Goal: Task Accomplishment & Management: Use online tool/utility

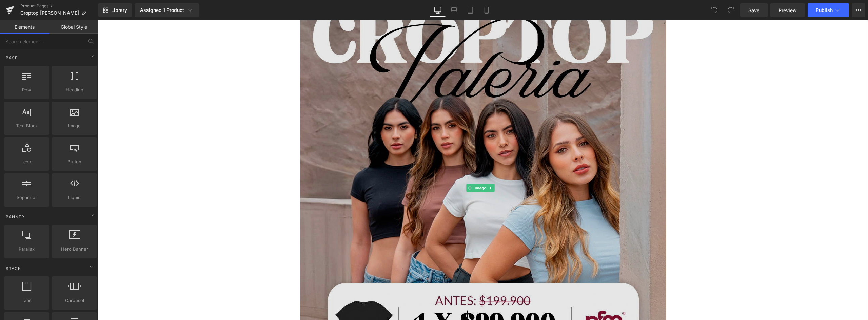
scroll to position [203, 0]
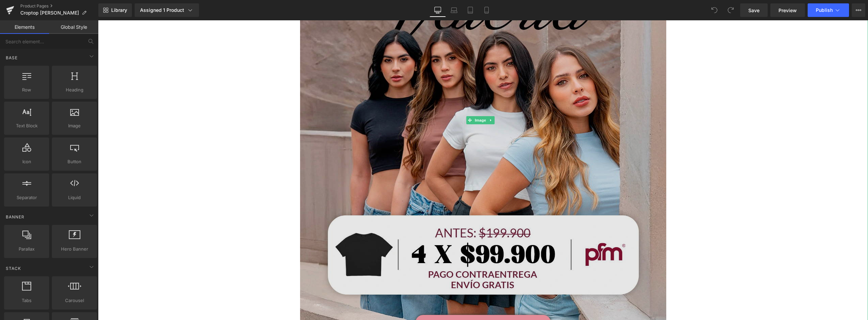
click at [470, 133] on img at bounding box center [483, 120] width 366 height 458
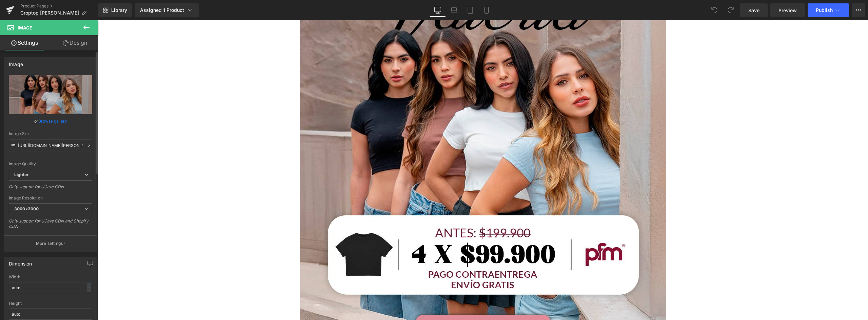
click at [49, 120] on link "Browse gallery" at bounding box center [52, 121] width 29 height 12
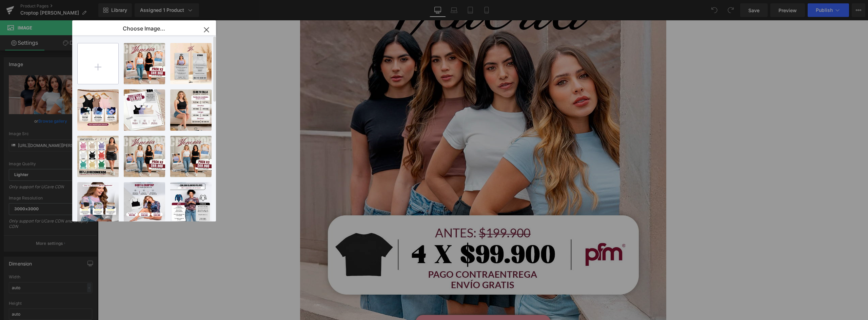
click at [104, 71] on input "file" at bounding box center [98, 63] width 41 height 41
type input "C:\fakepath\landing-valeria-2_01.webp"
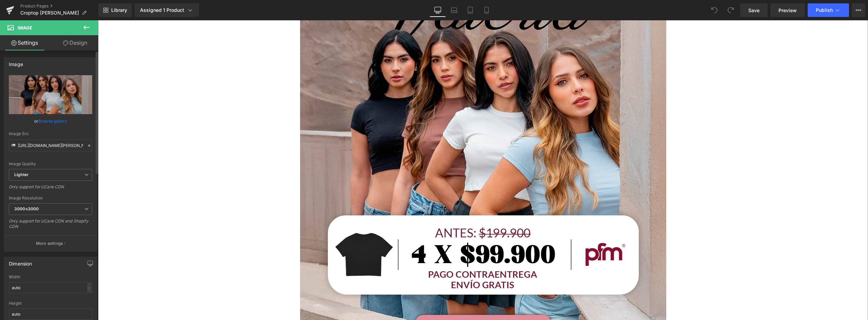
click at [54, 122] on link "Browse gallery" at bounding box center [52, 121] width 29 height 12
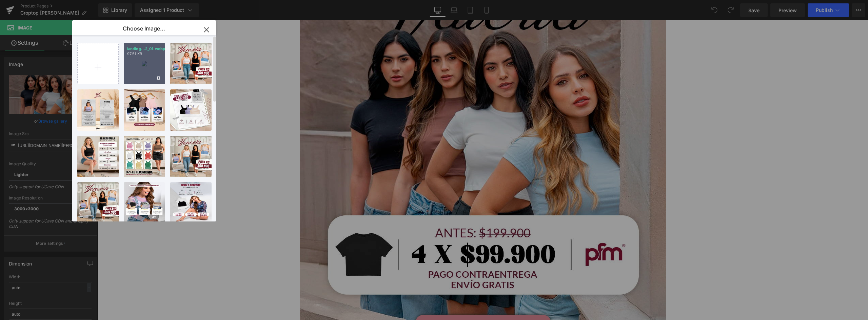
click at [149, 65] on div "landing...2_01.webp 97.51 KB" at bounding box center [144, 63] width 41 height 41
type input "https://ucarecdn.com/82052940-9c82-46f5-8d82-6f72a924e8e7/-/format/auto/-/previ…"
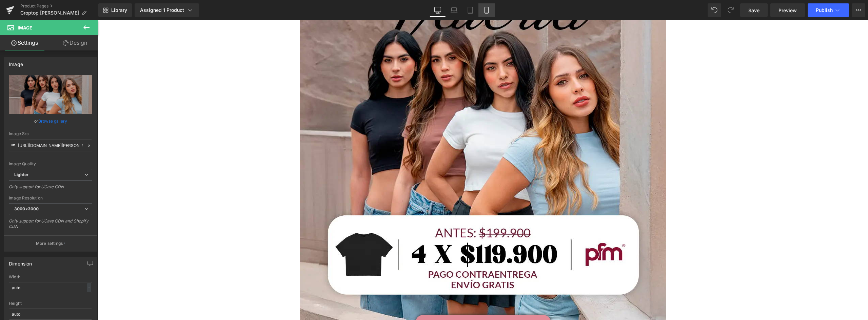
click at [488, 11] on icon at bounding box center [486, 10] width 7 height 7
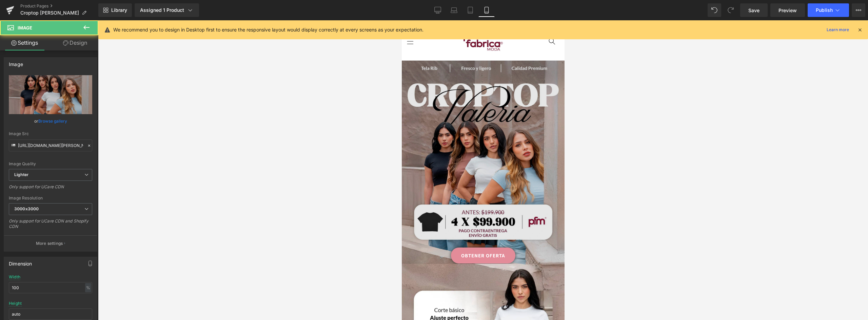
click at [481, 133] on img at bounding box center [483, 162] width 163 height 203
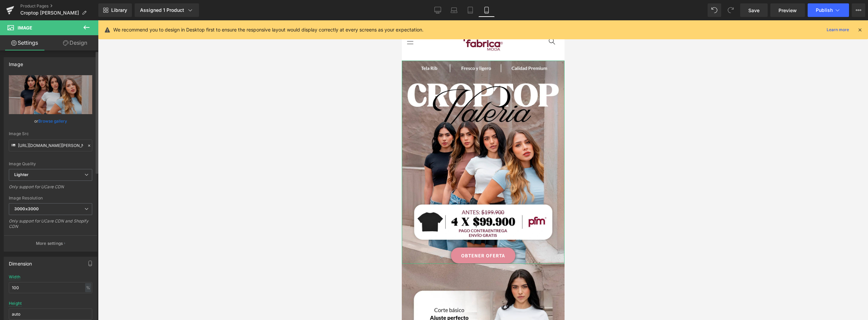
click at [50, 121] on link "Browse gallery" at bounding box center [52, 121] width 29 height 12
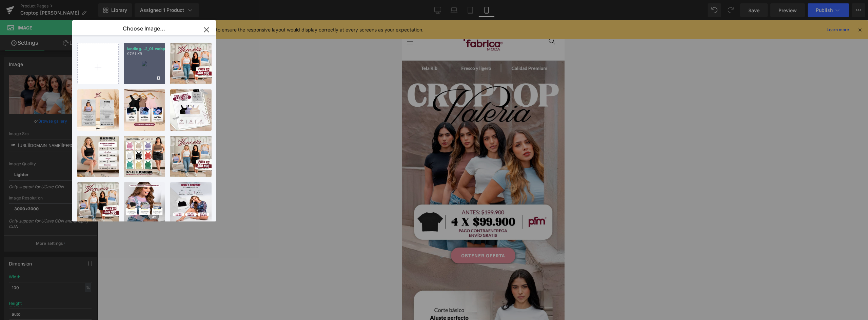
click at [144, 66] on div "landing...2_01.webp 97.51 KB" at bounding box center [144, 63] width 41 height 41
type input "[URL][DOMAIN_NAME][PERSON_NAME]"
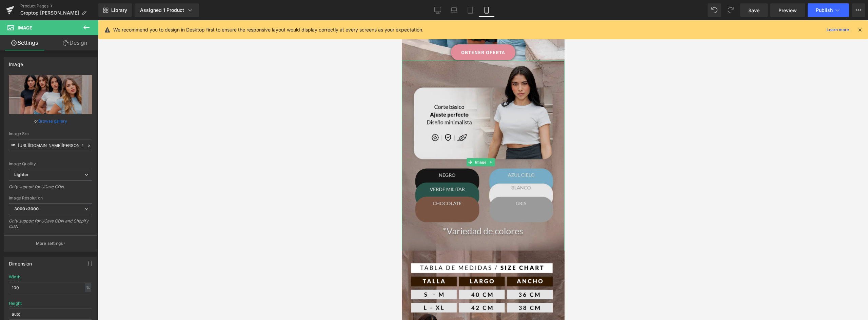
scroll to position [136, 0]
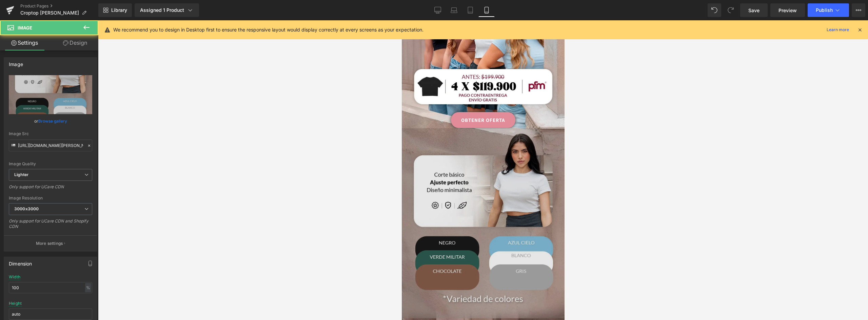
click at [483, 157] on img at bounding box center [483, 230] width 163 height 203
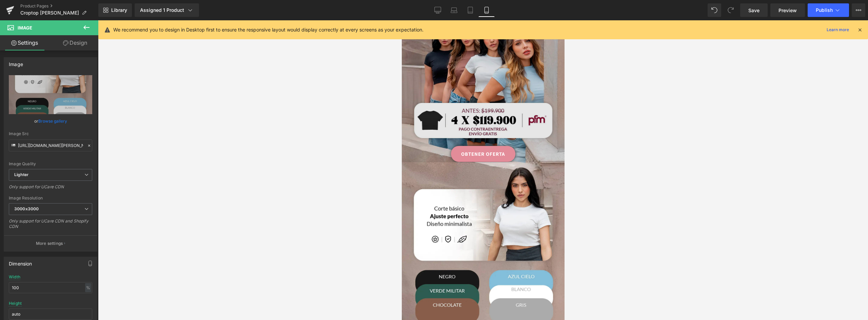
scroll to position [34, 0]
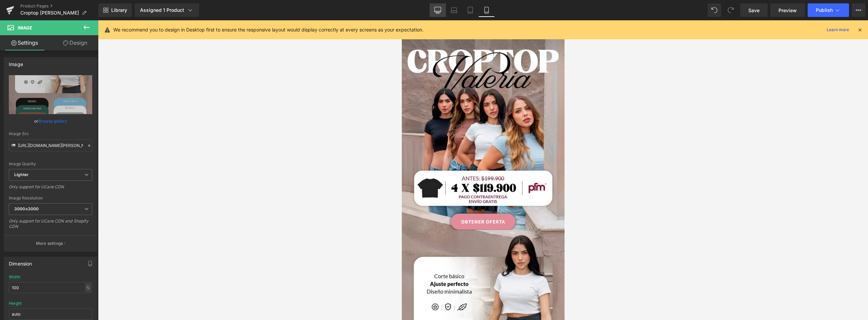
click at [438, 8] on icon at bounding box center [437, 10] width 7 height 7
type input "auto"
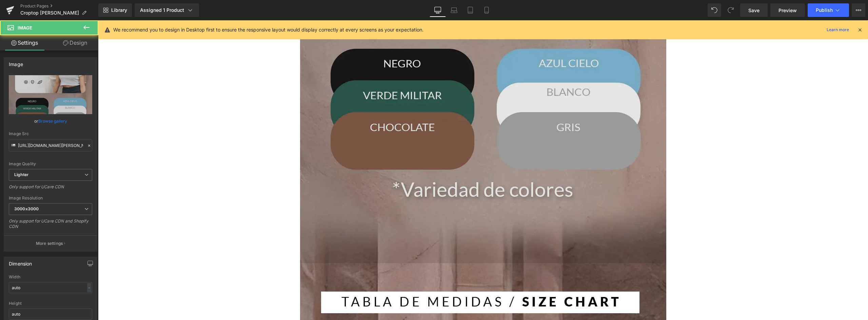
click at [478, 127] on img at bounding box center [483, 35] width 366 height 458
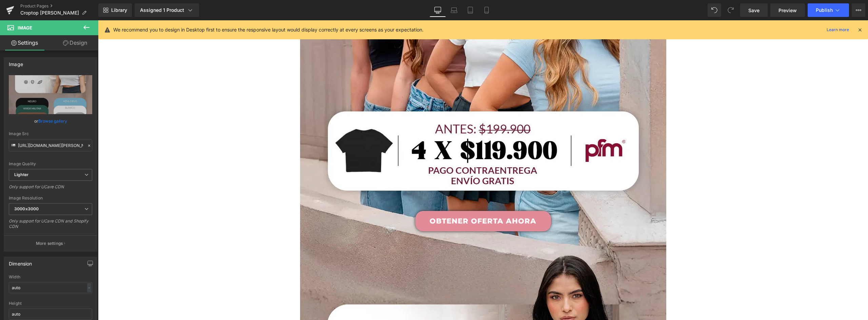
scroll to position [318, 0]
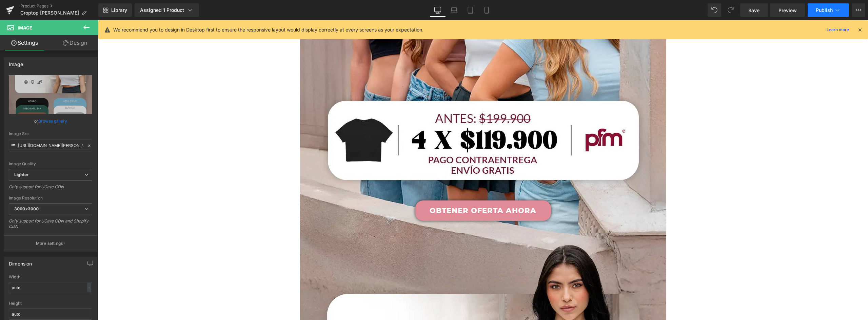
click at [817, 11] on span "Publish" at bounding box center [824, 9] width 17 height 5
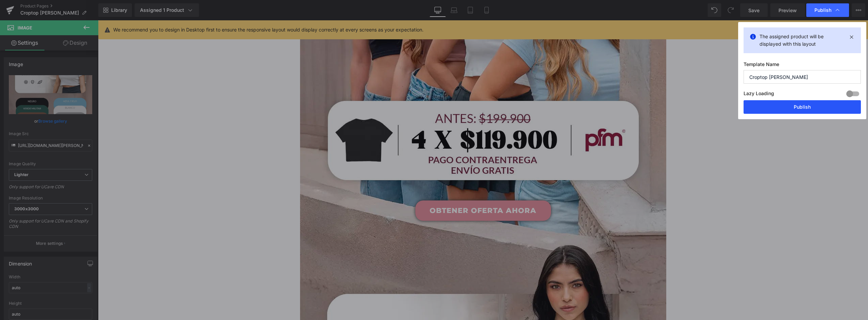
click at [801, 104] on button "Publish" at bounding box center [802, 107] width 117 height 14
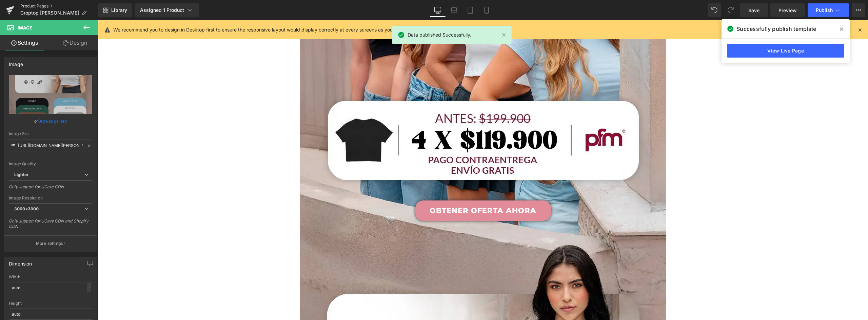
click at [34, 6] on link "Product Pages" at bounding box center [59, 5] width 78 height 5
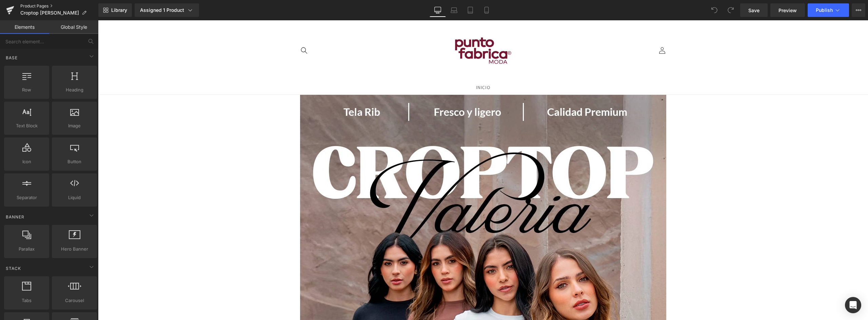
click at [32, 3] on link "Product Pages" at bounding box center [59, 5] width 78 height 5
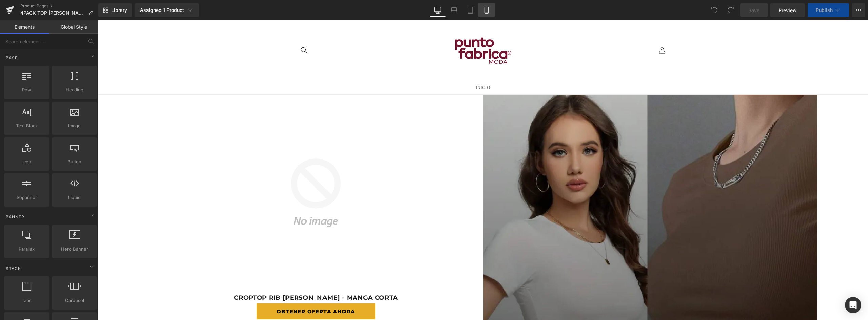
click at [487, 11] on icon at bounding box center [486, 10] width 7 height 7
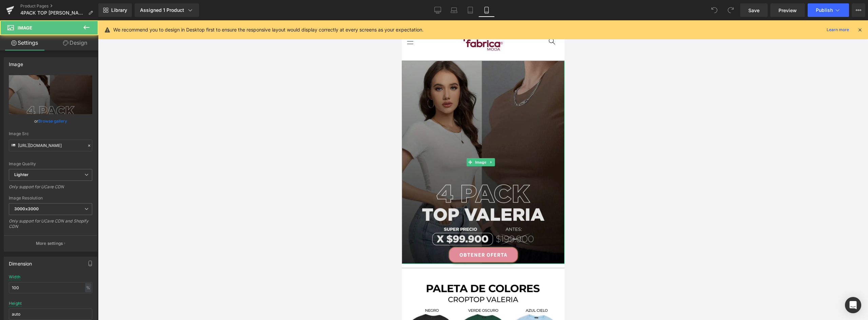
click at [524, 116] on img at bounding box center [483, 162] width 163 height 203
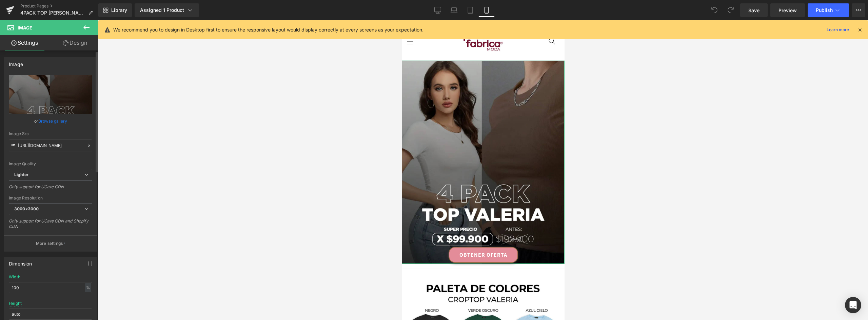
click at [49, 117] on link "Browse gallery" at bounding box center [52, 121] width 29 height 12
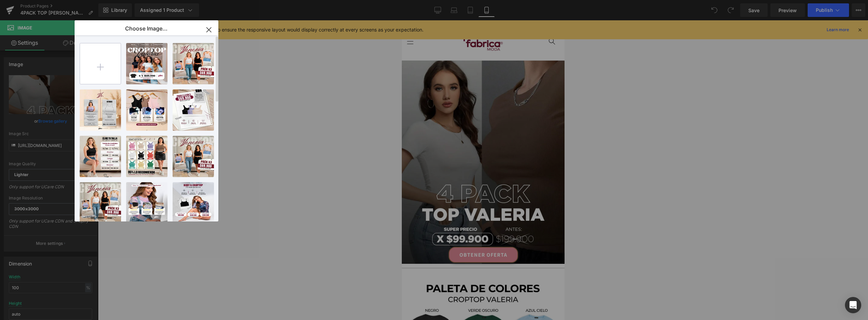
click at [102, 70] on input "file" at bounding box center [100, 63] width 41 height 41
type input "C:\fakepath\1.webp"
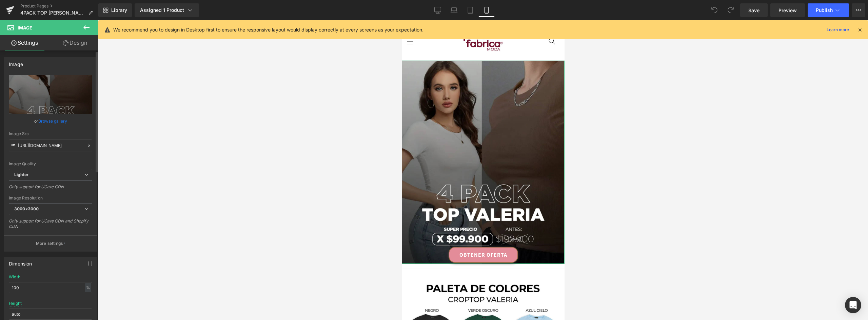
click at [66, 121] on link "Browse gallery" at bounding box center [52, 121] width 29 height 12
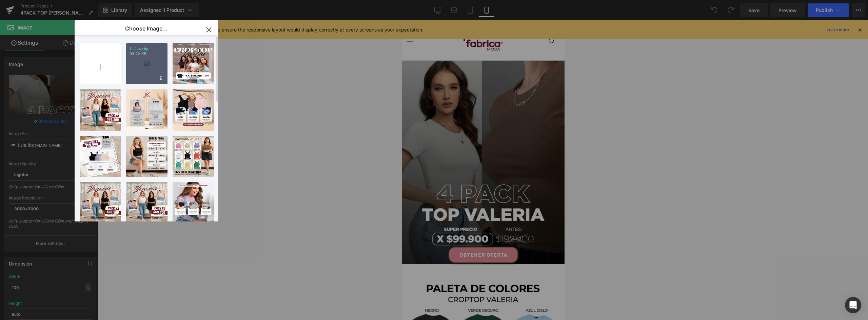
click at [157, 57] on div "1...1.webp 93.22 KB" at bounding box center [146, 63] width 41 height 41
type input "https://ucarecdn.com/b4874f79-2709-409c-b954-bbb17b39bb56/-/format/auto/-/previ…"
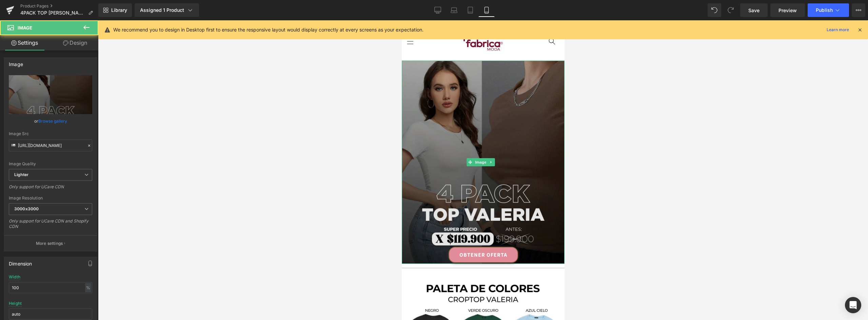
click at [534, 95] on img at bounding box center [483, 162] width 163 height 203
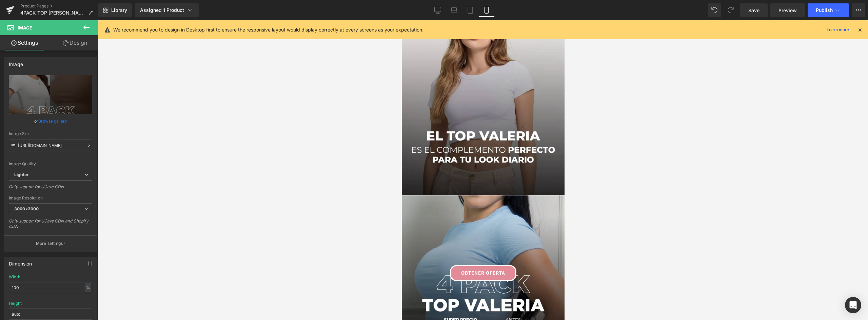
scroll to position [1017, 0]
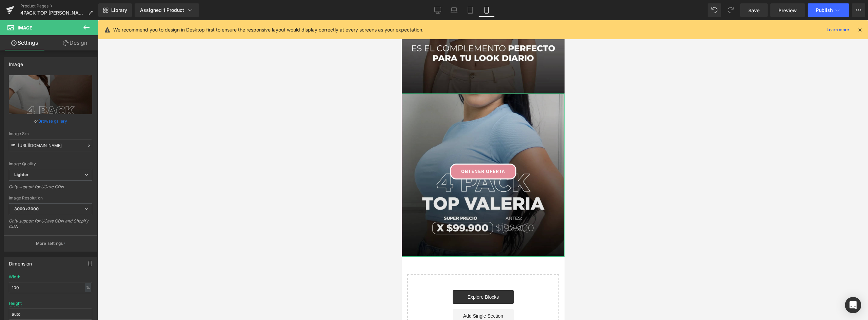
click at [494, 94] on img at bounding box center [483, 175] width 163 height 163
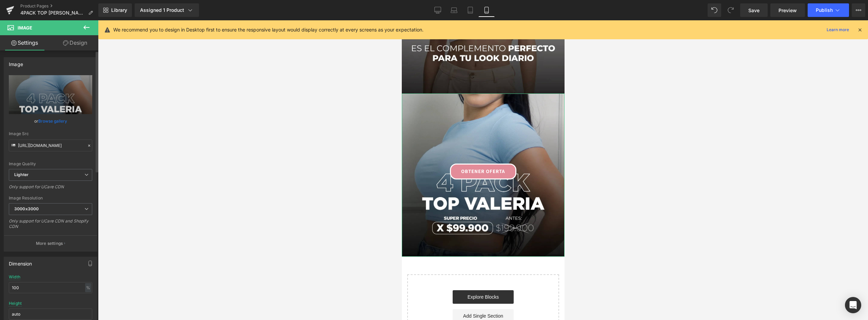
click at [46, 119] on link "Browse gallery" at bounding box center [52, 121] width 29 height 12
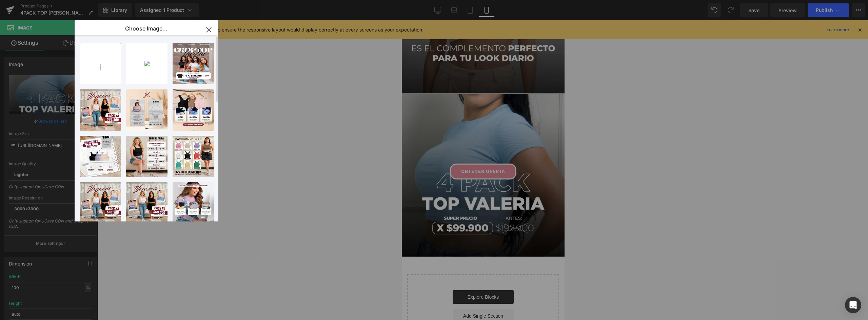
click at [113, 63] on input "file" at bounding box center [100, 63] width 41 height 41
type input "C:\fakepath\6.webp"
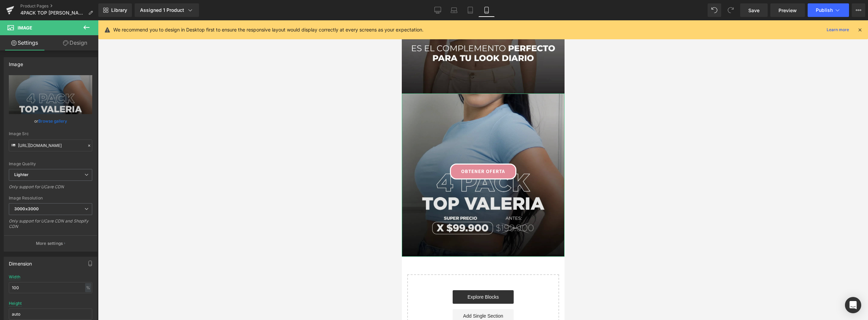
click at [473, 100] on img at bounding box center [483, 175] width 163 height 163
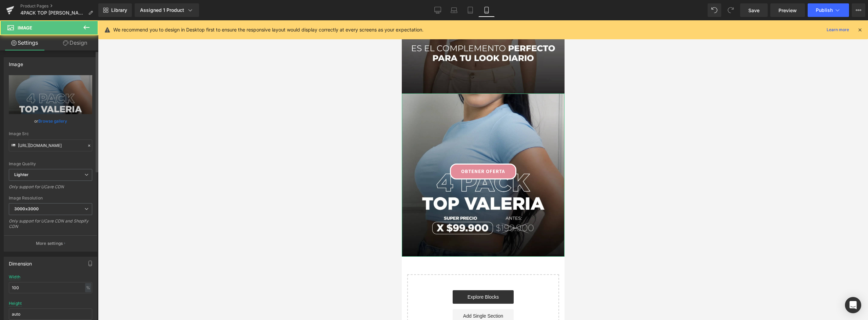
click at [55, 119] on link "Browse gallery" at bounding box center [52, 121] width 29 height 12
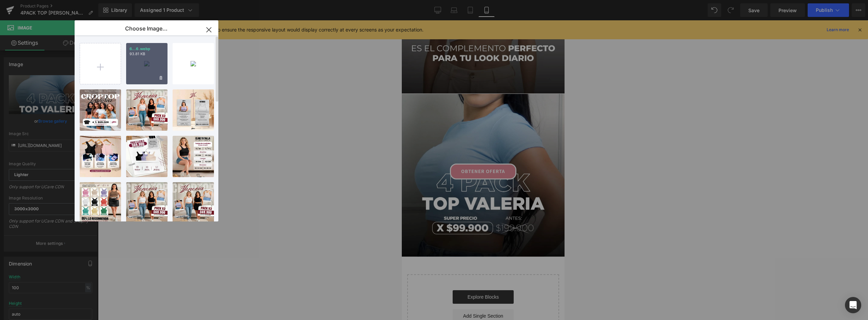
click at [150, 58] on div "6...6.webp 93.81 KB" at bounding box center [146, 63] width 41 height 41
type input "https://ucarecdn.com/6712f638-2074-459d-a4d7-0d7bfab2f946/-/format/auto/-/previ…"
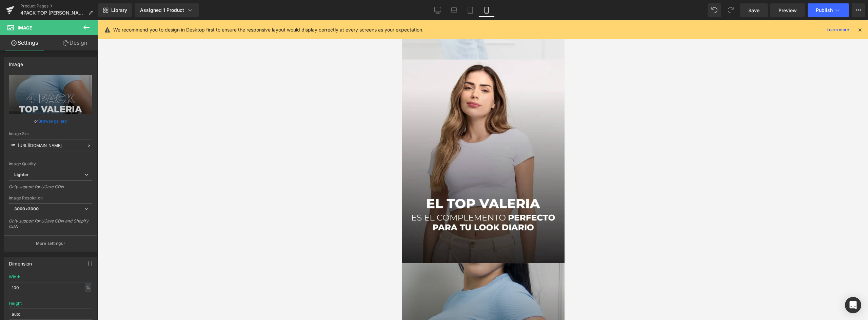
scroll to position [950, 0]
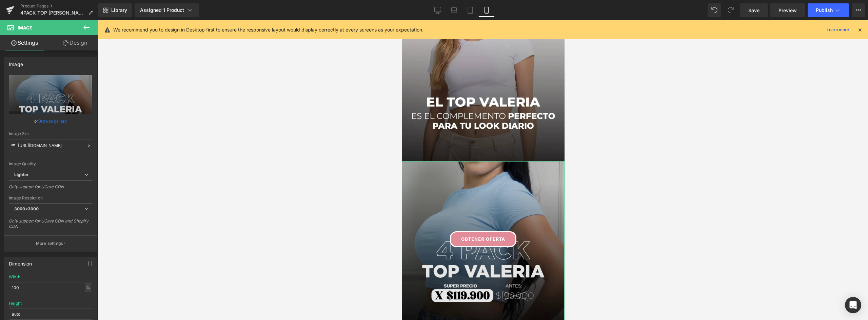
drag, startPoint x: 475, startPoint y: 160, endPoint x: 461, endPoint y: 180, distance: 24.5
click at [474, 161] on img at bounding box center [483, 242] width 163 height 163
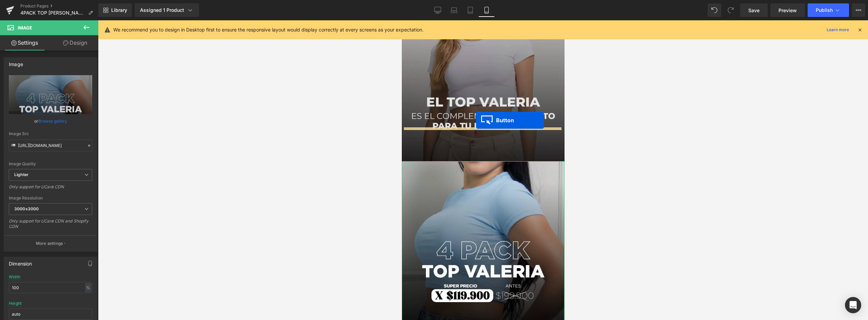
drag, startPoint x: 472, startPoint y: 200, endPoint x: 476, endPoint y: 120, distance: 79.5
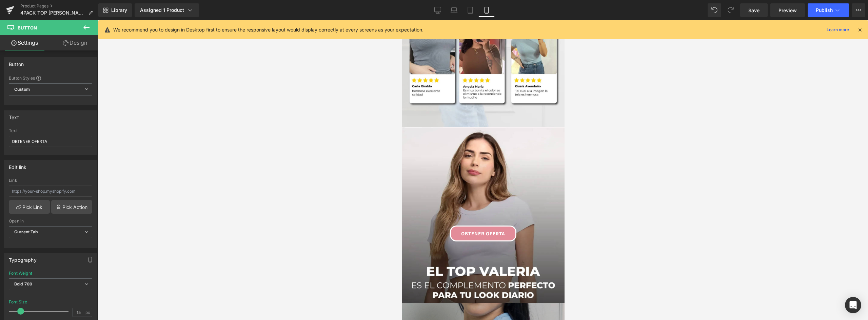
scroll to position [882, 0]
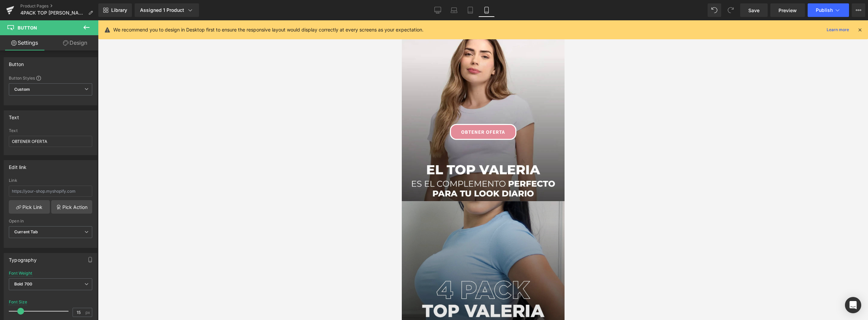
click at [484, 218] on img at bounding box center [483, 282] width 163 height 163
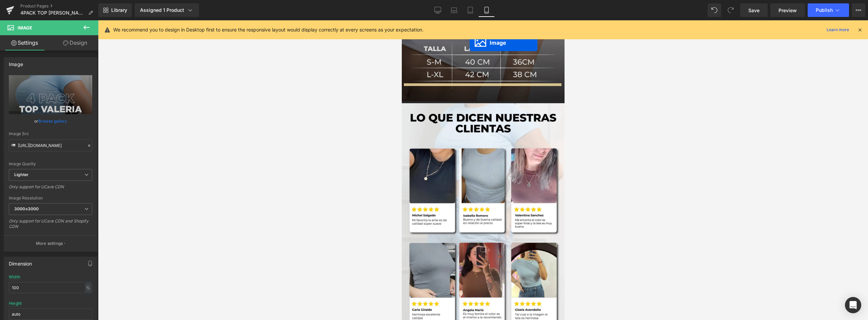
scroll to position [536, 0]
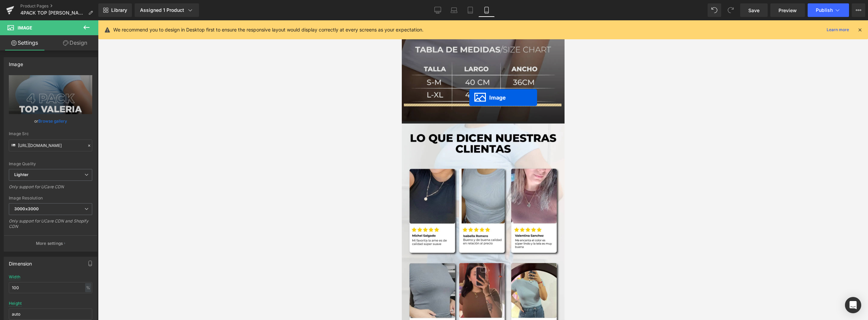
drag, startPoint x: 470, startPoint y: 246, endPoint x: 469, endPoint y: 98, distance: 147.2
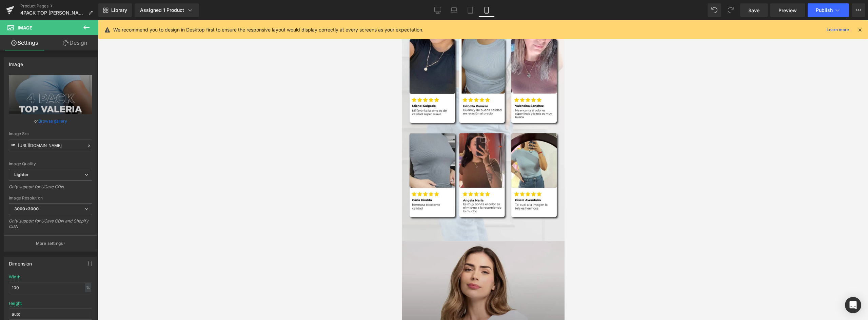
scroll to position [909, 0]
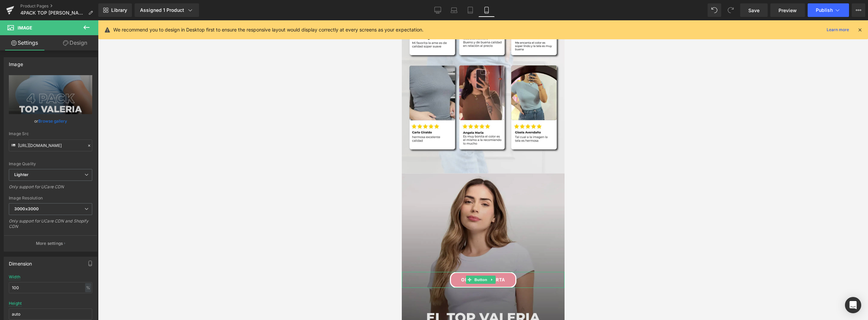
click at [441, 223] on img at bounding box center [483, 275] width 163 height 203
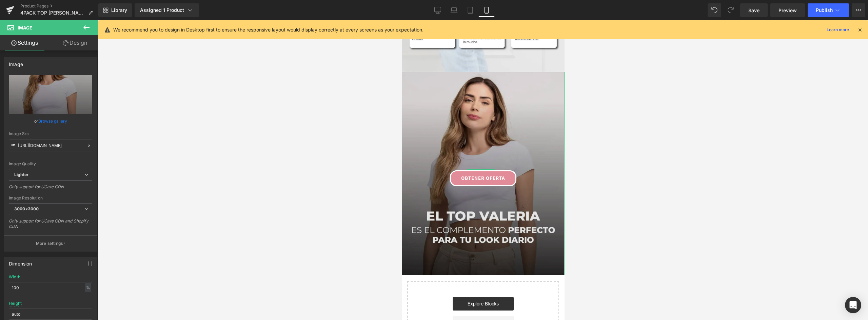
scroll to position [943, 0]
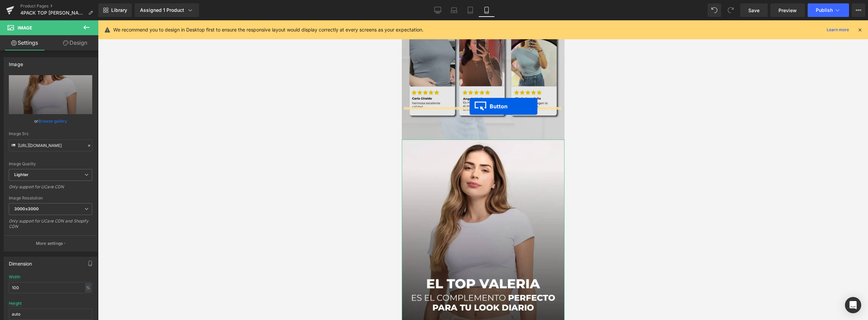
drag, startPoint x: 471, startPoint y: 208, endPoint x: 469, endPoint y: 106, distance: 101.1
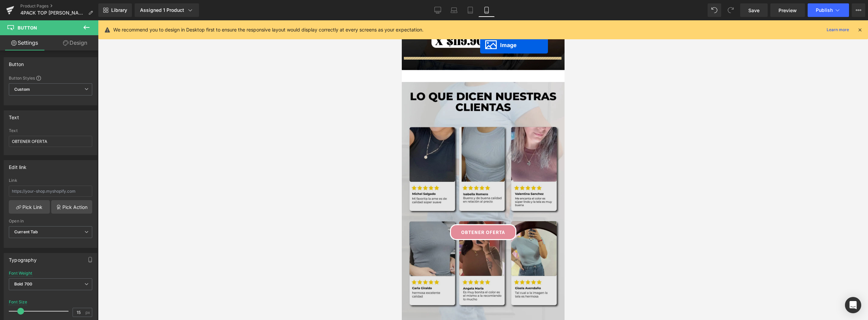
scroll to position [739, 0]
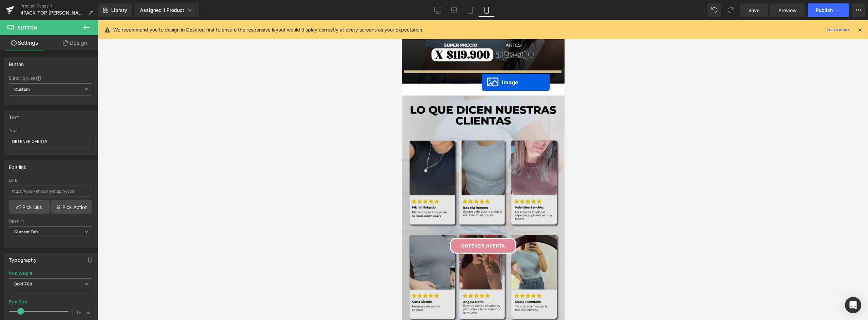
drag, startPoint x: 472, startPoint y: 177, endPoint x: 482, endPoint y: 82, distance: 95.1
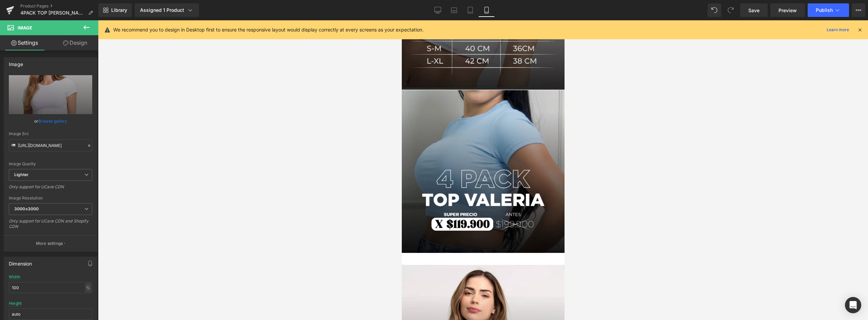
scroll to position [705, 0]
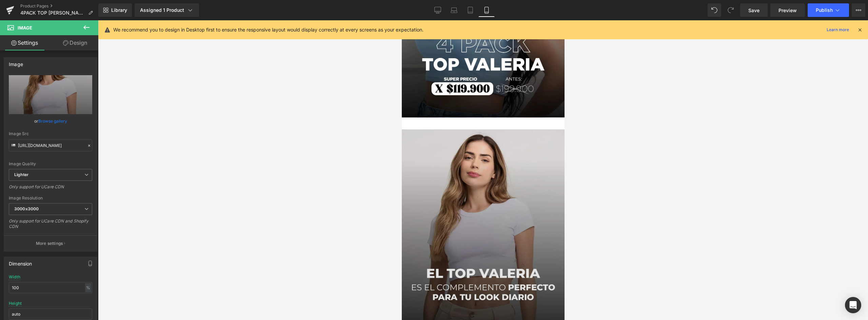
click at [443, 173] on img at bounding box center [483, 231] width 163 height 203
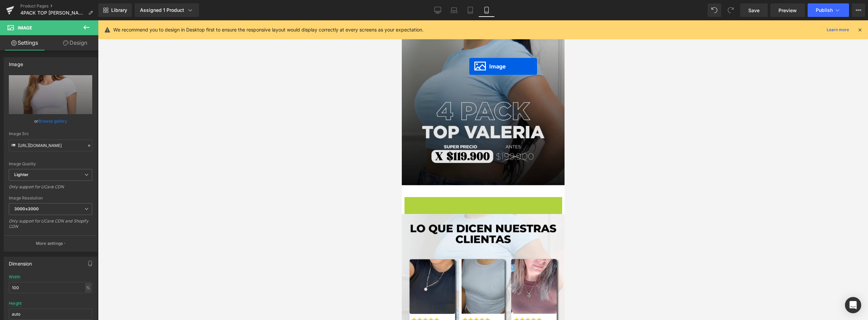
drag, startPoint x: 468, startPoint y: 203, endPoint x: 469, endPoint y: 66, distance: 136.3
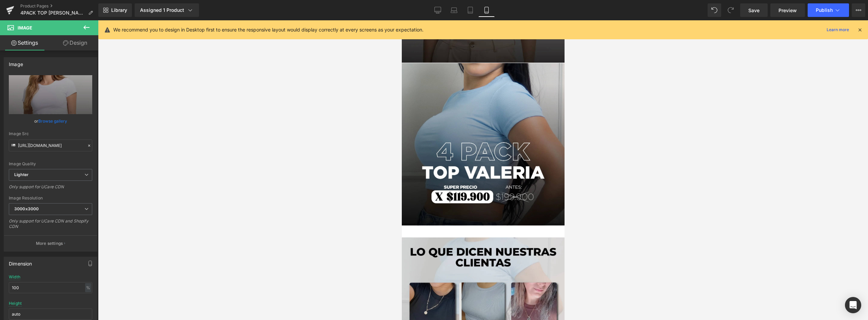
scroll to position [835, 0]
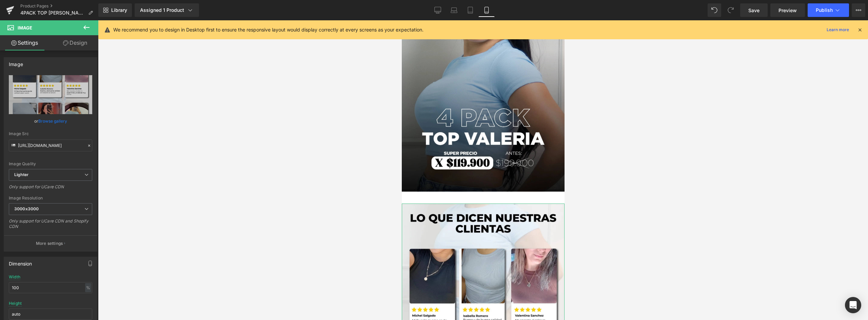
click at [77, 41] on link "Design" at bounding box center [75, 42] width 49 height 15
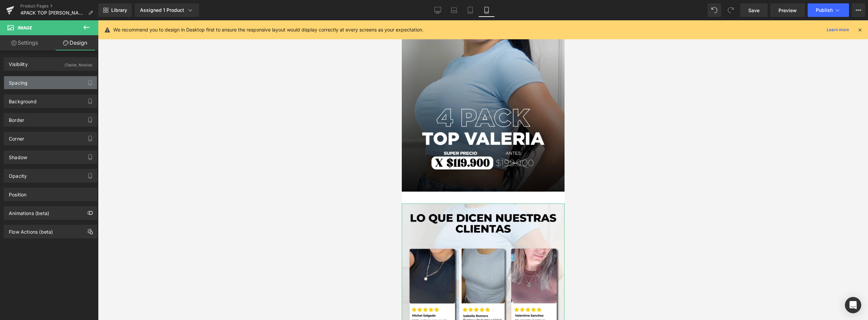
type input "0"
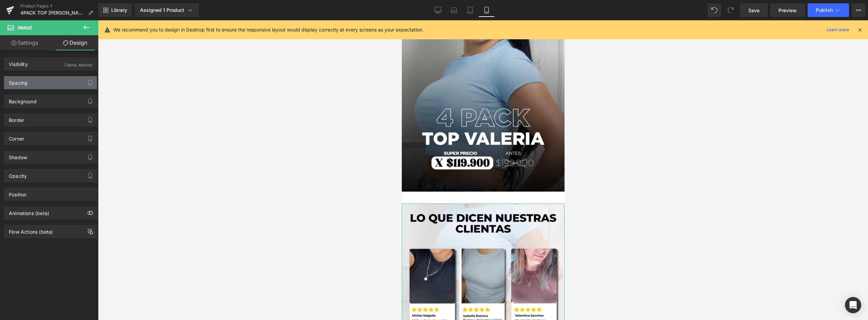
type input "0"
click at [42, 84] on div "Spacing" at bounding box center [50, 82] width 93 height 13
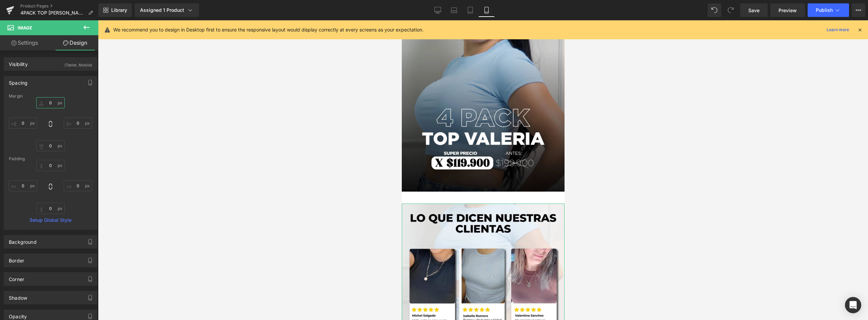
click at [52, 103] on input "0" at bounding box center [50, 102] width 28 height 11
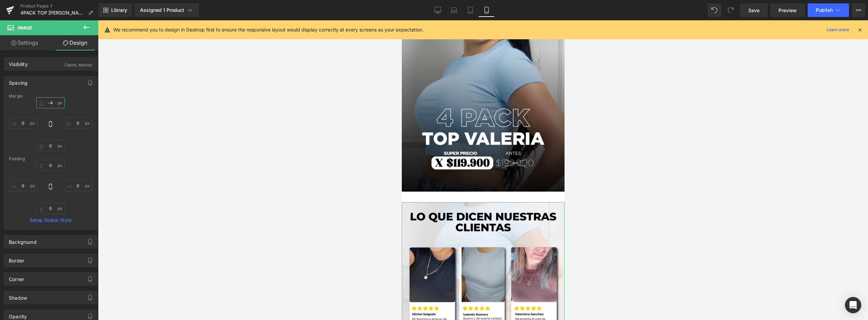
type input "-45"
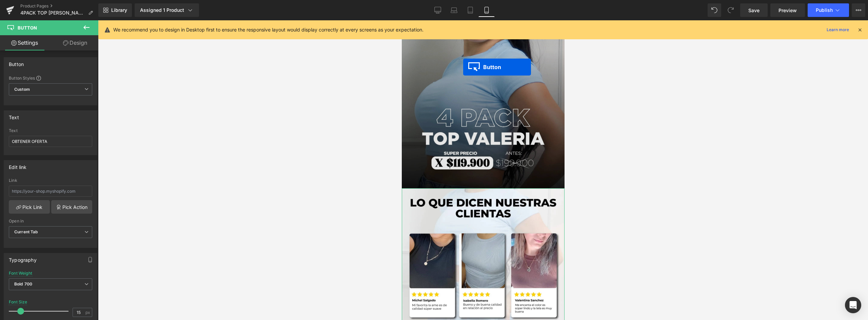
drag, startPoint x: 470, startPoint y: 297, endPoint x: 463, endPoint y: 63, distance: 234.1
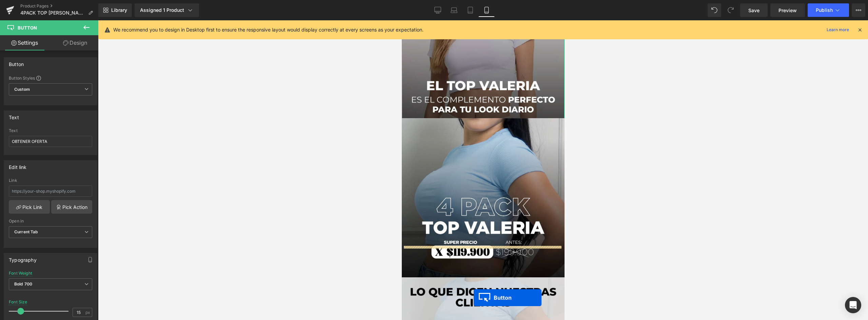
scroll to position [739, 0]
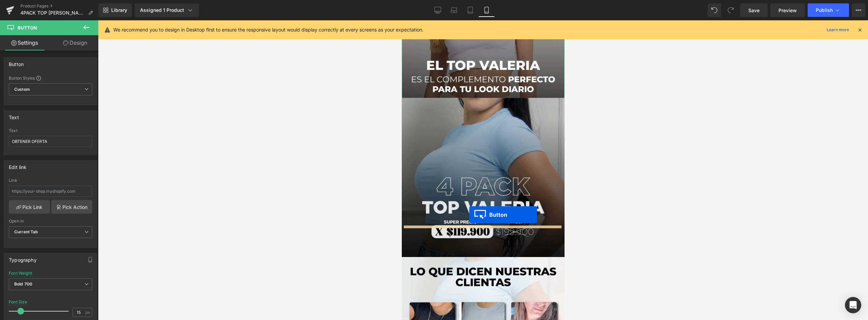
drag, startPoint x: 470, startPoint y: 101, endPoint x: 469, endPoint y: 215, distance: 113.6
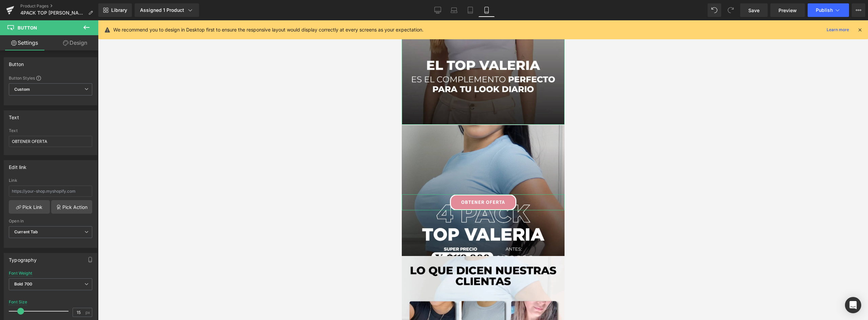
click at [78, 45] on link "Design" at bounding box center [75, 42] width 49 height 15
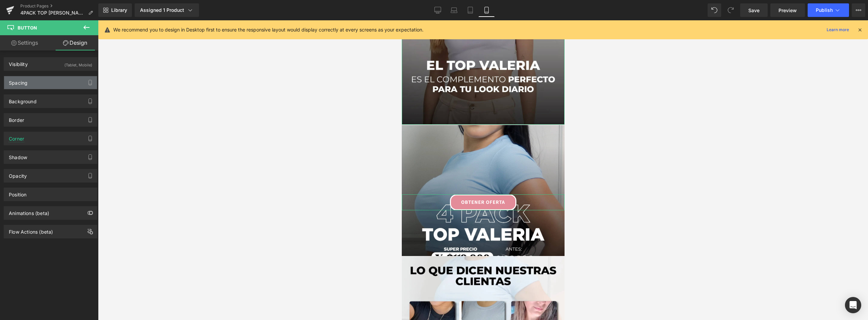
click at [42, 83] on div "Spacing" at bounding box center [50, 82] width 93 height 13
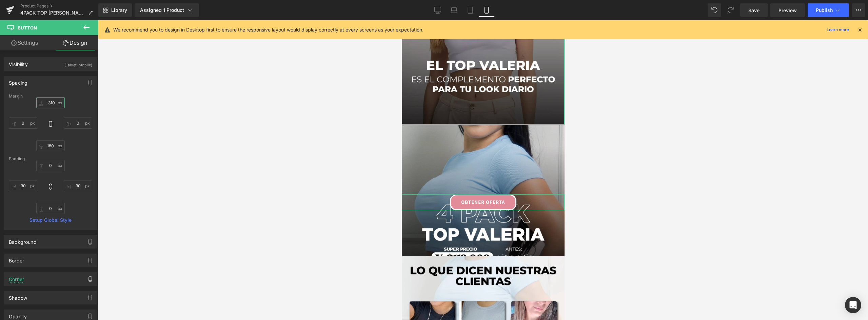
click at [51, 104] on input "-310" at bounding box center [50, 102] width 28 height 11
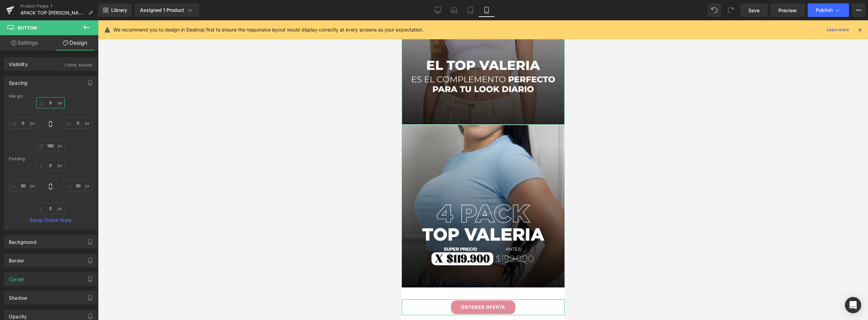
drag, startPoint x: 51, startPoint y: 102, endPoint x: 43, endPoint y: 103, distance: 7.8
click at [43, 103] on input "0" at bounding box center [50, 102] width 28 height 11
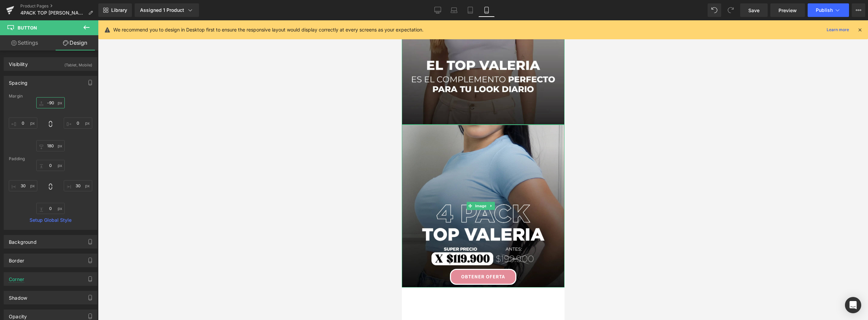
scroll to position [840, 0]
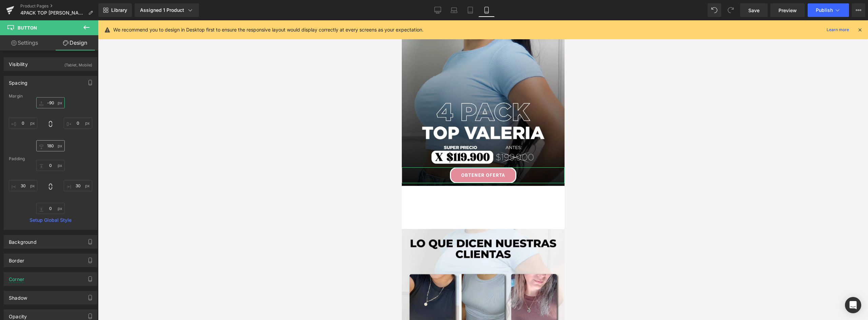
type input "-90"
click at [51, 144] on input "180" at bounding box center [50, 145] width 28 height 11
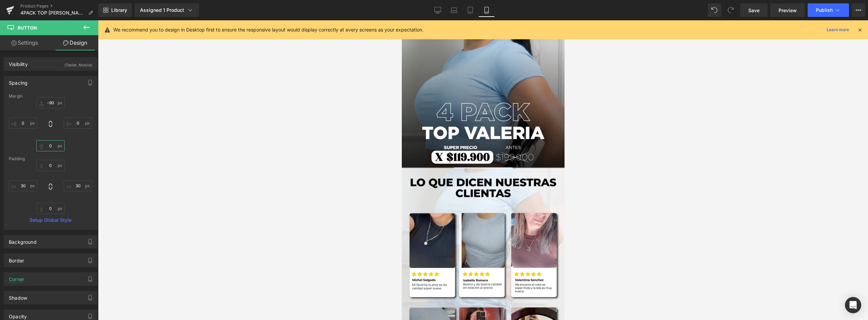
drag, startPoint x: 53, startPoint y: 144, endPoint x: 48, endPoint y: 144, distance: 4.7
click at [48, 144] on input "0" at bounding box center [50, 145] width 28 height 11
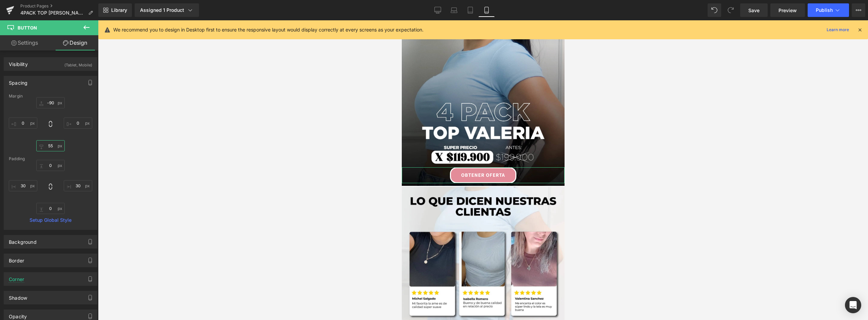
type input "5"
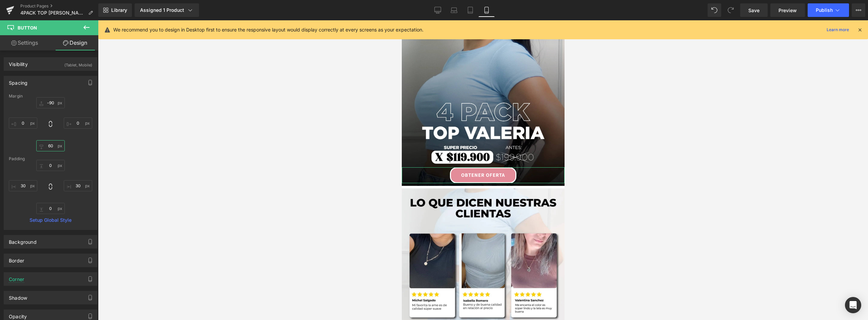
type input "6"
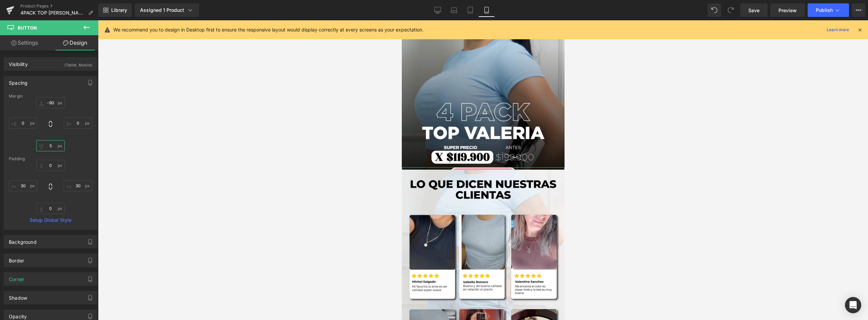
type input "54"
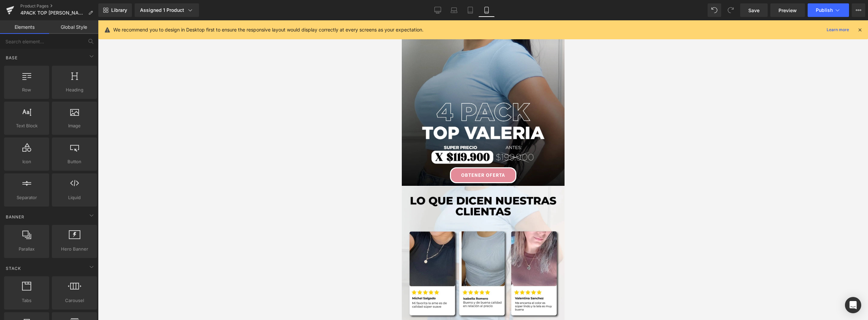
click at [728, 185] on div at bounding box center [483, 170] width 770 height 300
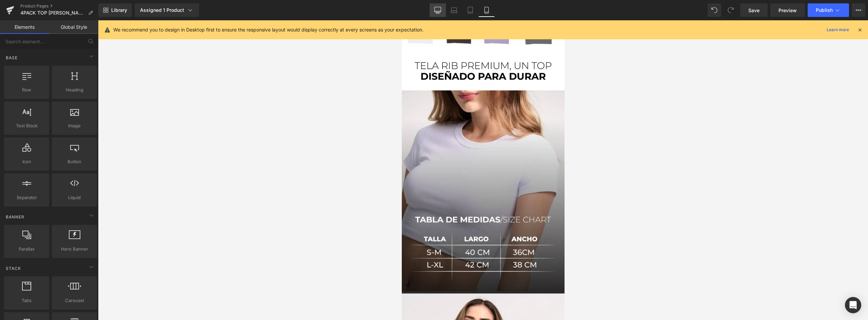
click at [439, 7] on icon at bounding box center [438, 9] width 6 height 5
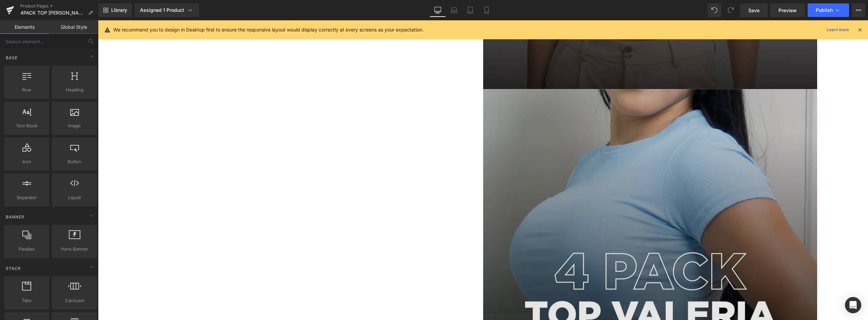
scroll to position [2289, 0]
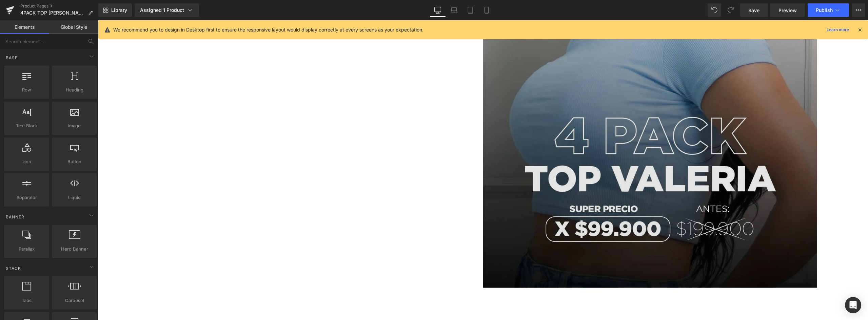
click at [594, 101] on img at bounding box center [650, 121] width 334 height 334
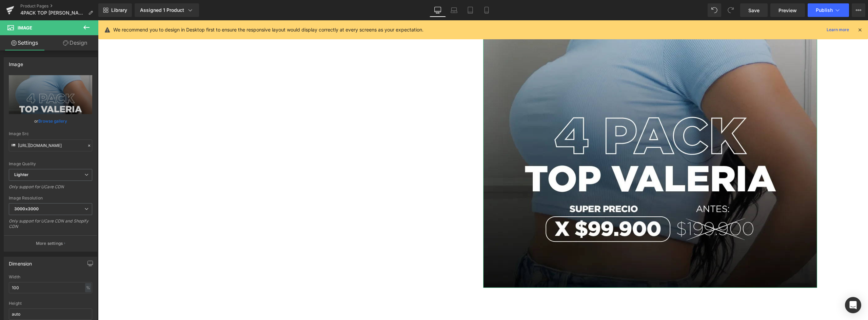
click at [59, 121] on link "Browse gallery" at bounding box center [52, 121] width 29 height 12
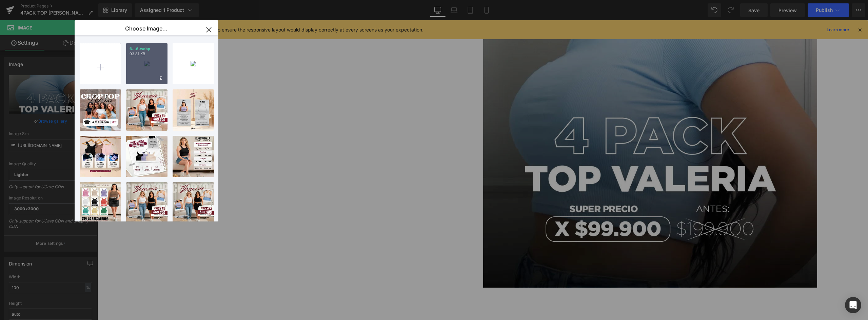
click at [144, 60] on div "6...6.webp 93.81 KB" at bounding box center [146, 63] width 41 height 41
type input "https://ucarecdn.com/6712f638-2074-459d-a4d7-0d7bfab2f946/-/format/auto/-/previ…"
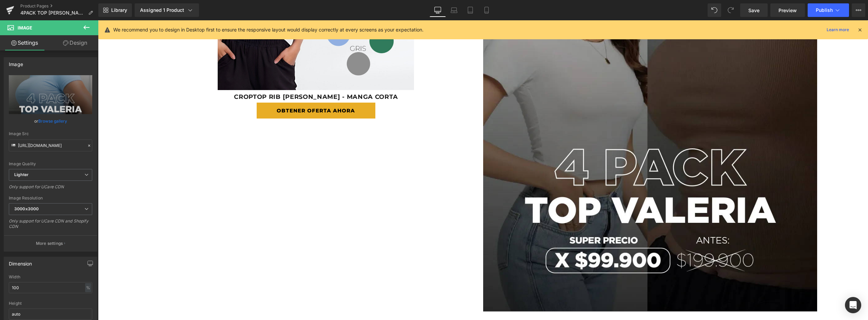
scroll to position [198, 0]
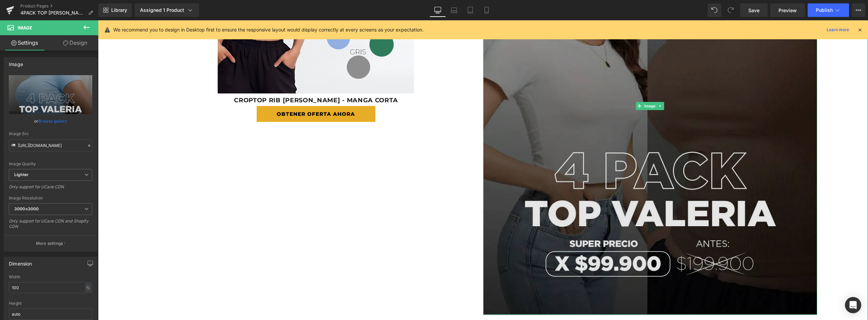
click at [652, 129] on img at bounding box center [650, 106] width 334 height 418
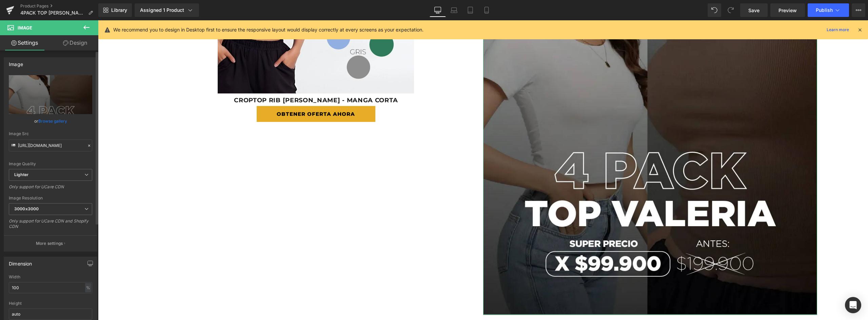
click at [52, 120] on link "Browse gallery" at bounding box center [52, 121] width 29 height 12
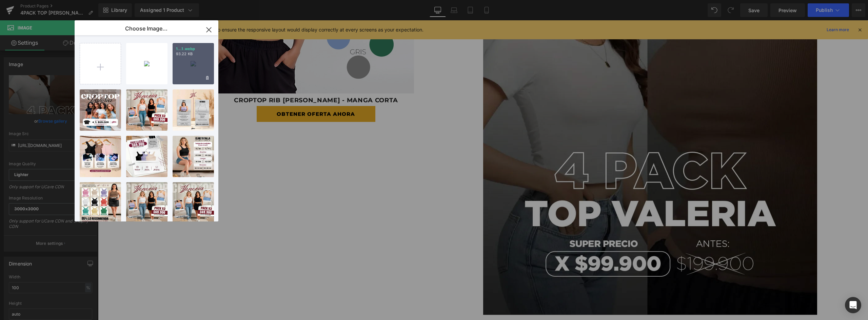
drag, startPoint x: 192, startPoint y: 56, endPoint x: 95, endPoint y: 36, distance: 99.8
click at [192, 56] on p "93.22 KB" at bounding box center [193, 54] width 35 height 5
type input "https://ucarecdn.com/b4874f79-2709-409c-b954-bbb17b39bb56/-/format/auto/-/previ…"
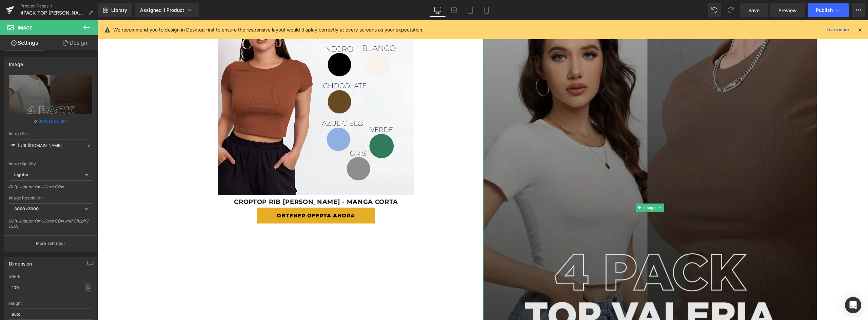
scroll to position [0, 0]
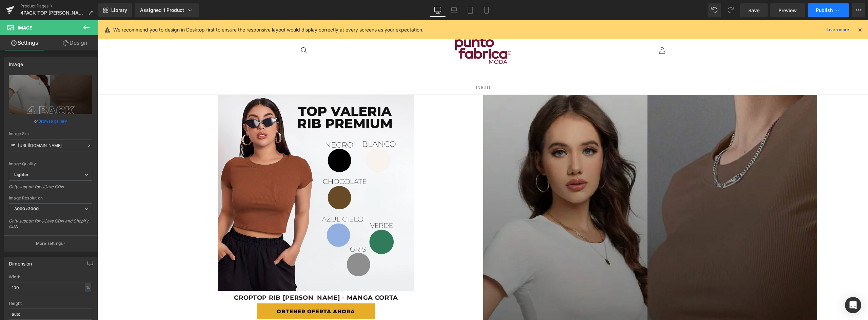
click at [824, 9] on span "Publish" at bounding box center [824, 9] width 17 height 5
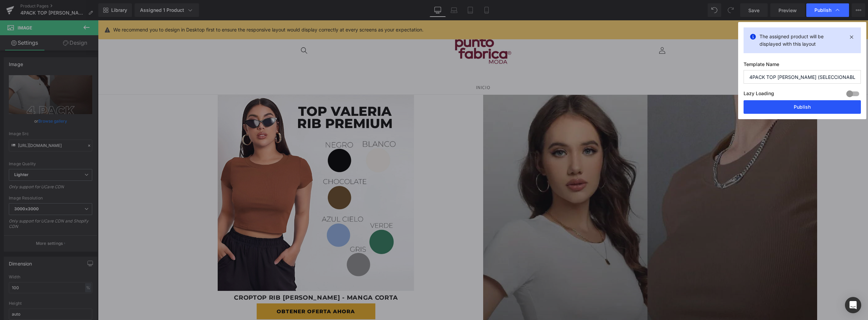
click at [803, 102] on button "Publish" at bounding box center [802, 107] width 117 height 14
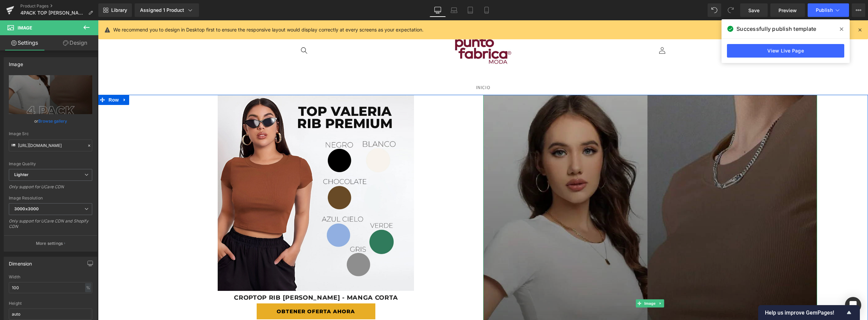
scroll to position [136, 0]
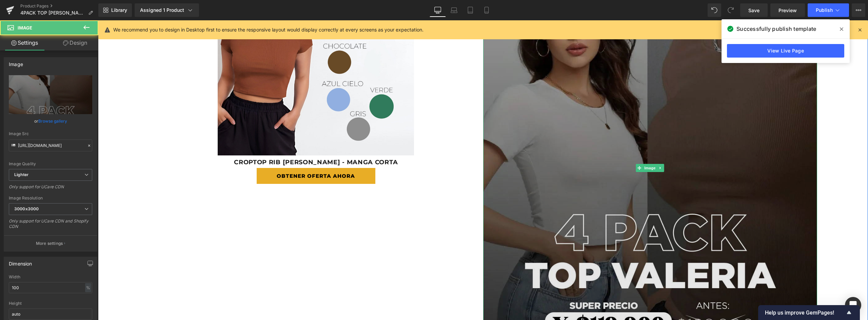
click at [577, 83] on img at bounding box center [650, 168] width 334 height 418
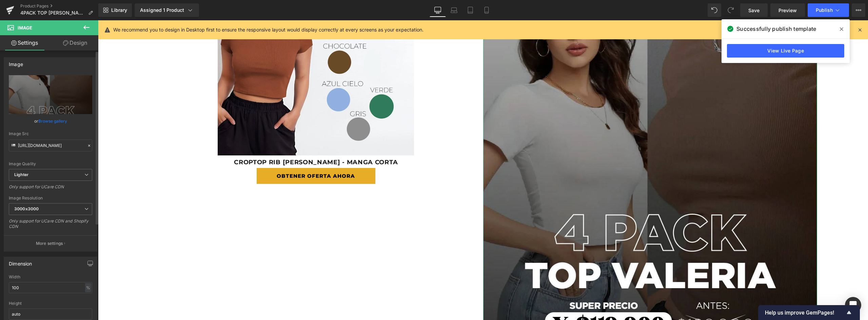
click at [58, 121] on link "Browse gallery" at bounding box center [52, 121] width 29 height 12
click at [38, 4] on link "Product Pages" at bounding box center [59, 5] width 78 height 5
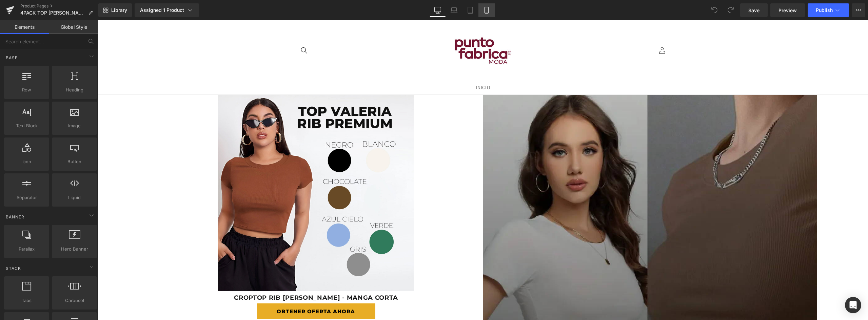
click at [484, 14] on link "Mobile" at bounding box center [486, 10] width 16 height 14
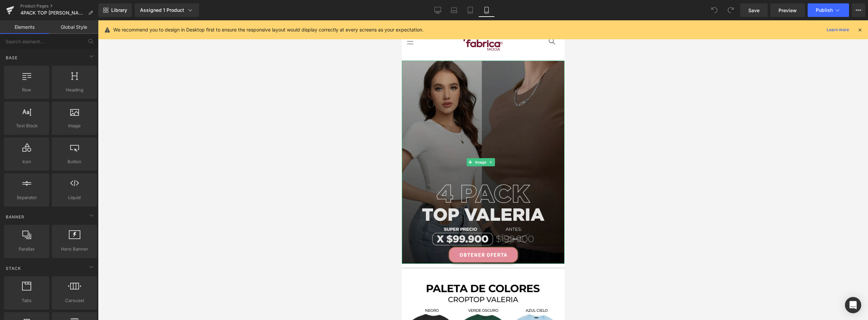
click at [496, 126] on img at bounding box center [483, 162] width 163 height 203
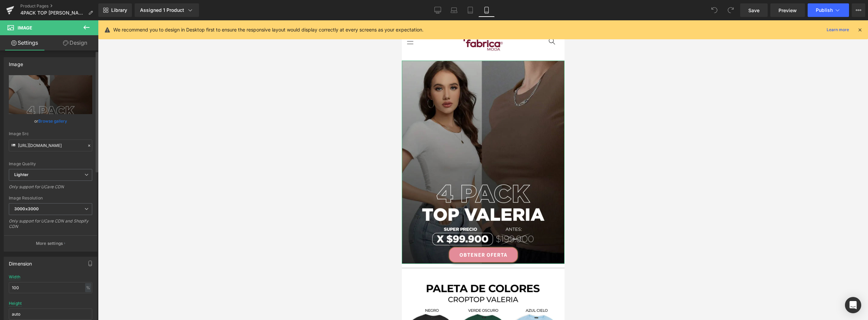
click at [86, 145] on div at bounding box center [89, 146] width 6 height 8
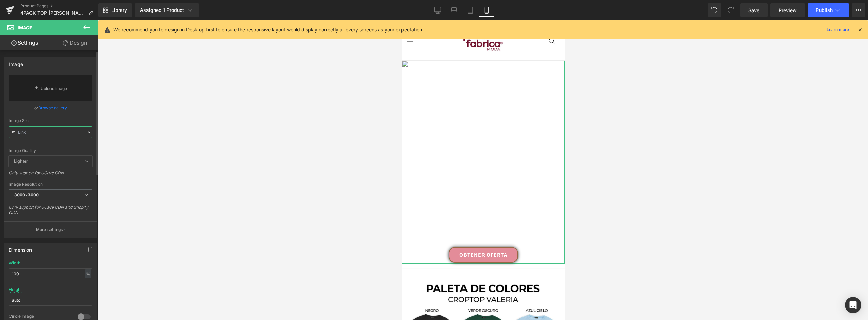
click at [59, 135] on input "text" at bounding box center [50, 132] width 83 height 12
paste input "https://ucarecdn.com/82052940-9c82-46f5-8d82-6f72a924e8e7/-/format/auto/-/previ…"
type input "https://ucarecdn.com/82052940-9c82-46f5-8d82-6f72a924e8e7/-/format/auto/-/previ…"
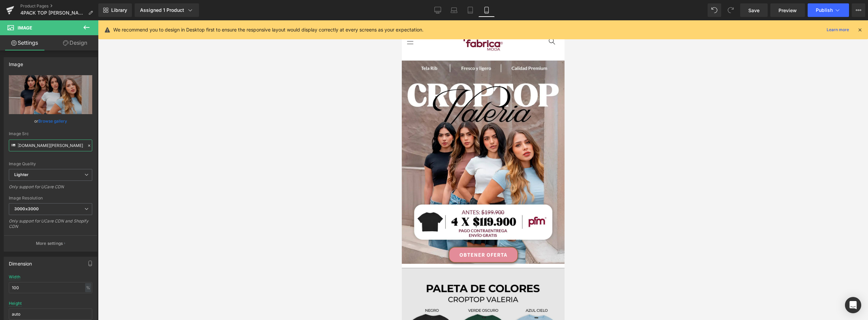
scroll to position [102, 0]
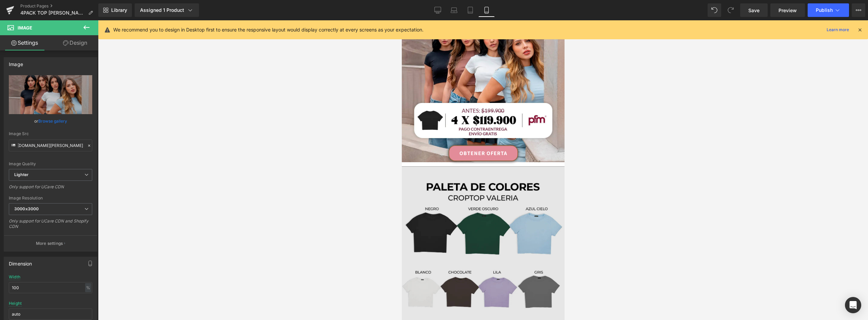
click at [508, 184] on img at bounding box center [483, 261] width 163 height 188
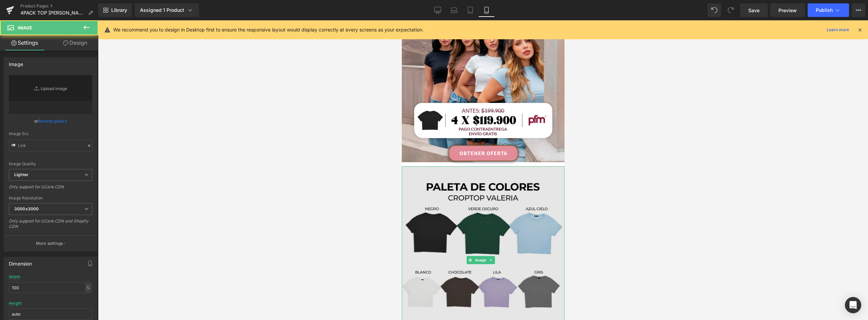
type input "https://ucarecdn.com/6ec8320b-3462-4719-8caa-5246d784e8e0/-/format/auto/-/previ…"
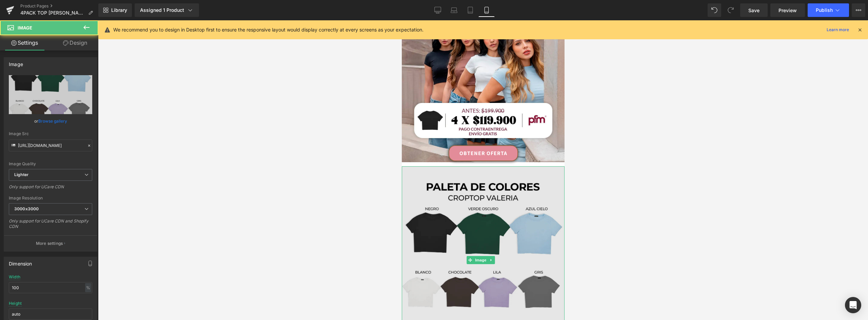
click at [496, 176] on img at bounding box center [483, 261] width 163 height 188
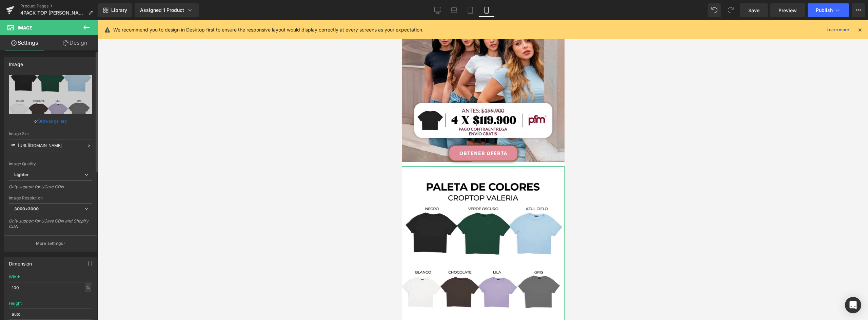
click at [87, 144] on icon at bounding box center [89, 145] width 5 height 5
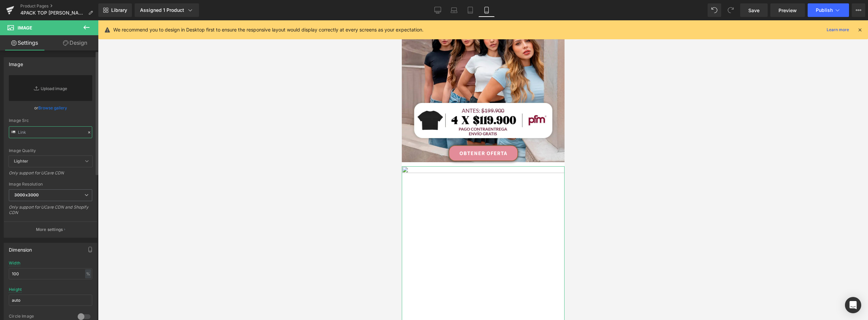
click at [43, 134] on input "text" at bounding box center [50, 132] width 83 height 12
paste input "[URL][DOMAIN_NAME][PERSON_NAME]"
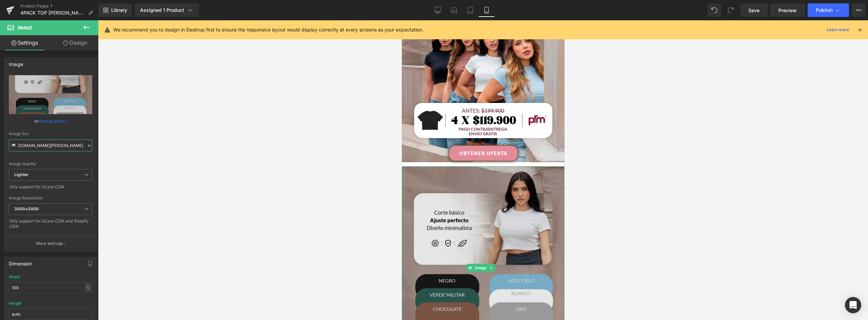
type input "[URL][DOMAIN_NAME][PERSON_NAME]"
click at [499, 197] on img at bounding box center [483, 268] width 163 height 203
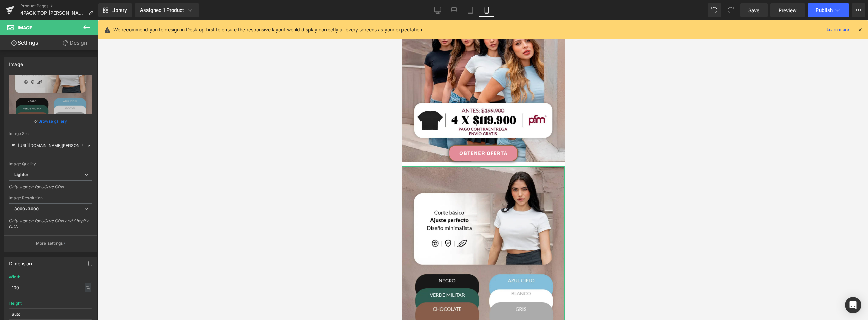
drag, startPoint x: 80, startPoint y: 44, endPoint x: 33, endPoint y: 80, distance: 58.3
click at [80, 44] on link "Design" at bounding box center [75, 42] width 49 height 15
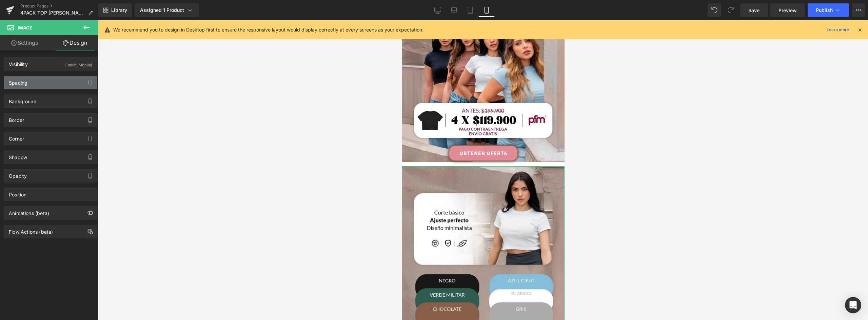
click at [27, 84] on div "Spacing" at bounding box center [18, 80] width 19 height 9
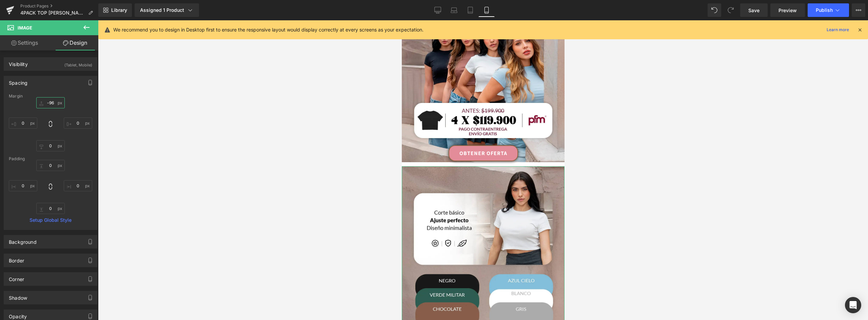
click at [52, 102] on input "-96" at bounding box center [50, 102] width 28 height 11
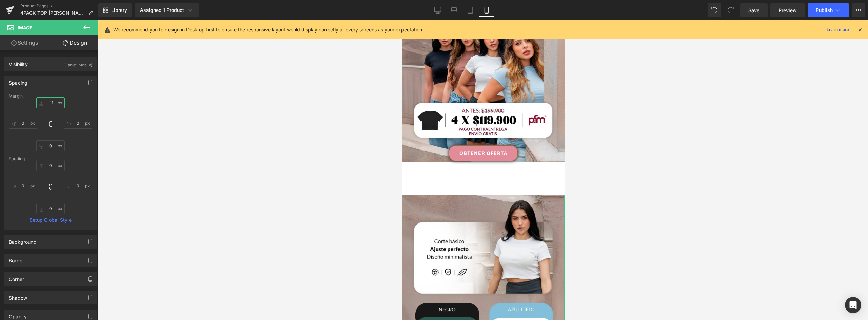
type input "-115"
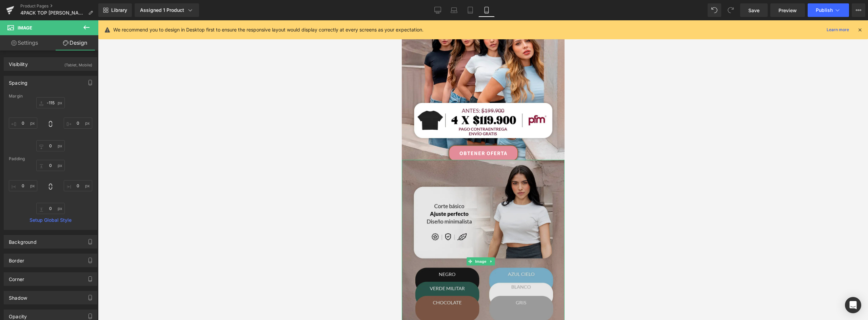
drag, startPoint x: 517, startPoint y: 188, endPoint x: 486, endPoint y: 181, distance: 31.7
click at [517, 188] on img at bounding box center [483, 261] width 163 height 203
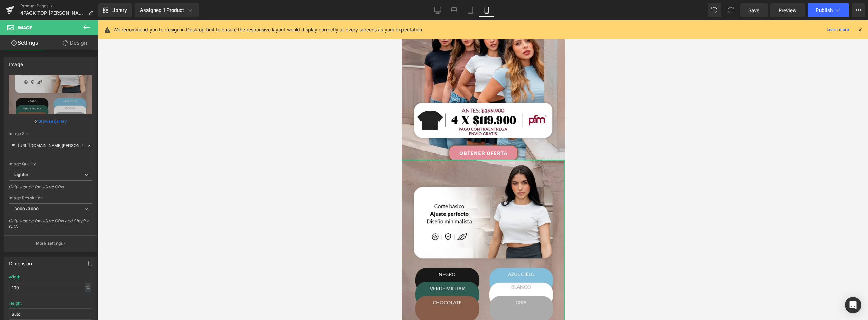
click at [77, 43] on link "Design" at bounding box center [75, 42] width 49 height 15
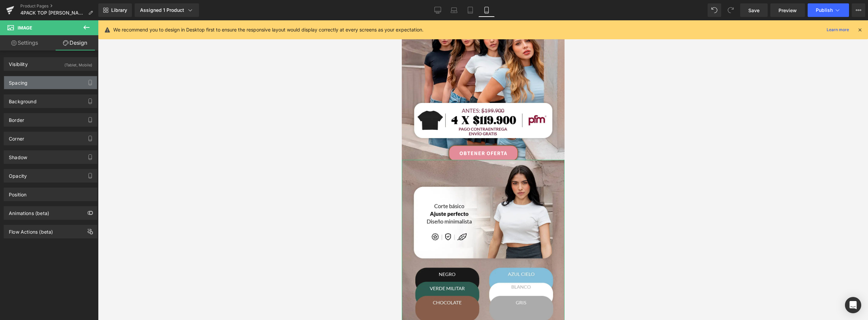
click at [32, 83] on div "Spacing" at bounding box center [50, 82] width 93 height 13
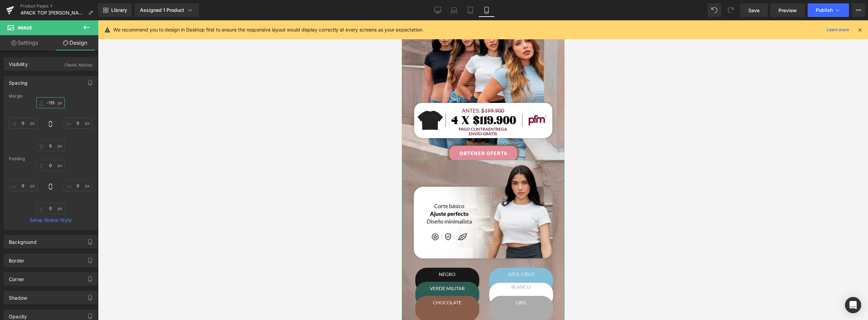
click at [51, 104] on input "-115" at bounding box center [50, 102] width 28 height 11
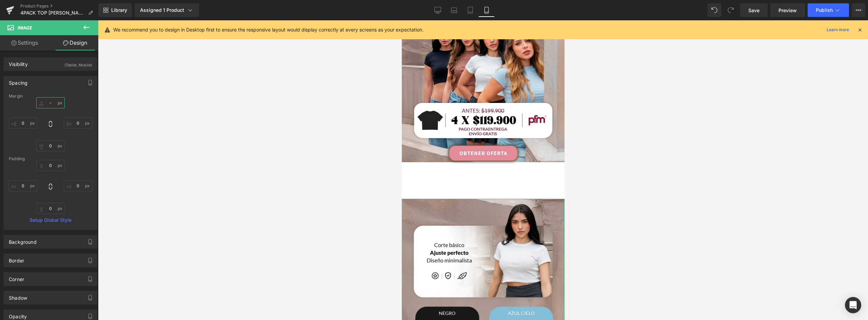
type input "--"
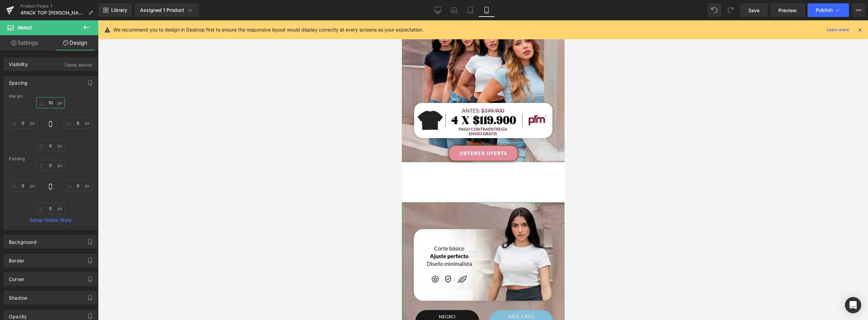
type input "1"
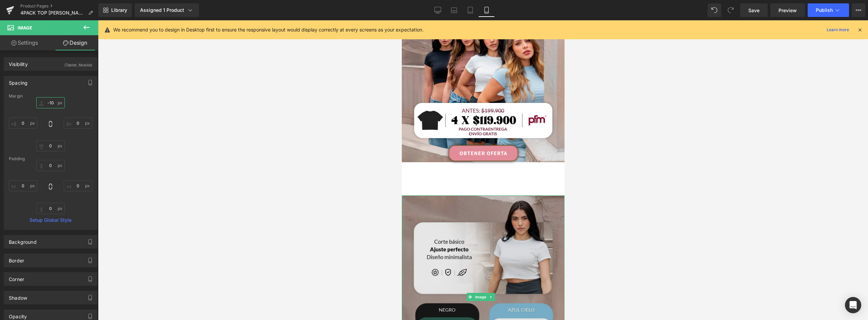
type input "-108"
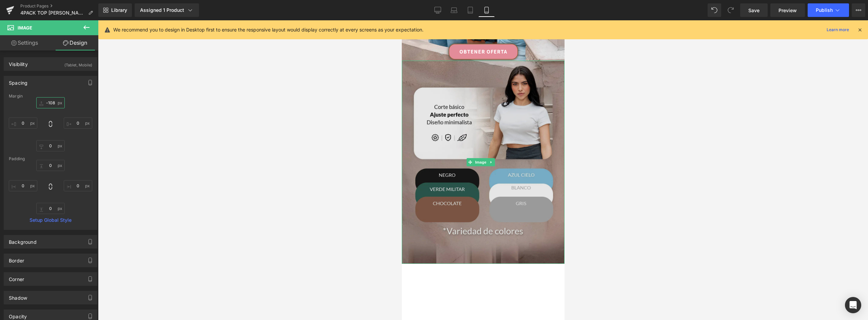
scroll to position [271, 0]
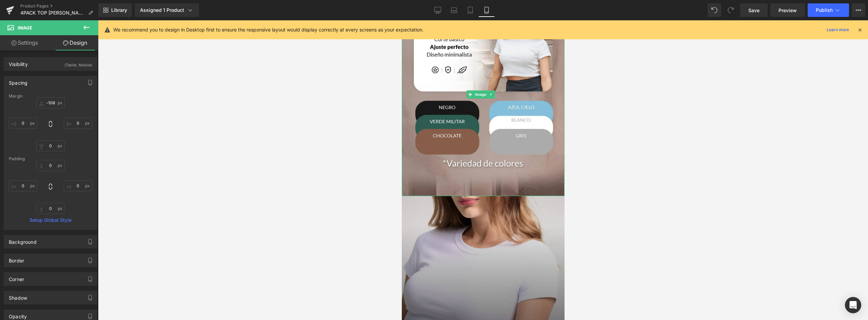
click at [479, 211] on img at bounding box center [483, 297] width 163 height 203
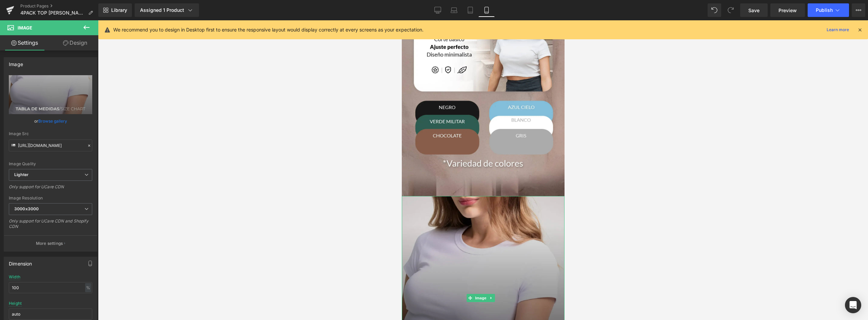
click at [506, 205] on img at bounding box center [483, 297] width 163 height 203
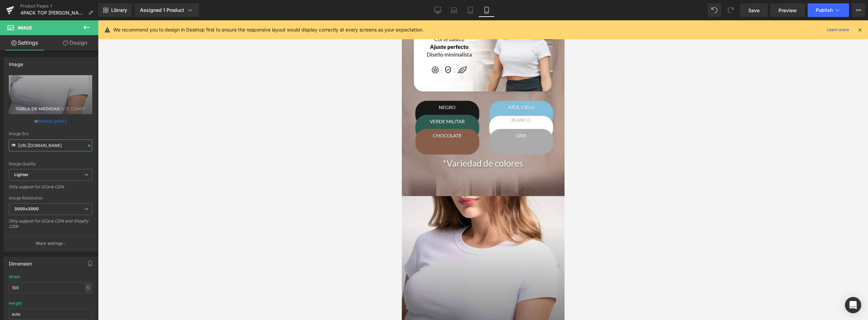
scroll to position [0, 199]
drag, startPoint x: 100, startPoint y: 146, endPoint x: 239, endPoint y: 145, distance: 139.4
click at [239, 145] on div "You are previewing how the will restyle your page. You can not edit Elements in…" at bounding box center [434, 166] width 868 height 332
type input "h"
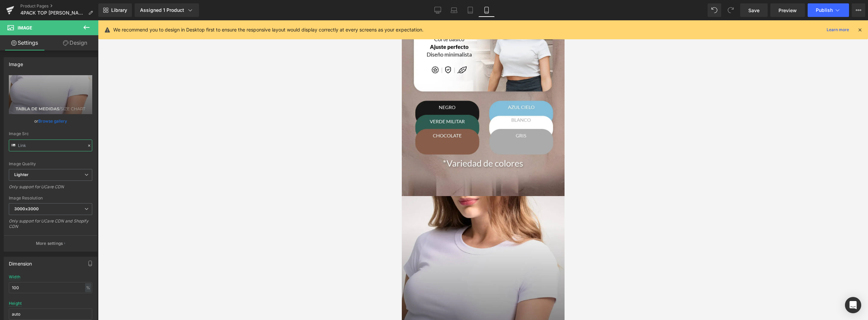
type input "[URL][DOMAIN_NAME][PERSON_NAME]"
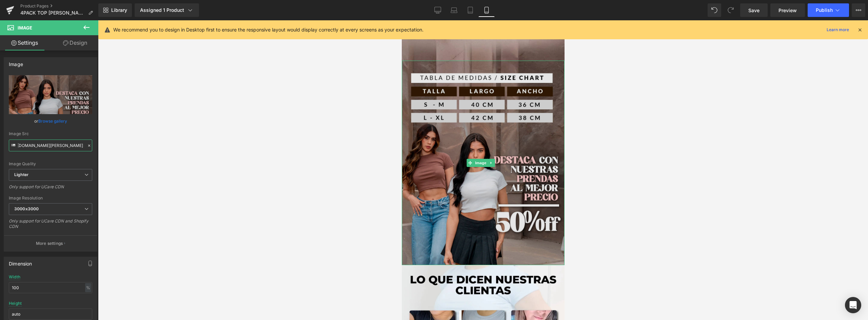
scroll to position [509, 0]
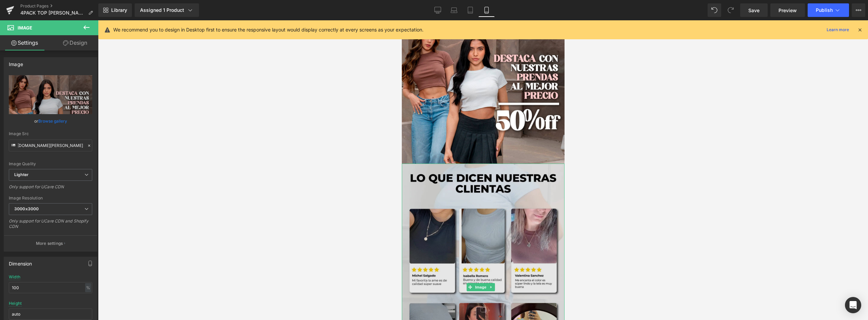
click at [479, 181] on img at bounding box center [483, 288] width 163 height 248
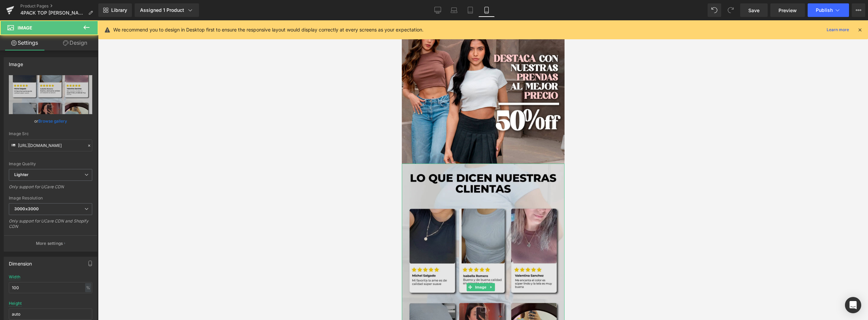
click at [490, 194] on img at bounding box center [483, 288] width 163 height 248
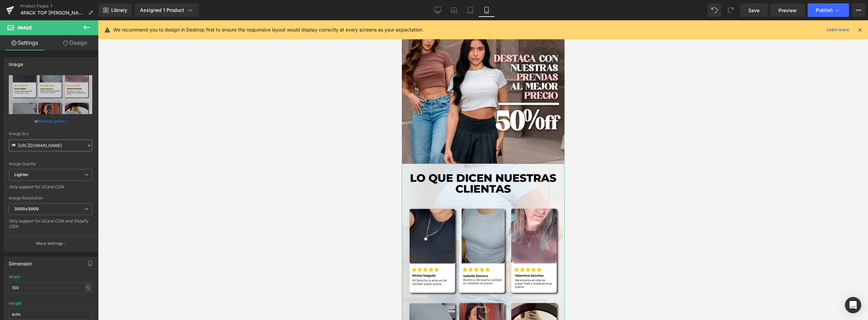
scroll to position [0, 201]
drag, startPoint x: 43, startPoint y: 144, endPoint x: 196, endPoint y: 144, distance: 153.3
click at [196, 144] on div "You are previewing how the will restyle your page. You can not edit Elements in…" at bounding box center [434, 166] width 868 height 332
type input "h"
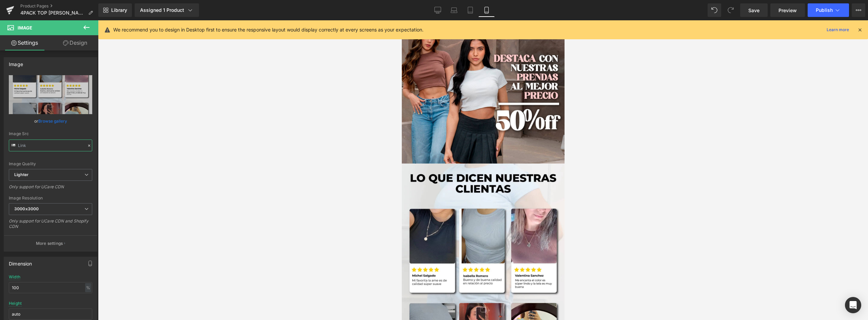
paste input "[URL][DOMAIN_NAME][PERSON_NAME]"
type input "[URL][DOMAIN_NAME][PERSON_NAME]"
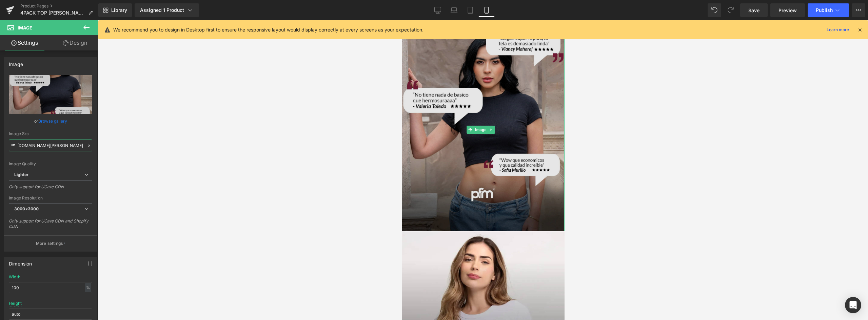
scroll to position [746, 0]
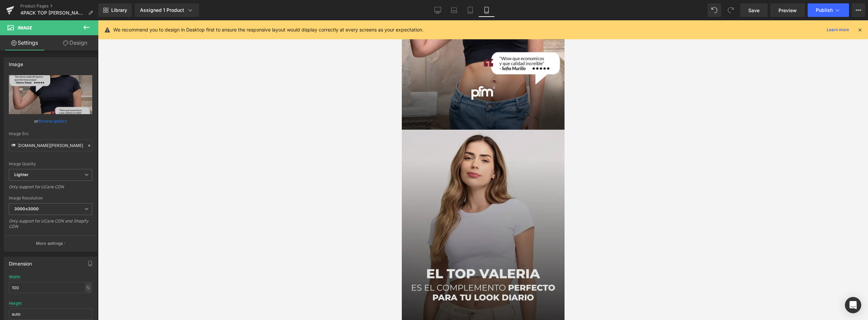
click at [498, 151] on img at bounding box center [483, 231] width 163 height 203
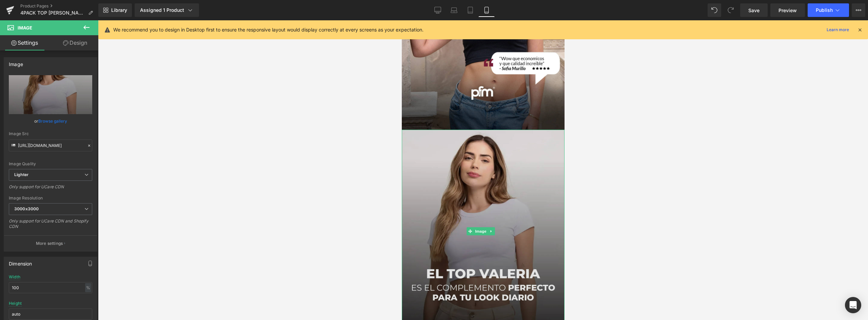
click at [507, 141] on img at bounding box center [483, 231] width 163 height 203
click at [520, 173] on img at bounding box center [483, 231] width 163 height 203
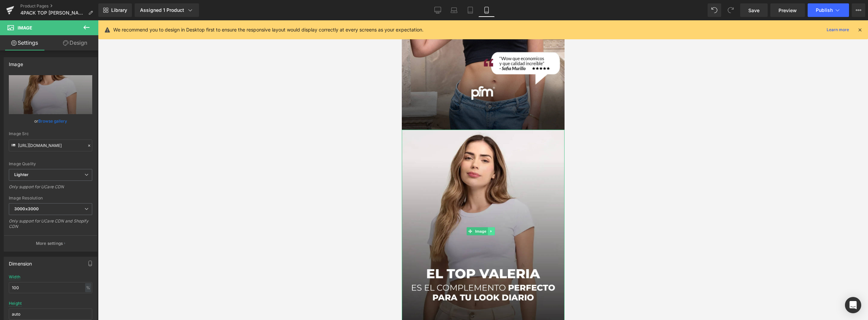
click at [492, 230] on icon at bounding box center [491, 232] width 4 height 4
click at [493, 230] on icon at bounding box center [494, 232] width 4 height 4
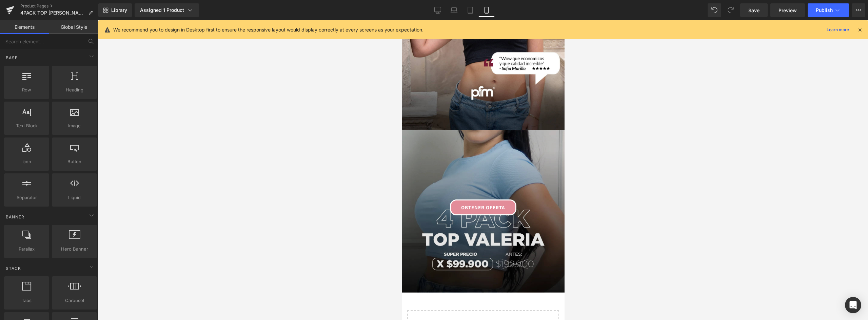
click at [507, 150] on img at bounding box center [483, 211] width 163 height 163
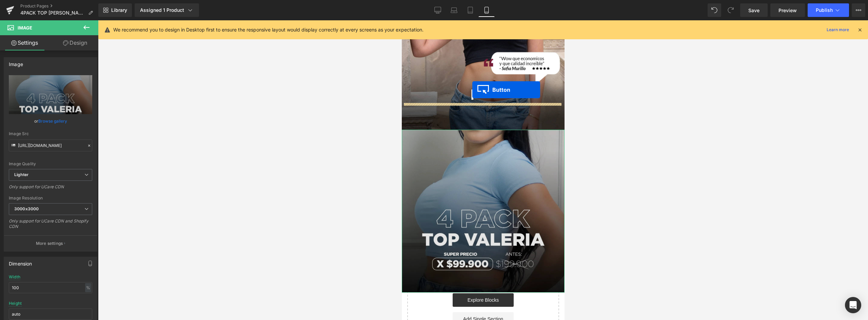
drag, startPoint x: 469, startPoint y: 176, endPoint x: 472, endPoint y: 89, distance: 86.9
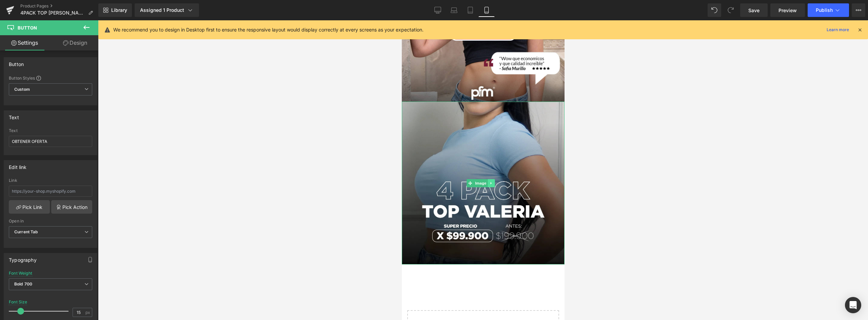
click at [491, 181] on icon at bounding box center [491, 183] width 4 height 4
click at [494, 181] on icon at bounding box center [494, 183] width 4 height 4
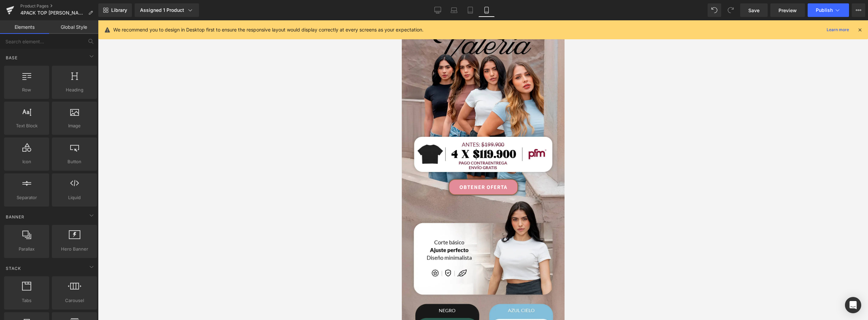
scroll to position [0, 0]
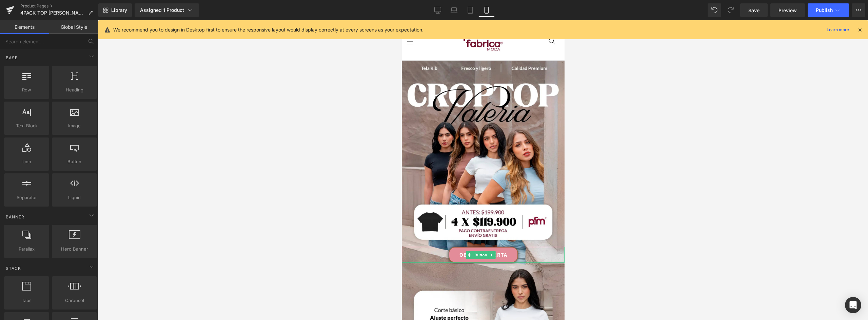
click at [458, 248] on link "OBTENER OFERTA" at bounding box center [483, 255] width 70 height 16
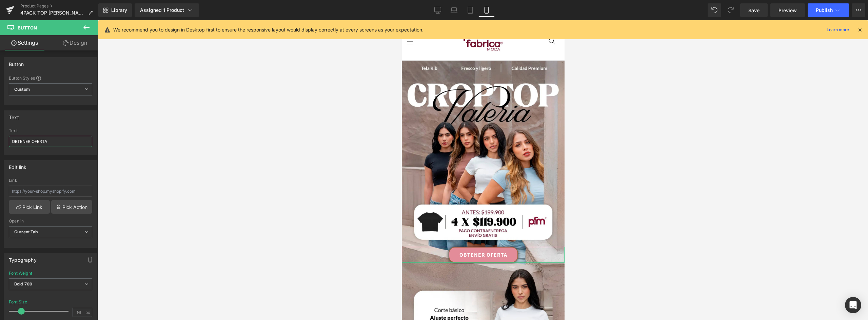
drag, startPoint x: 53, startPoint y: 142, endPoint x: -36, endPoint y: 140, distance: 89.5
click at [0, 140] on html "Button You are previewing how the will restyle your page. You can not edit Elem…" at bounding box center [434, 160] width 868 height 320
type input "COMPRAR PACK X4"
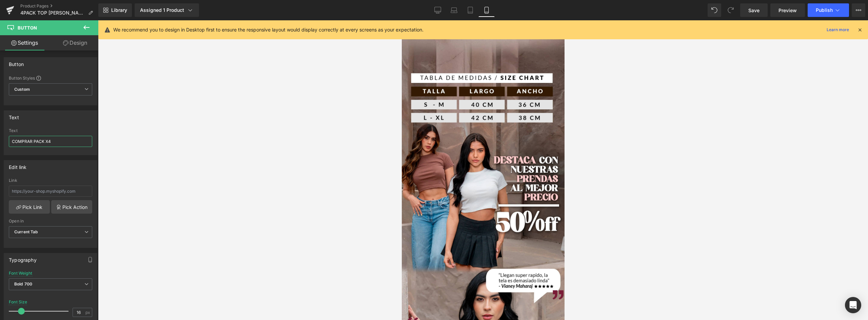
scroll to position [543, 0]
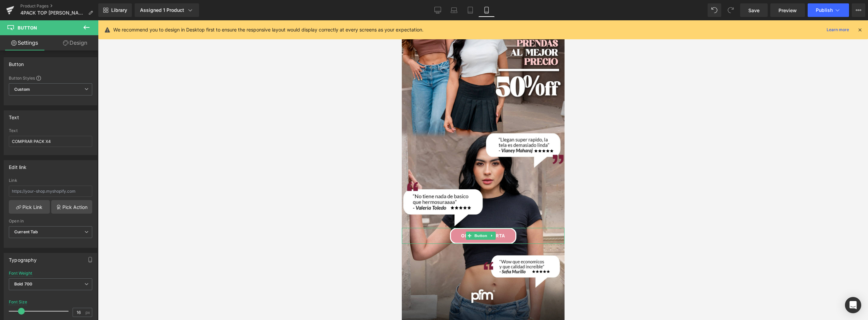
click at [504, 228] on link "OBTENER OFERTA" at bounding box center [483, 236] width 66 height 16
drag, startPoint x: 61, startPoint y: 141, endPoint x: -32, endPoint y: 141, distance: 92.9
click at [0, 141] on html "Button You are previewing how the will restyle your page. You can not edit Elem…" at bounding box center [434, 160] width 868 height 320
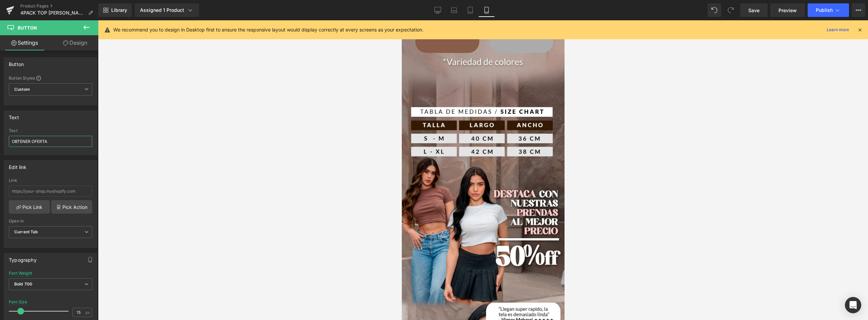
scroll to position [475, 0]
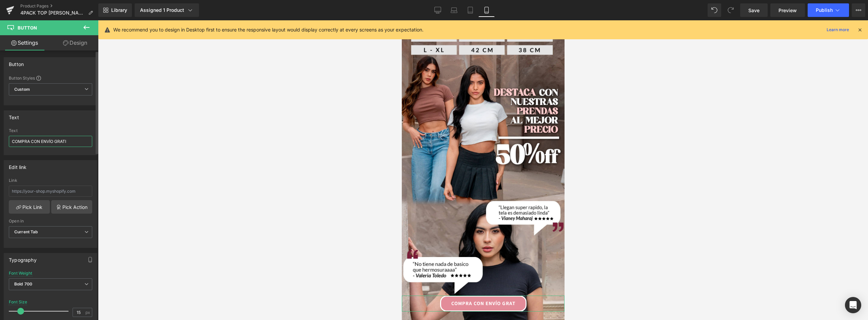
type input "COMPRA CON ENVÍO GRATIS"
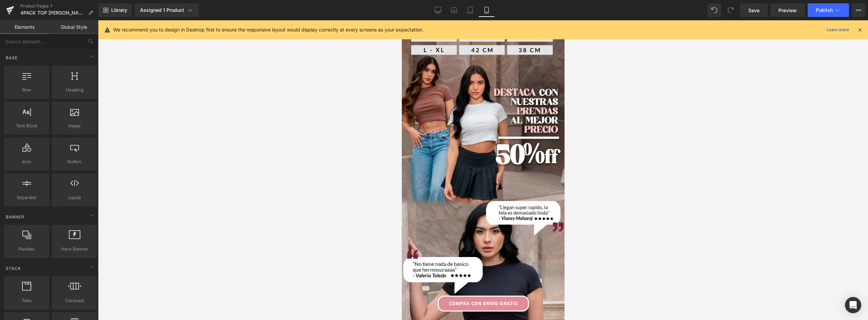
click at [619, 239] on div at bounding box center [483, 170] width 770 height 300
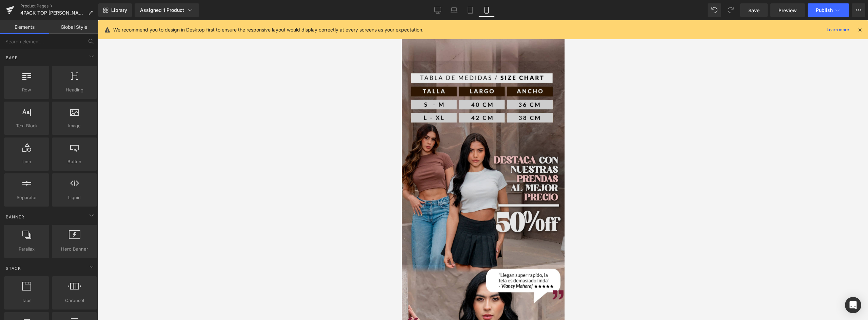
scroll to position [543, 0]
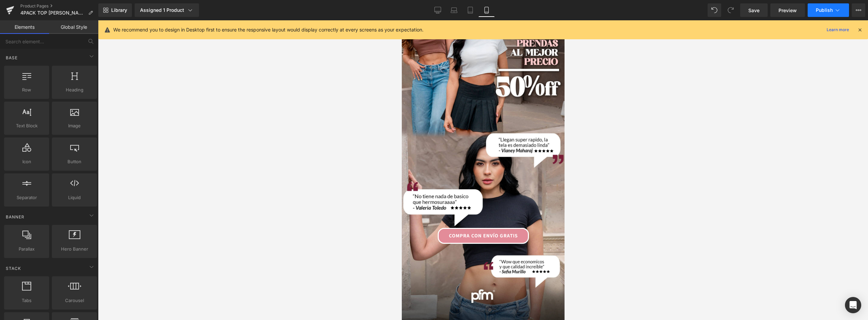
click at [821, 6] on button "Publish" at bounding box center [828, 10] width 41 height 14
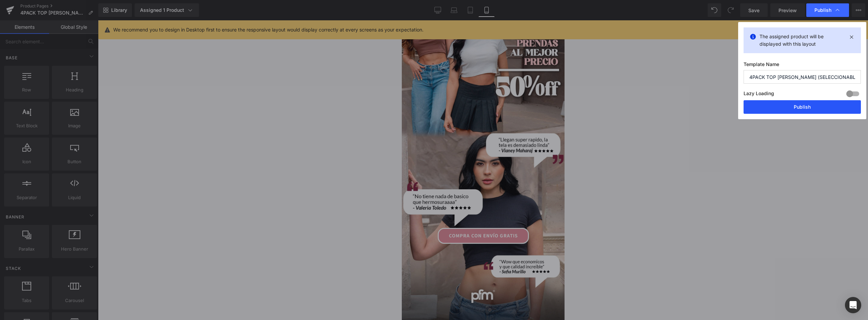
click at [800, 109] on button "Publish" at bounding box center [802, 107] width 117 height 14
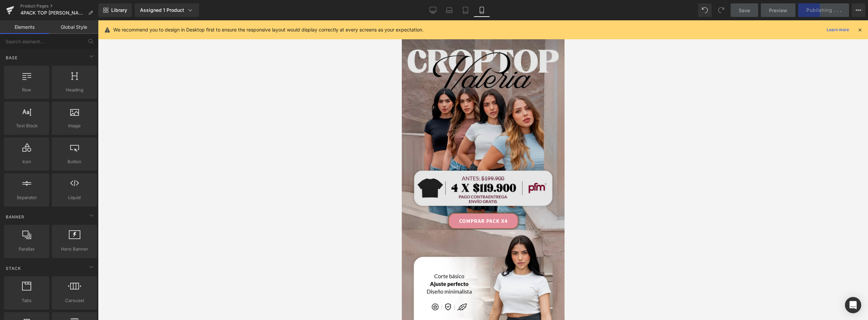
scroll to position [0, 0]
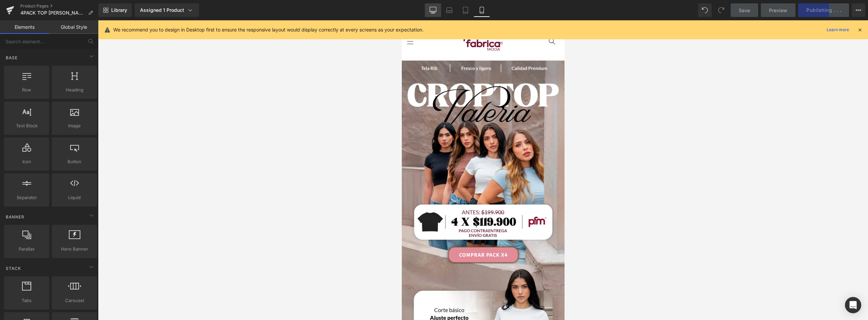
click at [435, 14] on link "Desktop" at bounding box center [433, 10] width 16 height 14
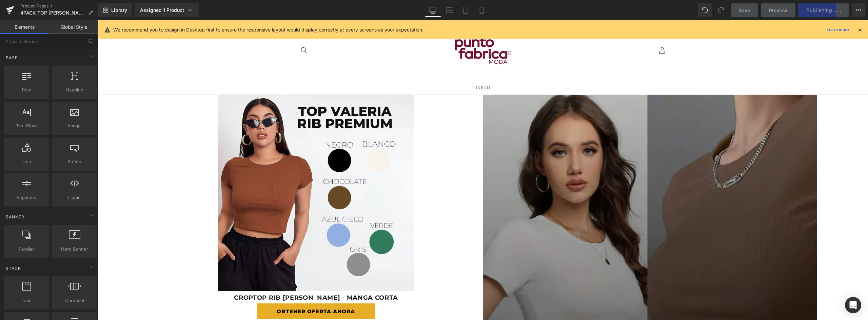
click at [356, 165] on img at bounding box center [316, 193] width 196 height 196
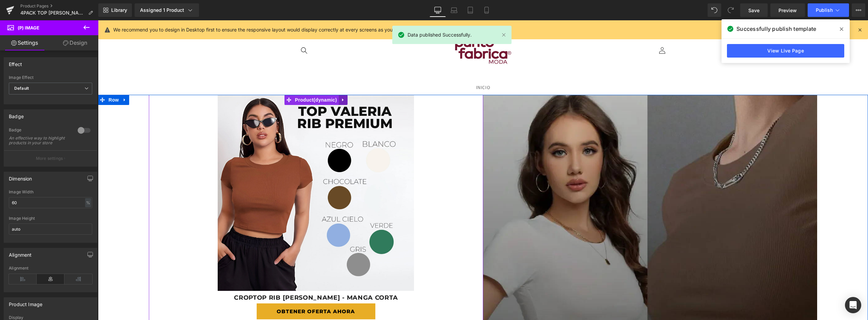
click at [342, 101] on icon at bounding box center [343, 99] width 5 height 5
click at [347, 100] on icon at bounding box center [347, 100] width 5 height 5
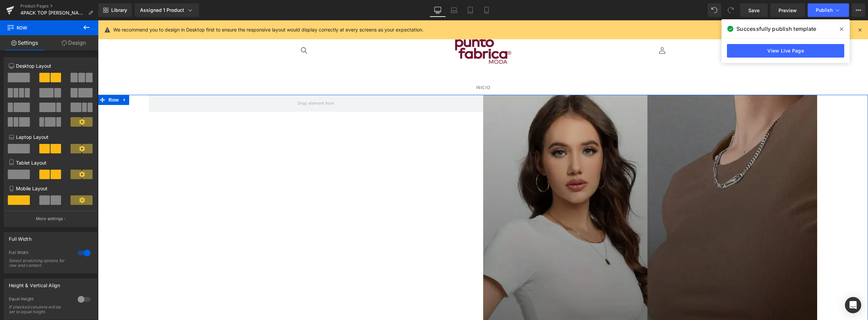
drag, startPoint x: 16, startPoint y: 77, endPoint x: 17, endPoint y: 103, distance: 26.5
click at [16, 77] on span at bounding box center [19, 77] width 22 height 9
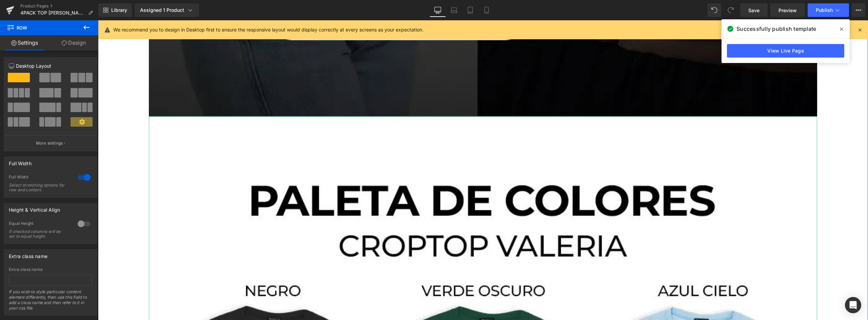
scroll to position [712, 0]
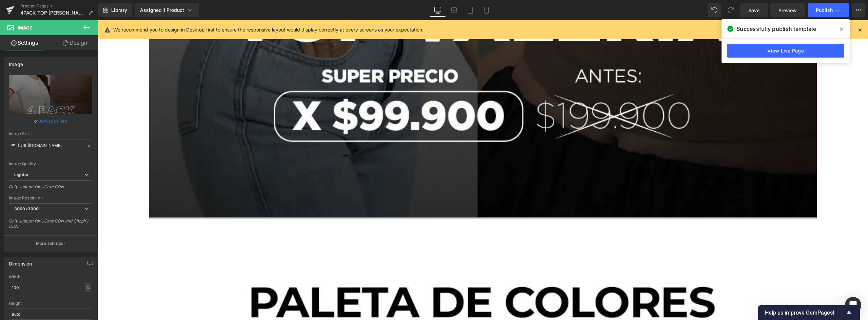
click at [75, 45] on link "Design" at bounding box center [75, 42] width 49 height 15
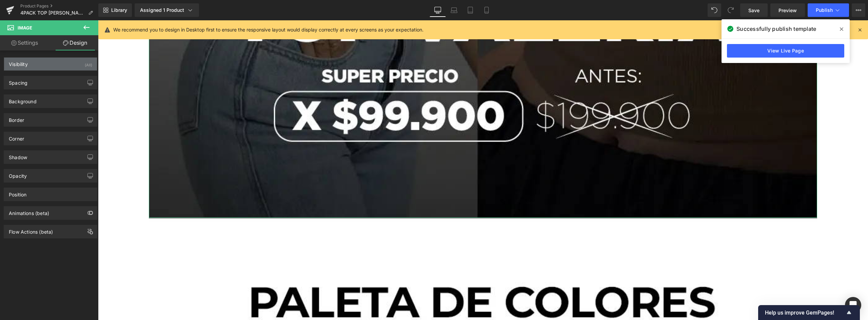
click at [32, 62] on div "Visibility (All)" at bounding box center [50, 64] width 93 height 13
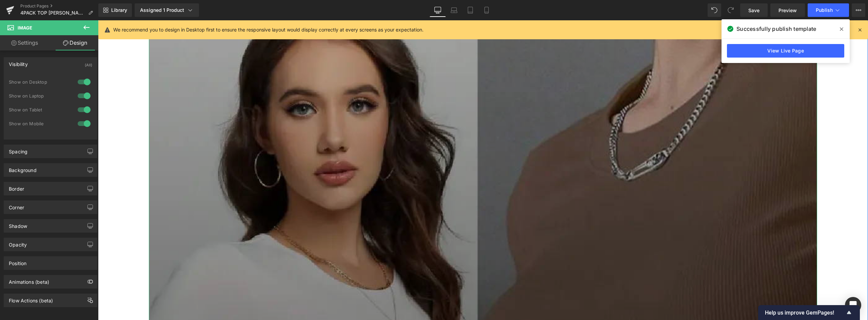
scroll to position [0, 0]
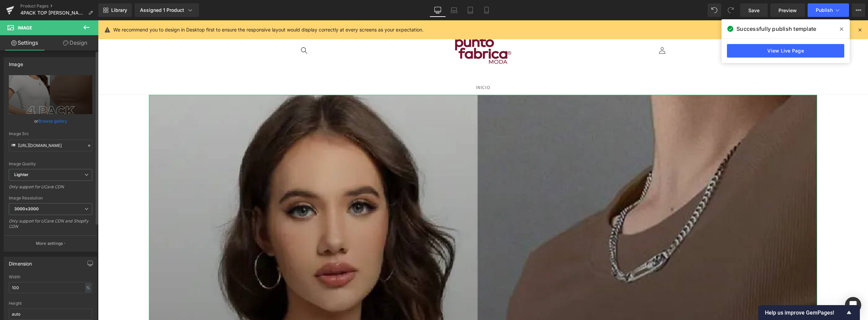
click at [52, 121] on link "Browse gallery" at bounding box center [52, 121] width 29 height 12
drag, startPoint x: 165, startPoint y: 164, endPoint x: 138, endPoint y: 143, distance: 33.4
type input "h"
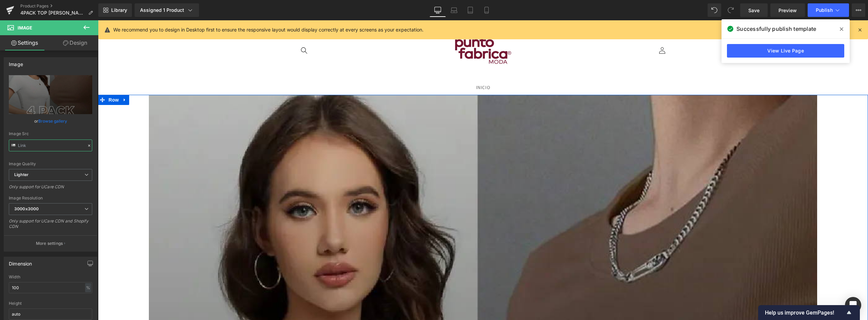
paste input "[URL][DOMAIN_NAME][PERSON_NAME]"
type input "[URL][DOMAIN_NAME][PERSON_NAME]"
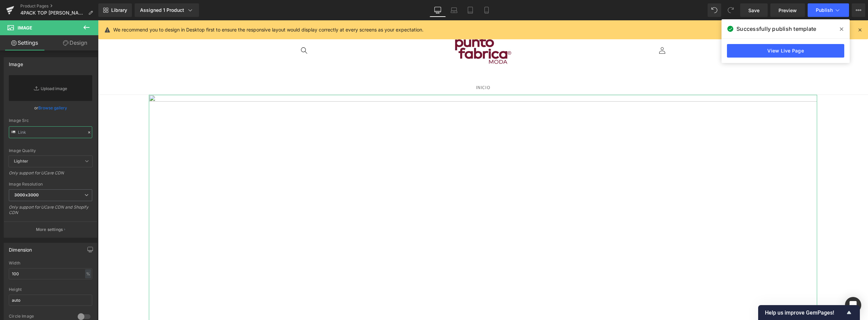
drag, startPoint x: 44, startPoint y: 130, endPoint x: -3, endPoint y: 130, distance: 47.5
click at [0, 130] on html "Button You are previewing how the will restyle your page. You can not edit Elem…" at bounding box center [434, 160] width 868 height 320
paste input "[URL][DOMAIN_NAME][PERSON_NAME]"
type input "[URL][DOMAIN_NAME][PERSON_NAME]"
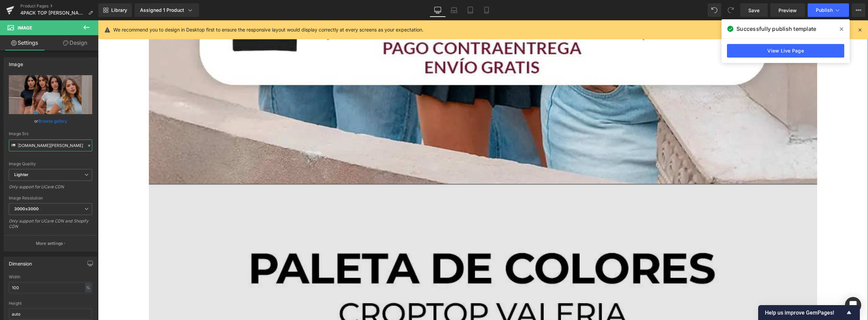
scroll to position [882, 0]
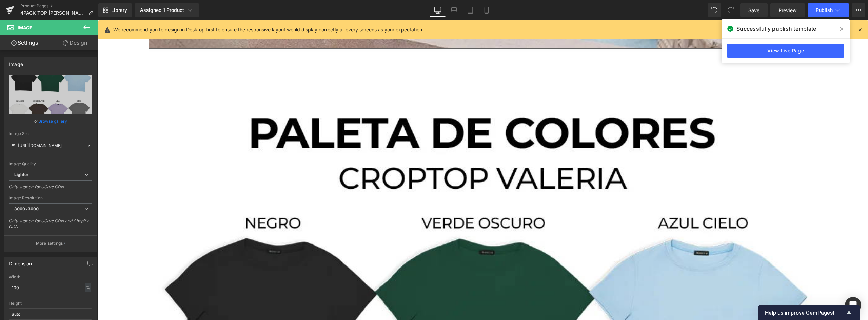
scroll to position [0, 204]
drag, startPoint x: 119, startPoint y: 147, endPoint x: 144, endPoint y: 151, distance: 26.0
type input "h"
paste input "[URL][DOMAIN_NAME][PERSON_NAME]"
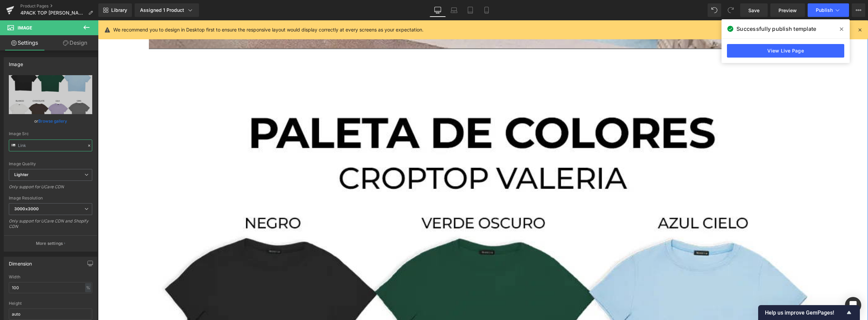
type input "[URL][DOMAIN_NAME][PERSON_NAME]"
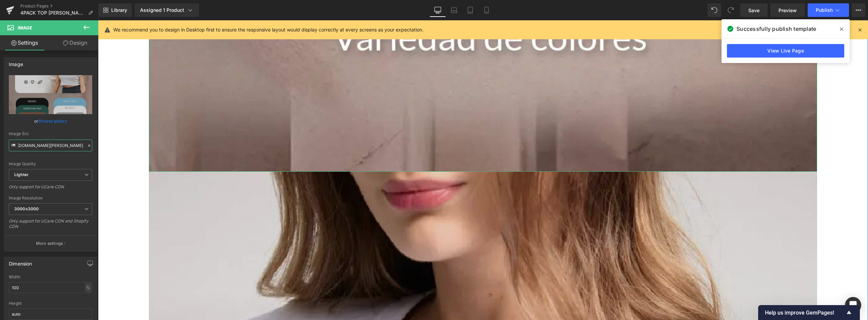
scroll to position [1696, 0]
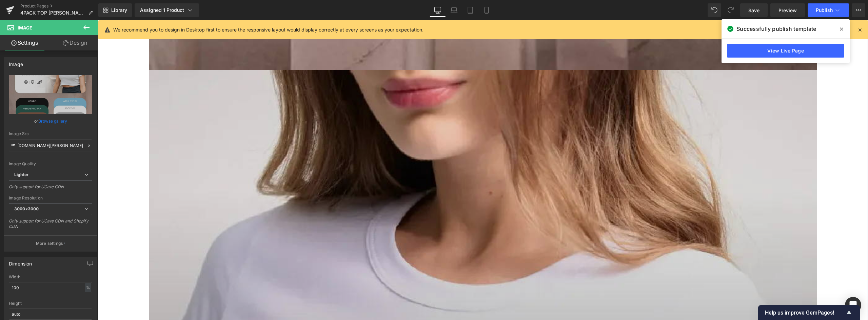
drag, startPoint x: 116, startPoint y: 166, endPoint x: 390, endPoint y: 145, distance: 275.1
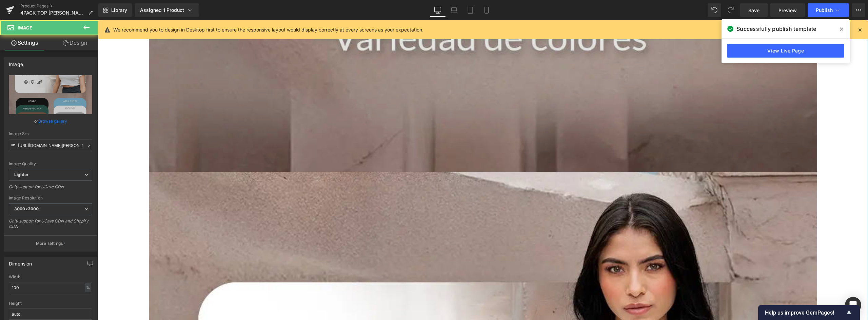
scroll to position [1628, 0]
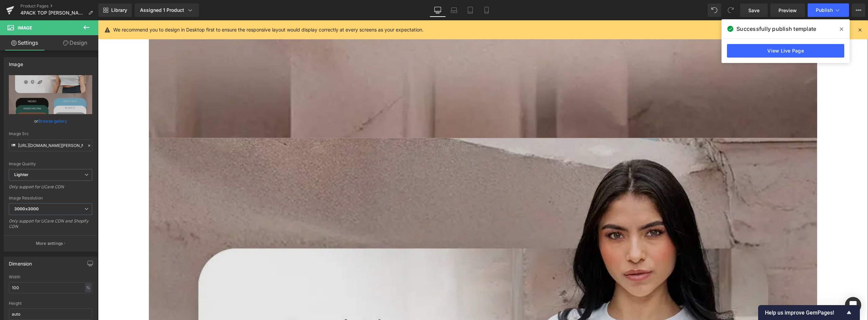
drag, startPoint x: 129, startPoint y: 167, endPoint x: 212, endPoint y: 150, distance: 84.9
type input "h"
type input "[URL][DOMAIN_NAME][PERSON_NAME]"
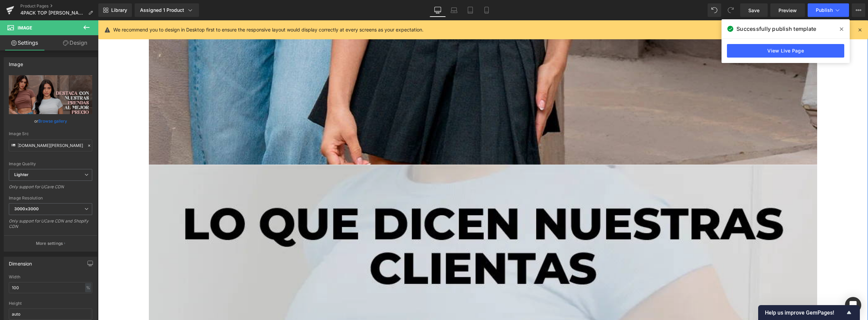
scroll to position [2577, 0]
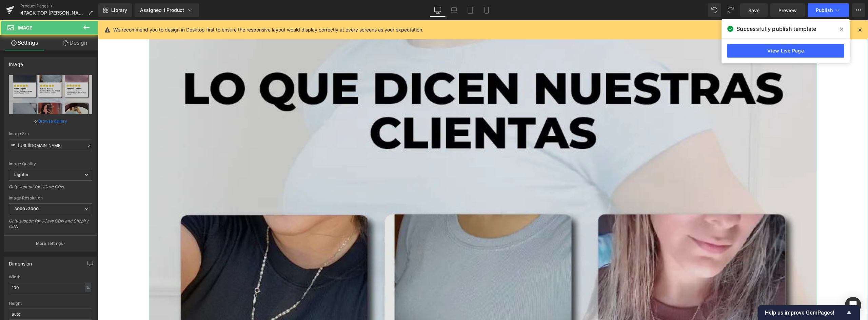
drag, startPoint x: 138, startPoint y: 164, endPoint x: 160, endPoint y: 143, distance: 31.0
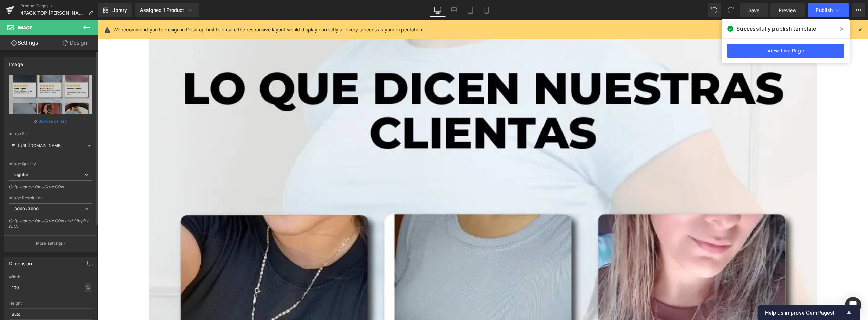
click at [88, 146] on icon at bounding box center [89, 146] width 2 height 2
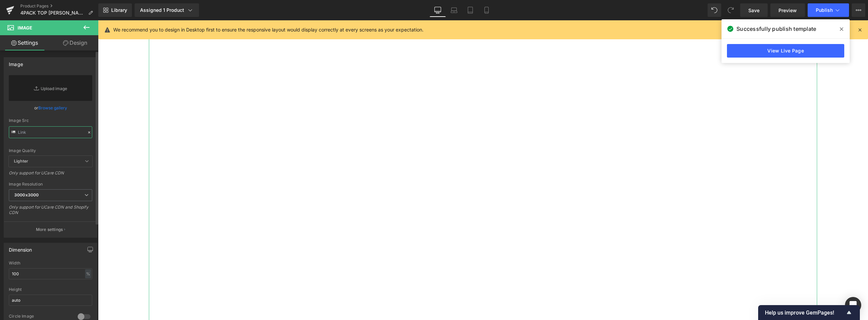
click at [40, 132] on input "text" at bounding box center [50, 132] width 83 height 12
paste input "[URL][DOMAIN_NAME][PERSON_NAME]"
type input "[URL][DOMAIN_NAME][PERSON_NAME]"
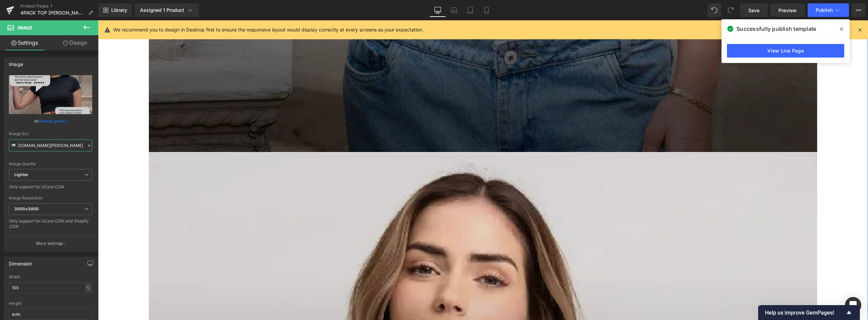
scroll to position [3425, 0]
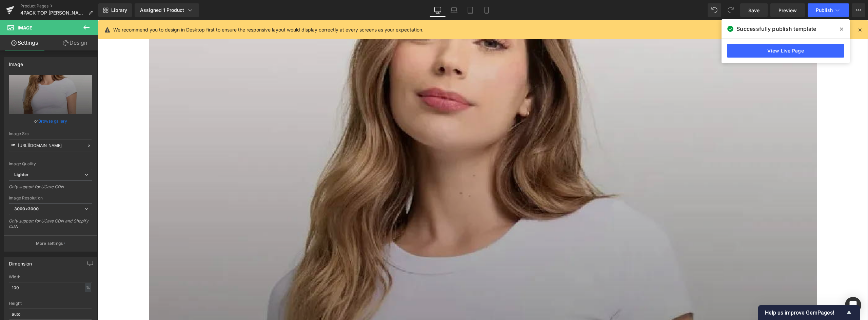
scroll to position [3662, 0]
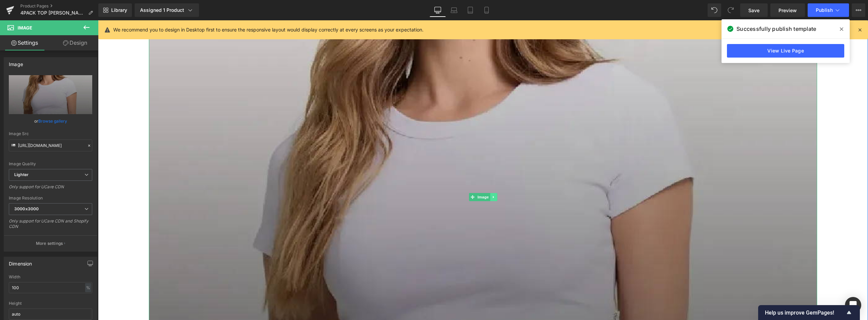
click at [493, 196] on icon at bounding box center [493, 197] width 1 height 2
click at [495, 196] on icon at bounding box center [497, 197] width 4 height 4
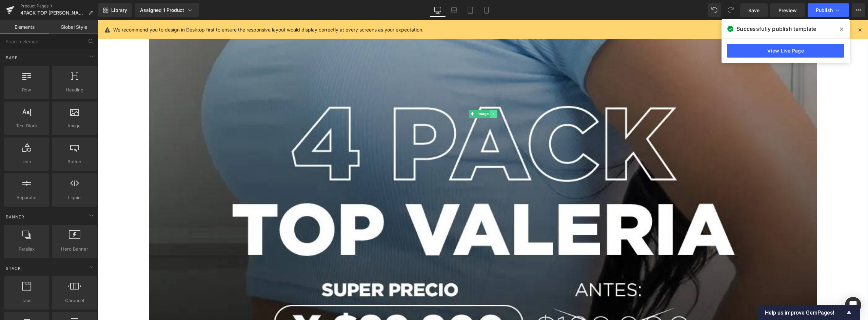
click at [493, 115] on icon at bounding box center [493, 114] width 1 height 2
click at [495, 113] on icon at bounding box center [497, 114] width 4 height 4
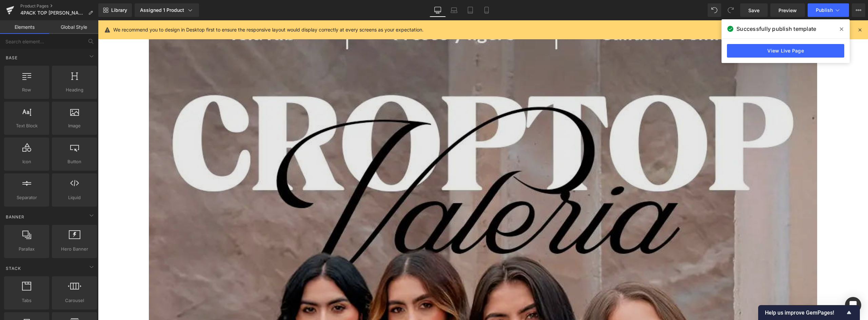
scroll to position [0, 0]
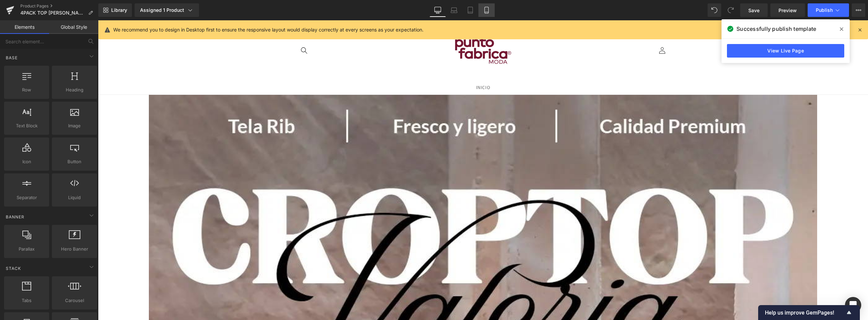
click at [487, 12] on icon at bounding box center [487, 12] width 4 height 0
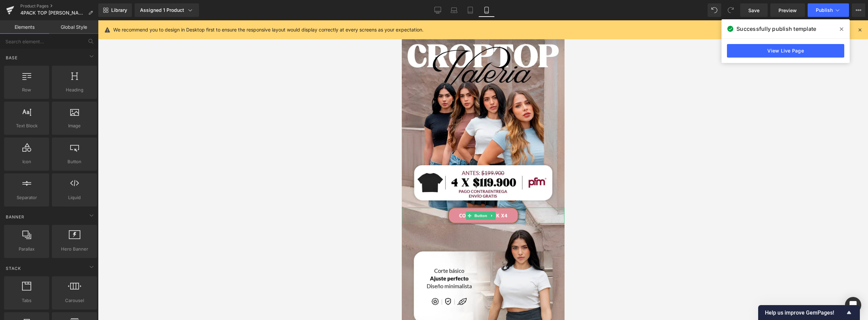
click at [510, 208] on link "COMPRAR PACK X4" at bounding box center [483, 216] width 70 height 16
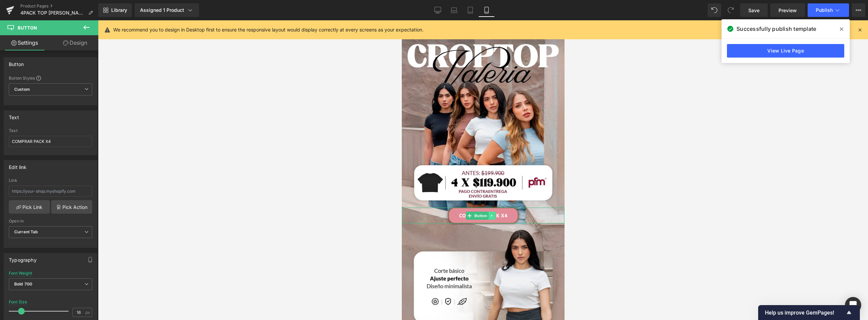
click at [489, 212] on link at bounding box center [491, 216] width 7 height 8
click at [490, 214] on icon at bounding box center [488, 216] width 4 height 4
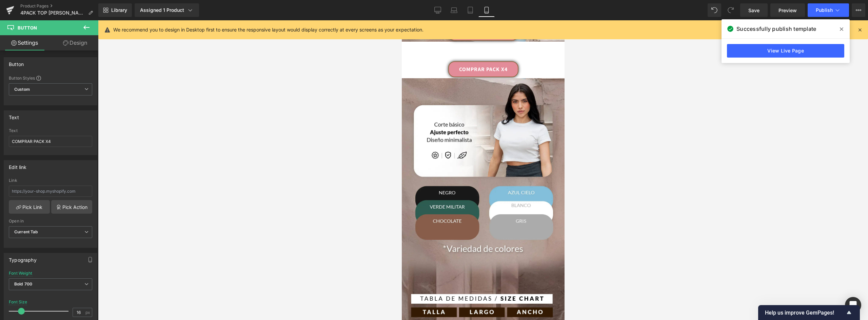
scroll to position [229, 0]
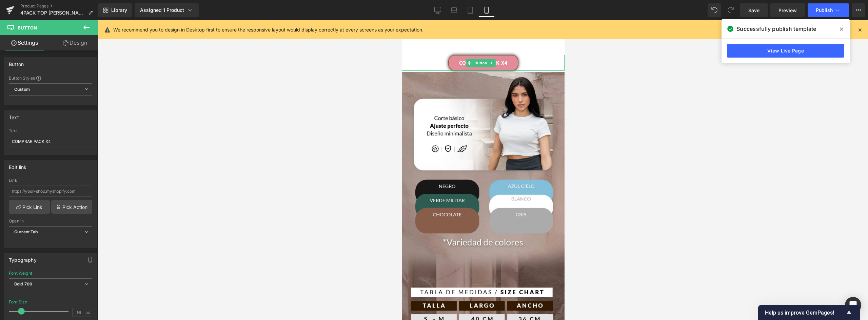
click at [508, 55] on link "COMPRAR PACK X4" at bounding box center [483, 63] width 70 height 16
click at [80, 40] on link "Design" at bounding box center [75, 42] width 49 height 15
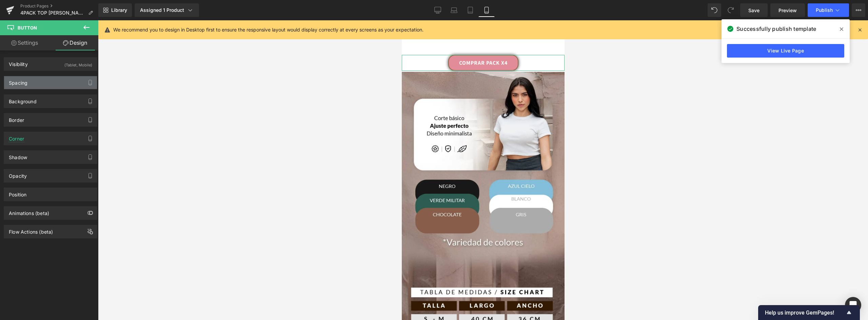
click at [42, 80] on div "Spacing" at bounding box center [50, 82] width 93 height 13
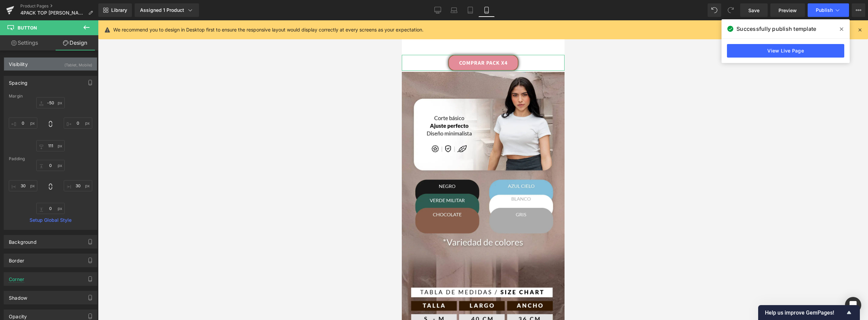
click at [50, 65] on div "Visibility (Tablet, Mobile)" at bounding box center [50, 64] width 93 height 13
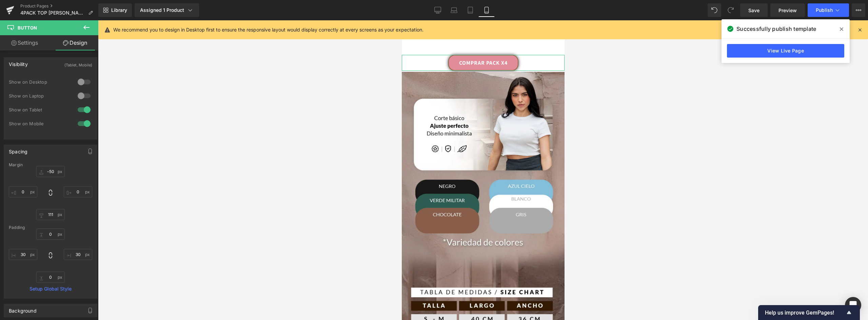
click at [84, 93] on div at bounding box center [84, 96] width 16 height 11
click at [81, 82] on div at bounding box center [84, 82] width 16 height 11
click at [83, 110] on div at bounding box center [84, 109] width 16 height 11
click at [82, 127] on div at bounding box center [84, 123] width 16 height 11
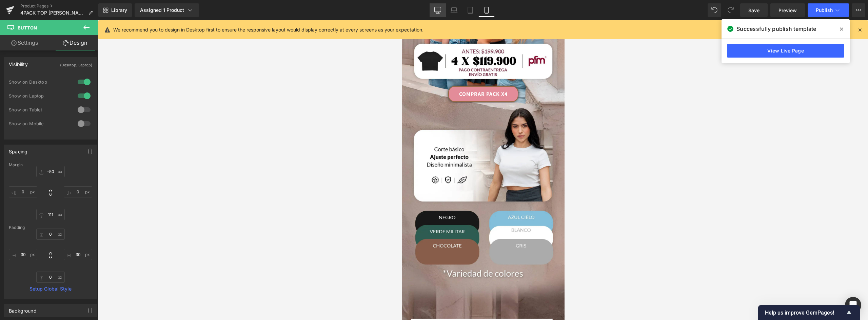
click at [437, 7] on icon at bounding box center [437, 10] width 7 height 7
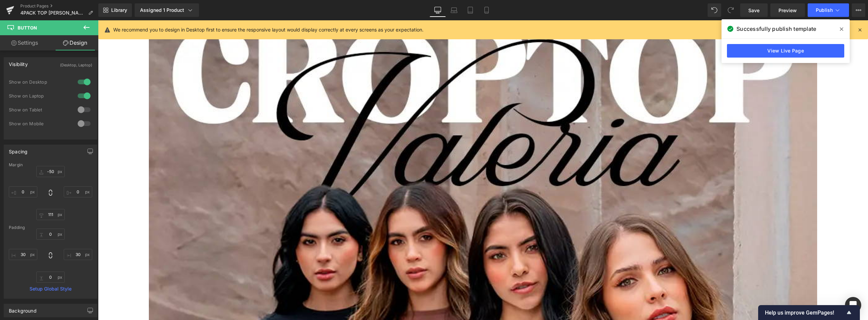
type input "0"
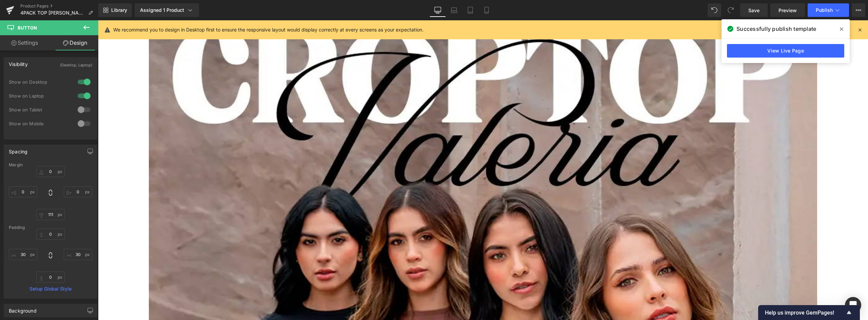
type input "30"
type input "0"
type input "30"
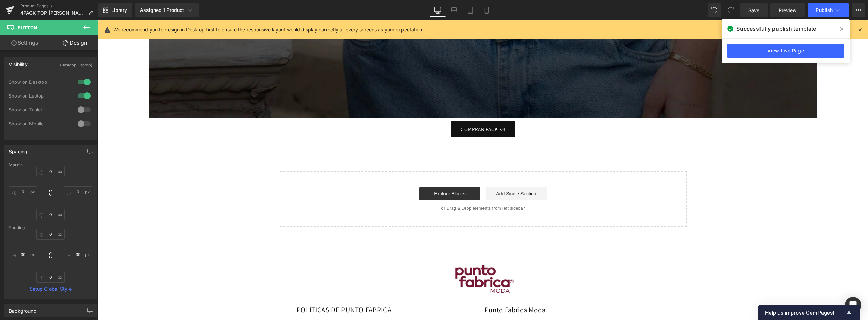
scroll to position [3290, 0]
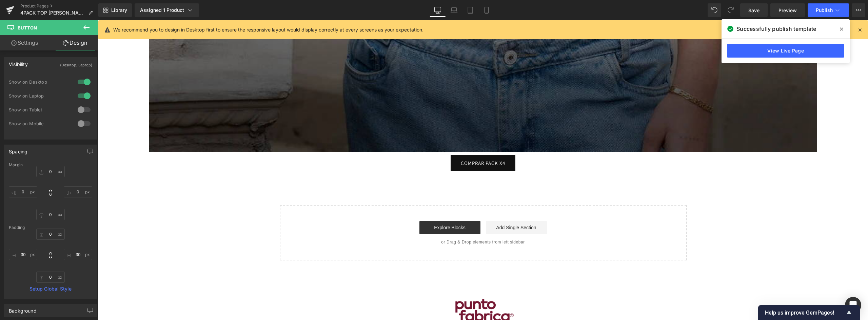
click at [505, 165] on link "COMPRAR PACK X4" at bounding box center [483, 163] width 65 height 16
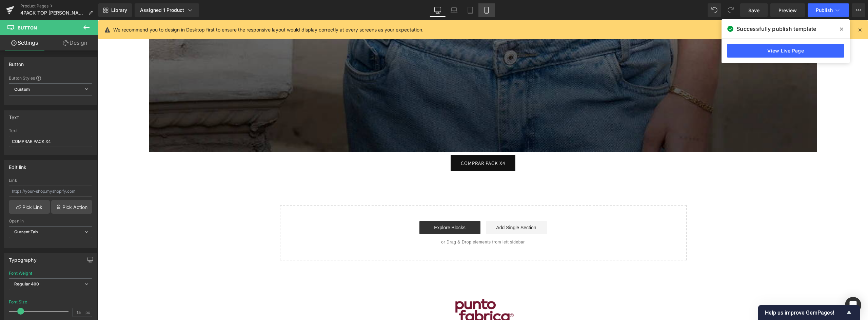
drag, startPoint x: 486, startPoint y: 11, endPoint x: 78, endPoint y: 43, distance: 409.6
click at [486, 11] on icon at bounding box center [486, 10] width 7 height 7
type input "16"
type input "#e38c99"
type input "100"
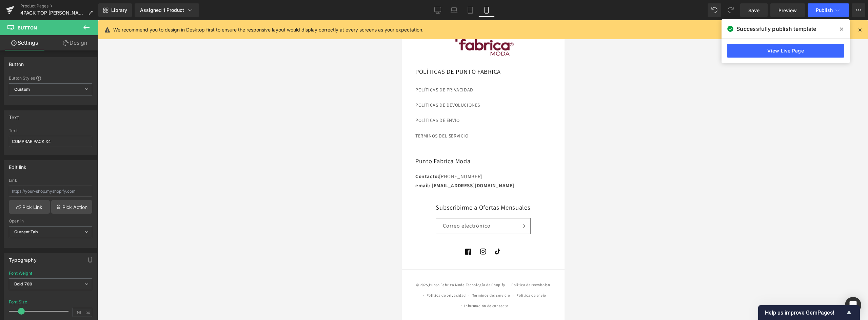
scroll to position [0, 0]
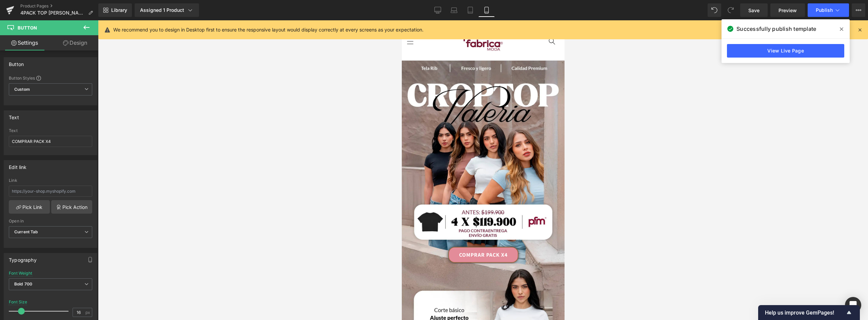
click at [509, 248] on link "COMPRAR PACK X4" at bounding box center [483, 255] width 70 height 16
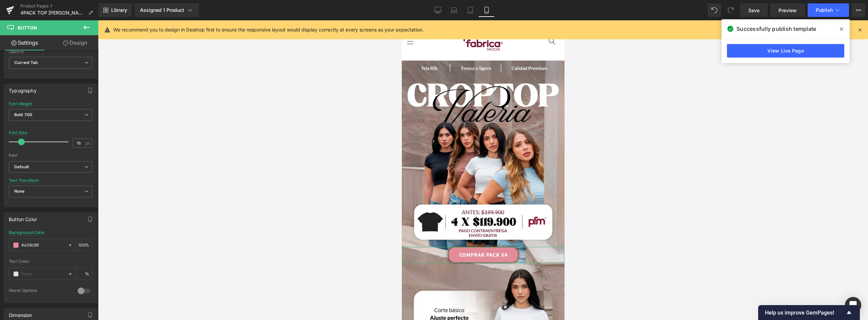
drag, startPoint x: 57, startPoint y: 246, endPoint x: -21, endPoint y: 239, distance: 78.3
click at [0, 239] on html "Button You are previewing how the will restyle your page. You can not edit Elem…" at bounding box center [434, 160] width 868 height 320
drag, startPoint x: 439, startPoint y: 8, endPoint x: 442, endPoint y: 36, distance: 27.2
click at [439, 9] on icon at bounding box center [437, 10] width 7 height 7
type input "15"
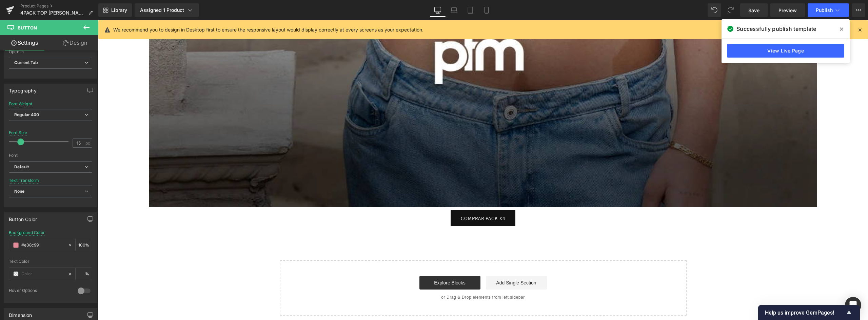
scroll to position [3243, 0]
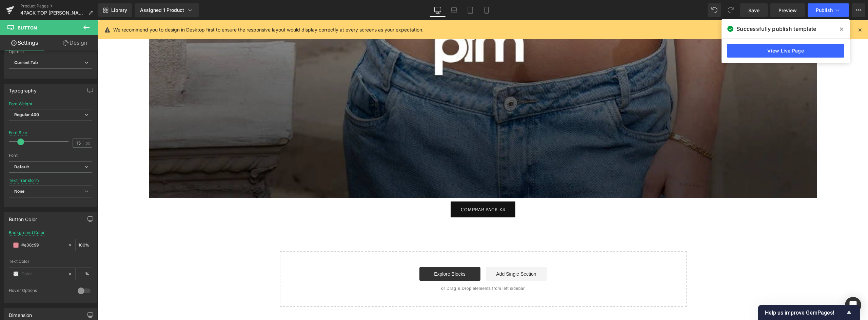
click at [505, 210] on link "COMPRAR PACK X4" at bounding box center [483, 210] width 65 height 16
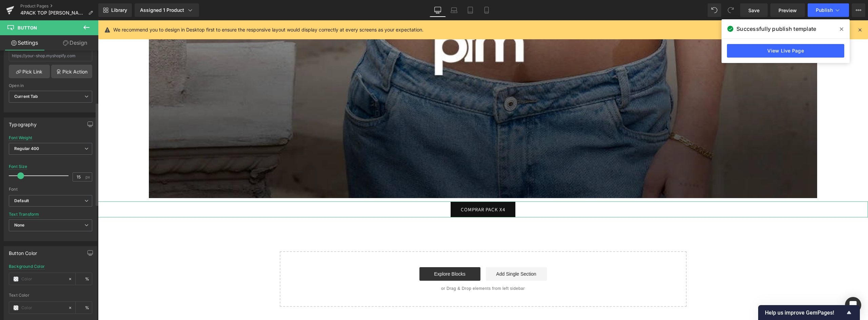
scroll to position [271, 0]
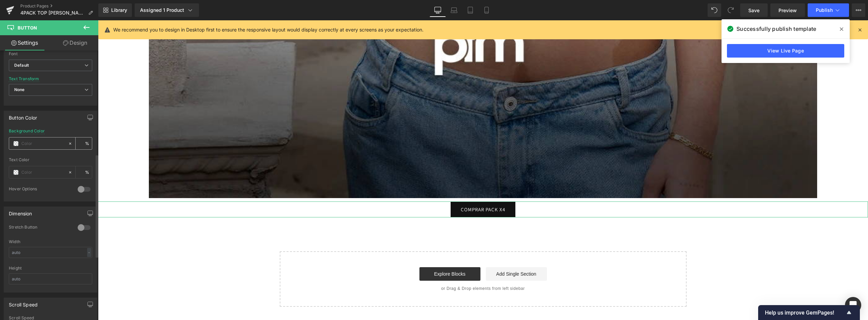
click at [30, 144] on input "text" at bounding box center [42, 143] width 43 height 7
type input "#e38c99"
type input "100"
type input "#e38c99"
click at [507, 211] on link "COMPRAR PACK X4" at bounding box center [483, 210] width 65 height 16
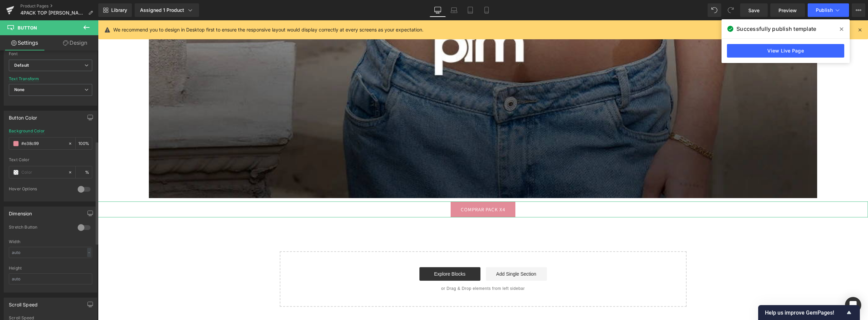
scroll to position [136, 0]
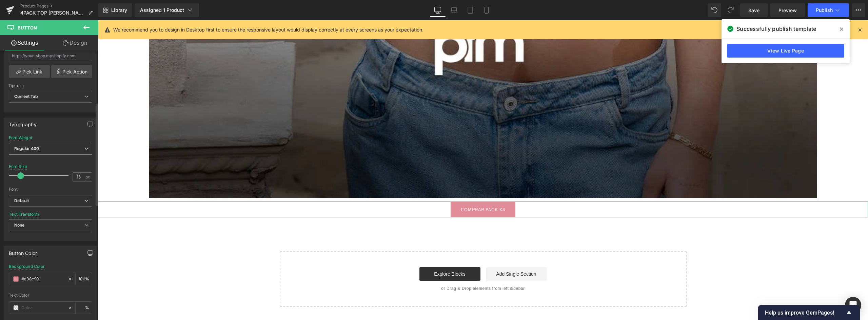
click at [39, 149] on b "Regular 400" at bounding box center [26, 148] width 25 height 5
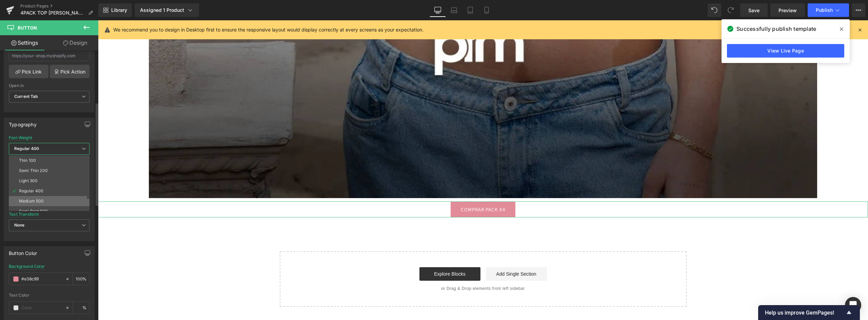
scroll to position [56, 0]
click at [39, 169] on li "Super Bold 800" at bounding box center [51, 165] width 84 height 10
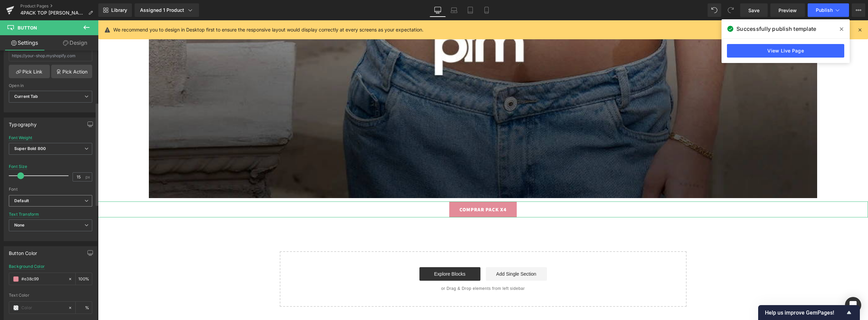
click at [40, 200] on b "Default" at bounding box center [49, 201] width 70 height 6
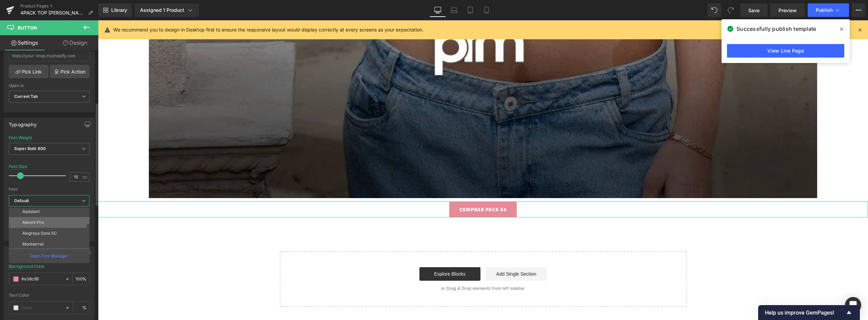
scroll to position [68, 0]
click at [40, 213] on p "Montserrat" at bounding box center [32, 210] width 21 height 5
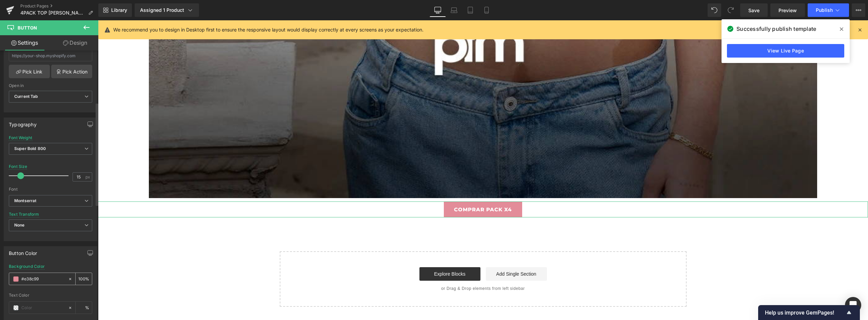
scroll to position [170, 0]
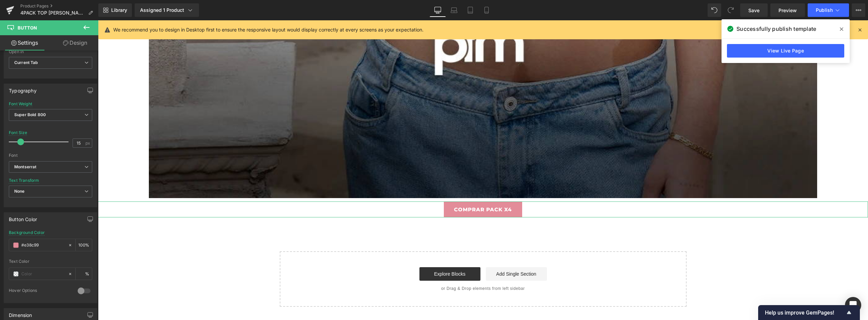
drag, startPoint x: 79, startPoint y: 41, endPoint x: 46, endPoint y: 149, distance: 112.6
click at [79, 41] on link "Design" at bounding box center [75, 42] width 49 height 15
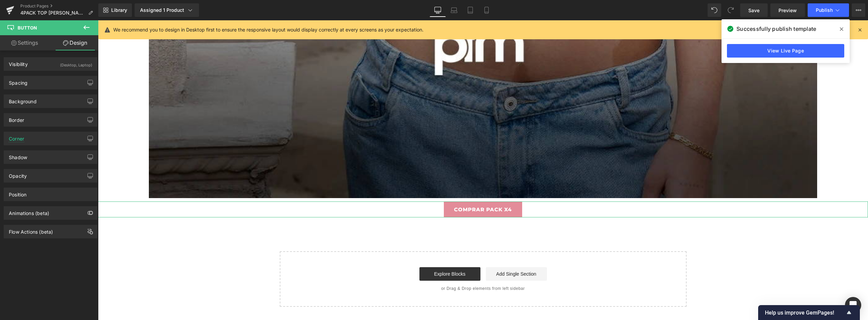
type input "0"
click at [31, 137] on div "Corner" at bounding box center [50, 138] width 93 height 13
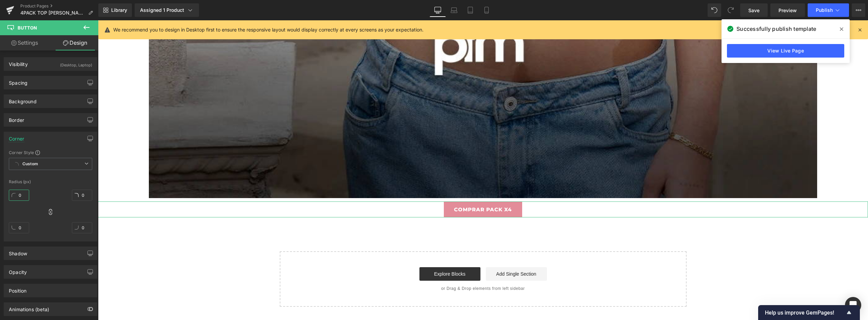
click at [20, 197] on input "0" at bounding box center [19, 195] width 20 height 11
type input "5"
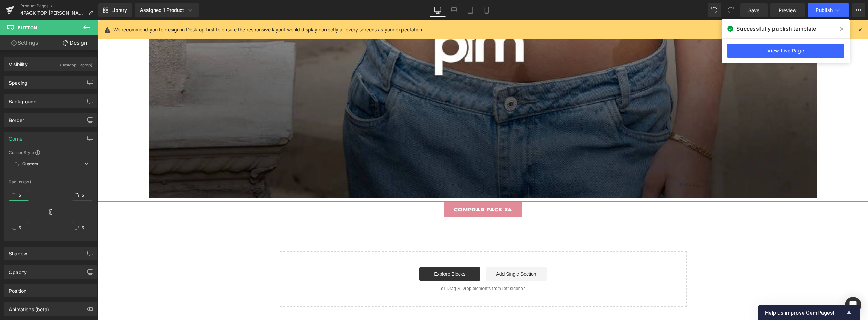
type input "52"
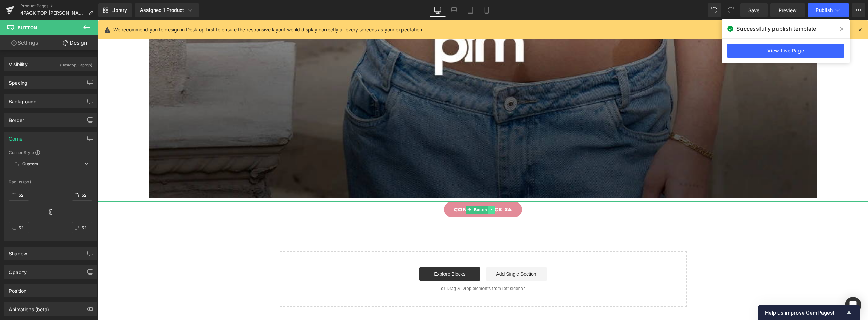
click at [489, 210] on link at bounding box center [491, 210] width 7 height 8
click at [489, 211] on icon at bounding box center [488, 210] width 4 height 4
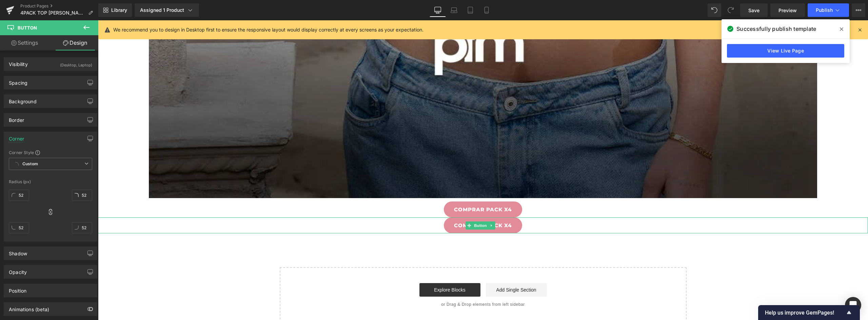
click at [456, 229] on link "COMPRAR PACK X4" at bounding box center [483, 226] width 78 height 16
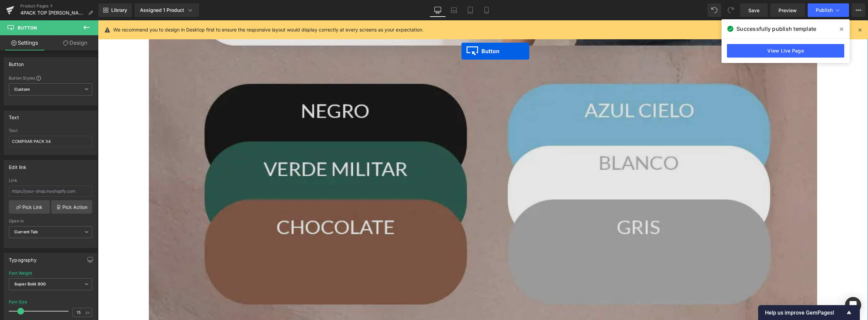
drag, startPoint x: 469, startPoint y: 225, endPoint x: 462, endPoint y: 44, distance: 180.9
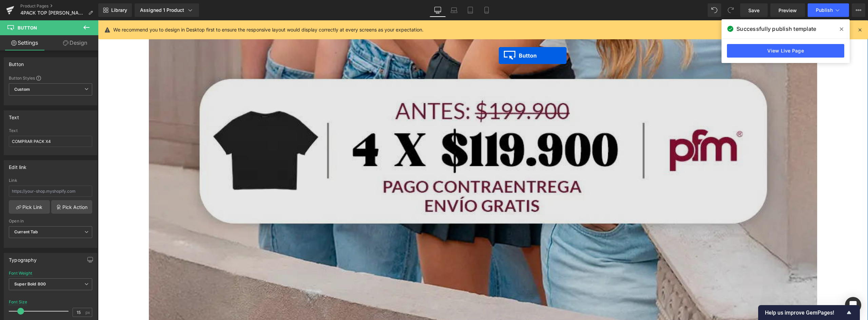
scroll to position [587, 0]
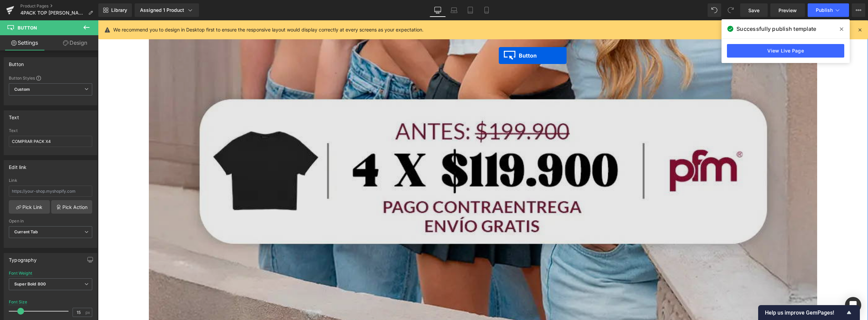
drag, startPoint x: 469, startPoint y: 175, endPoint x: 497, endPoint y: 84, distance: 95.1
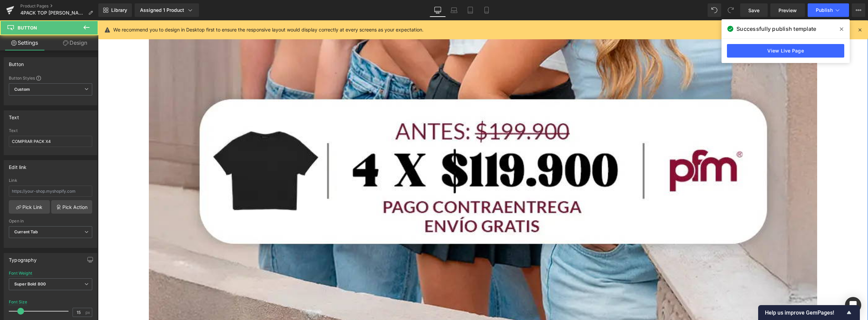
scroll to position [757, 0]
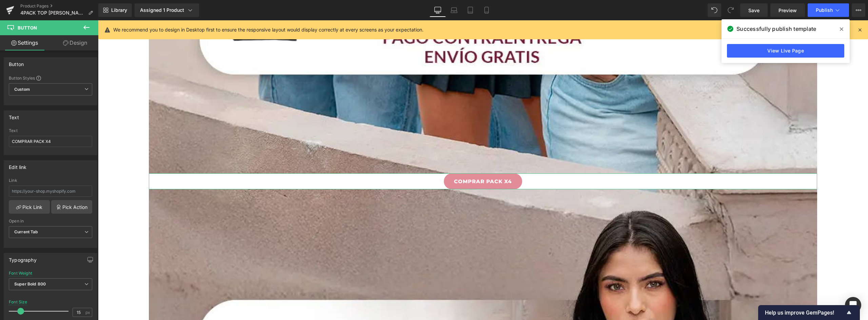
click at [75, 41] on link "Design" at bounding box center [75, 42] width 49 height 15
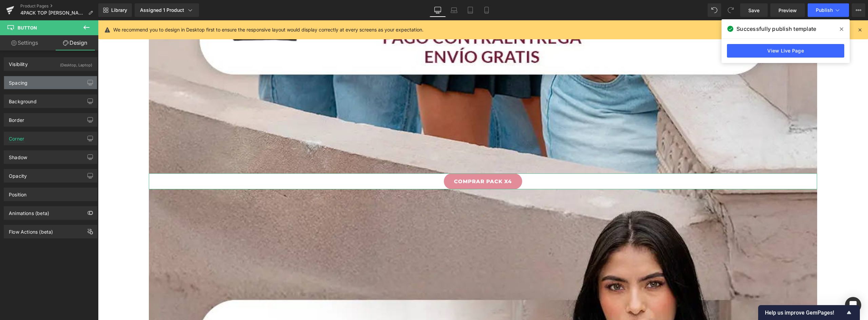
click at [46, 81] on div "Spacing" at bounding box center [50, 82] width 93 height 13
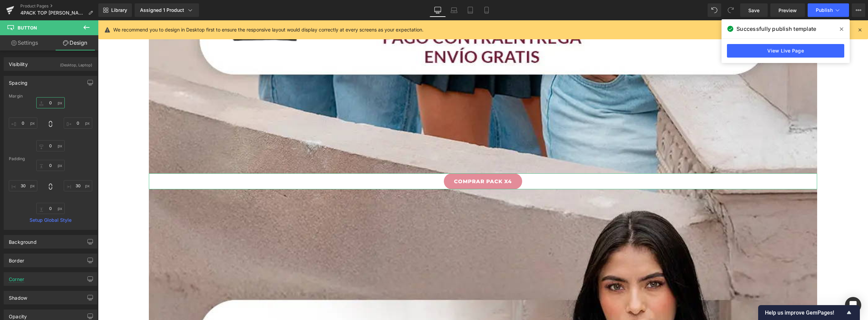
click at [52, 104] on input "0" at bounding box center [50, 102] width 28 height 11
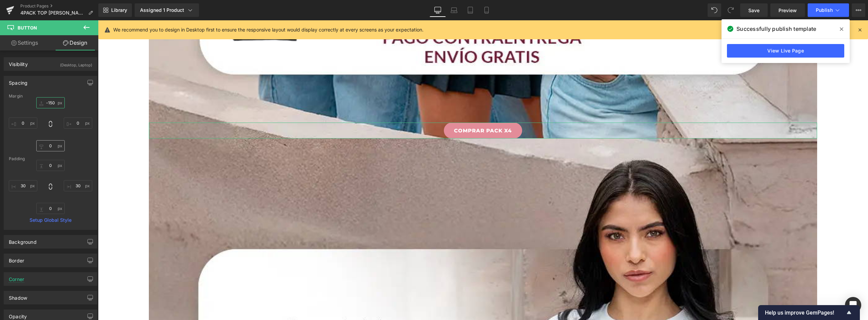
type input "-150"
click at [52, 144] on input "0" at bounding box center [50, 145] width 28 height 11
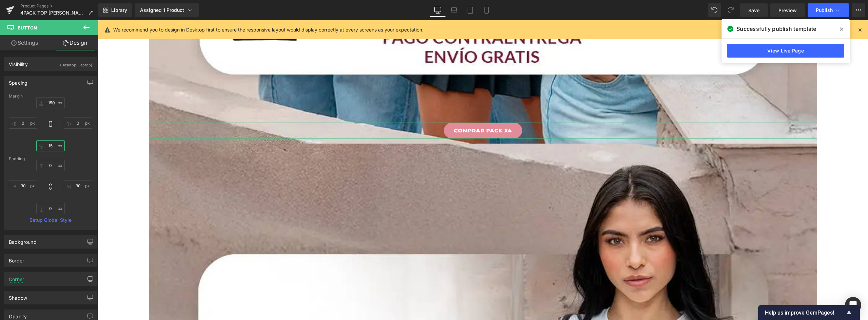
type input "1"
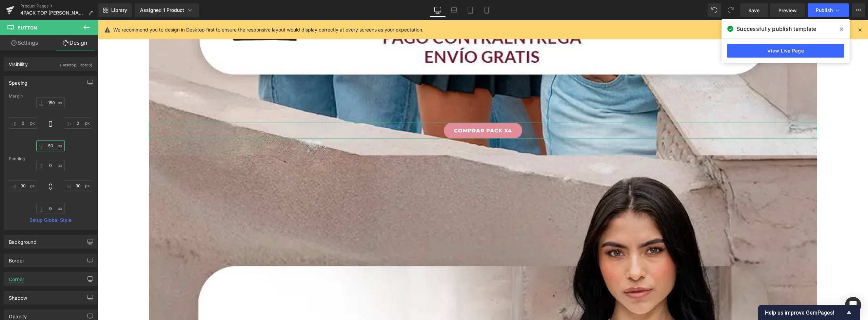
type input "5"
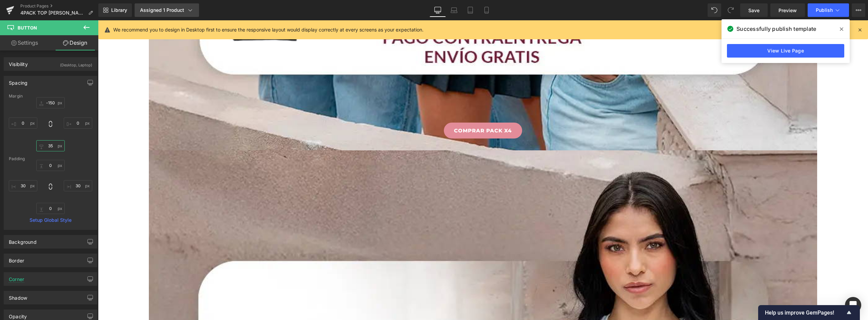
type input "35"
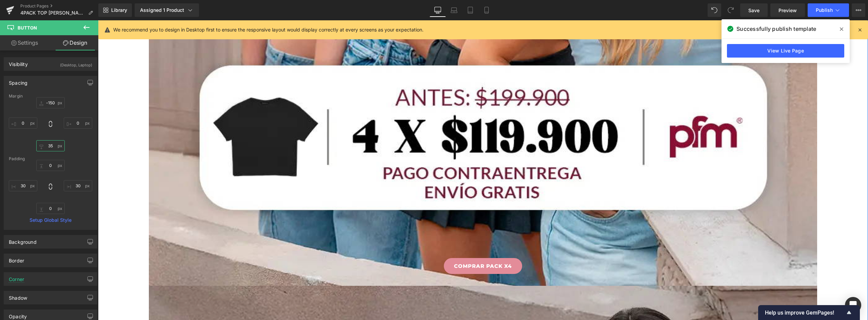
scroll to position [723, 0]
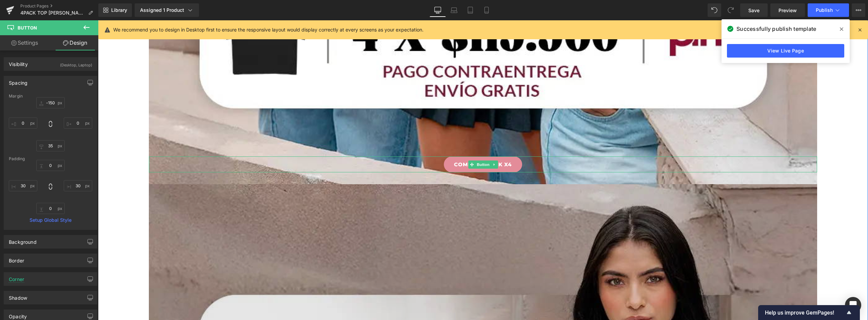
click at [512, 162] on link "COMPRAR PACK X4" at bounding box center [483, 165] width 78 height 16
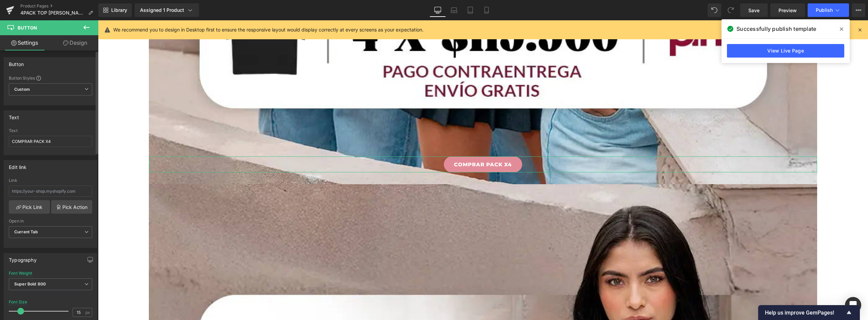
scroll to position [102, 0]
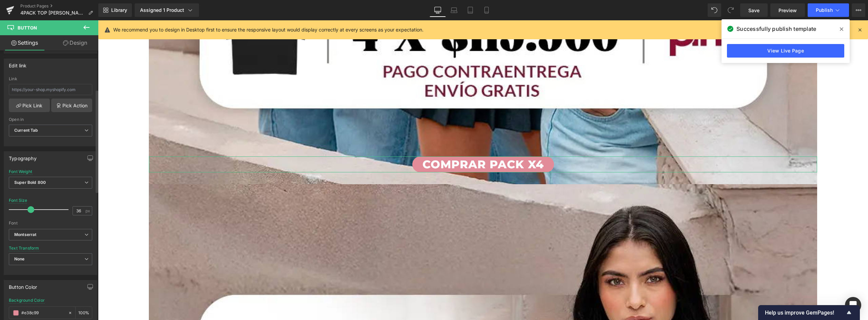
type input "37"
drag, startPoint x: 22, startPoint y: 212, endPoint x: 33, endPoint y: 211, distance: 11.5
click at [33, 211] on span at bounding box center [33, 210] width 7 height 7
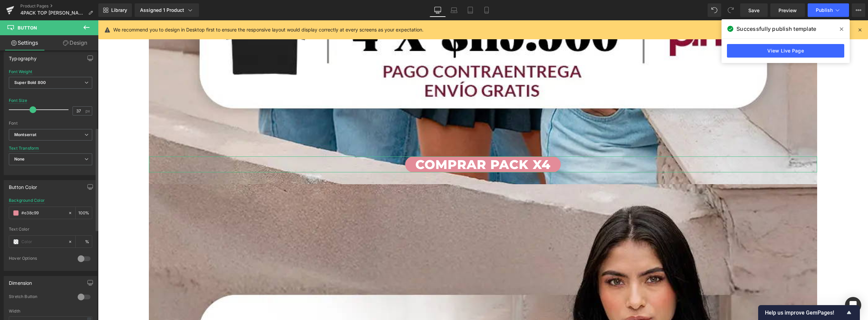
scroll to position [134, 0]
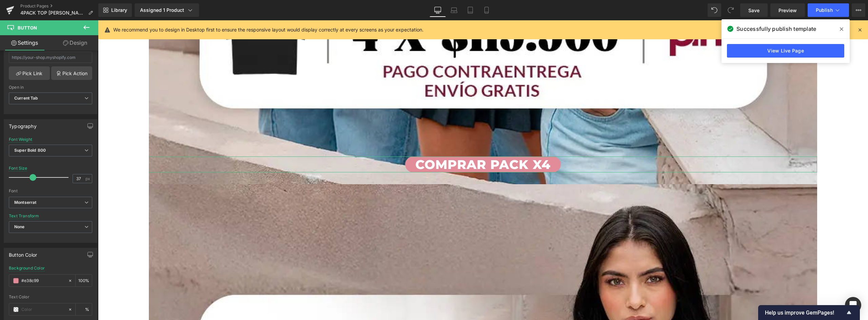
click at [76, 44] on link "Design" at bounding box center [75, 42] width 49 height 15
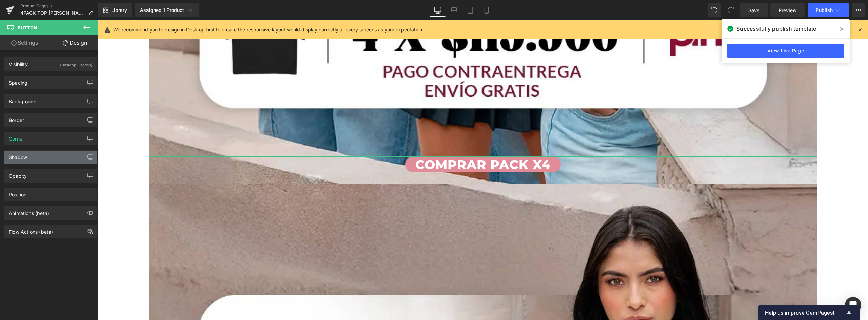
click at [39, 157] on div "Shadow" at bounding box center [50, 157] width 93 height 13
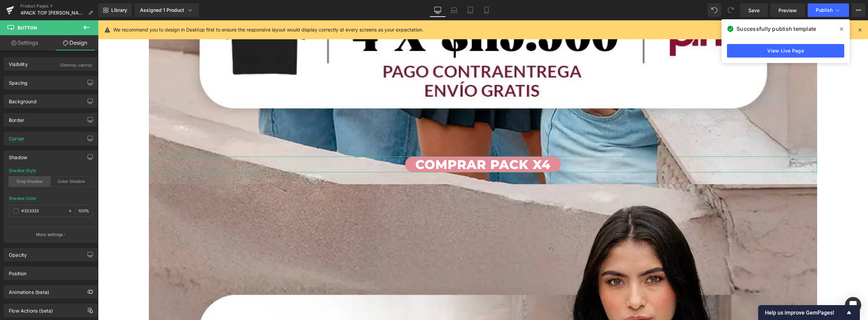
click at [33, 181] on div "Drop Shadow" at bounding box center [30, 182] width 42 height 10
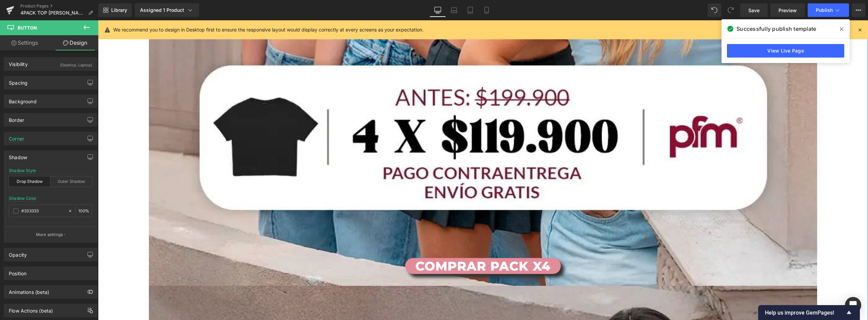
scroll to position [757, 0]
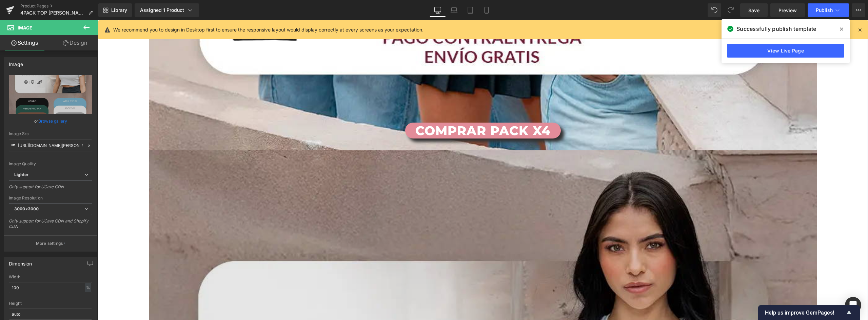
scroll to position [655, 0]
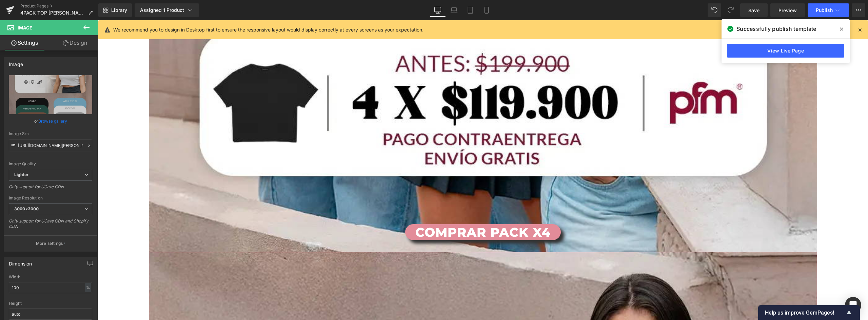
click at [74, 42] on link "Design" at bounding box center [75, 42] width 49 height 15
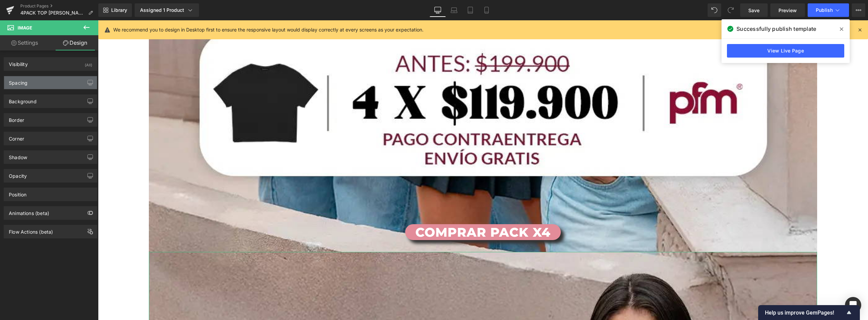
type input "0"
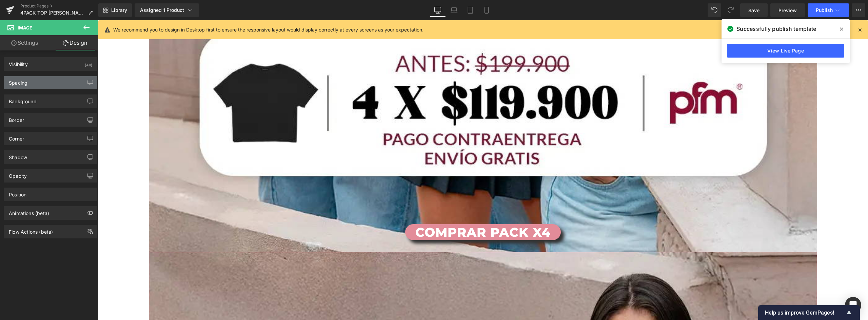
type input "0"
click at [30, 85] on div "Spacing" at bounding box center [50, 82] width 93 height 13
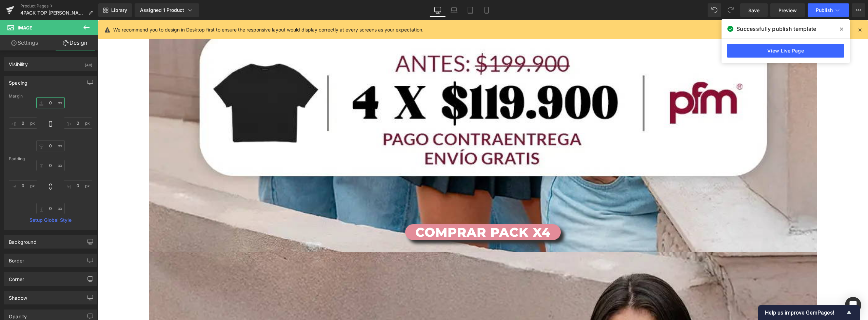
click at [51, 101] on input "0" at bounding box center [50, 102] width 28 height 11
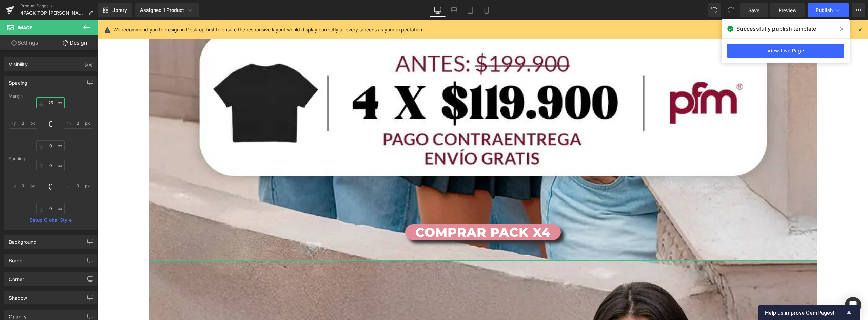
type input "2"
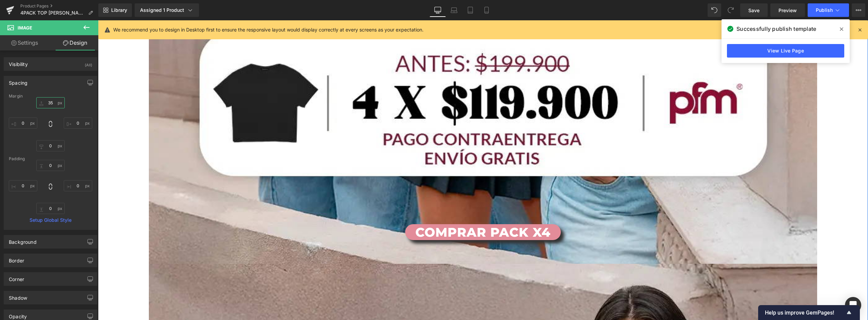
type input "3"
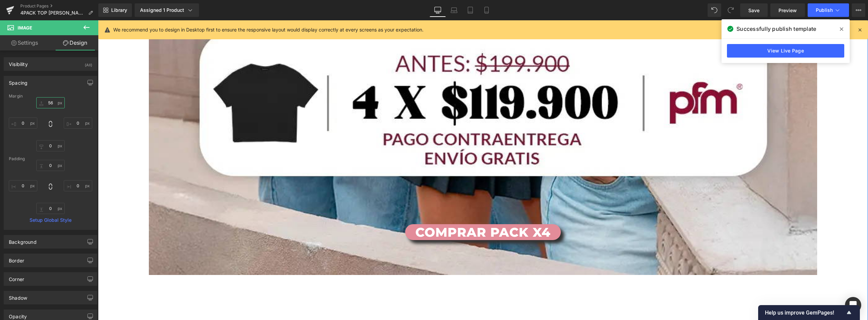
type input "5"
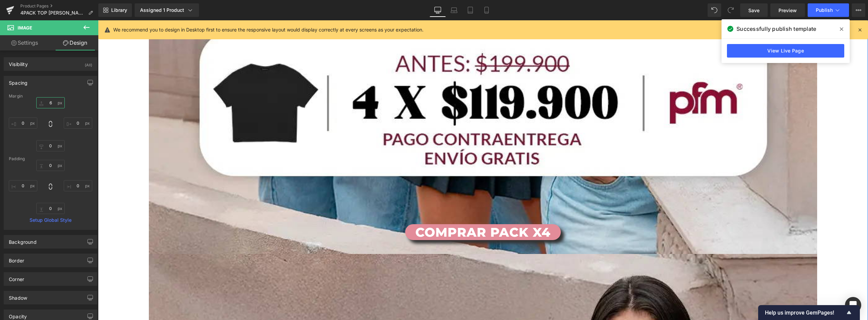
type input "66"
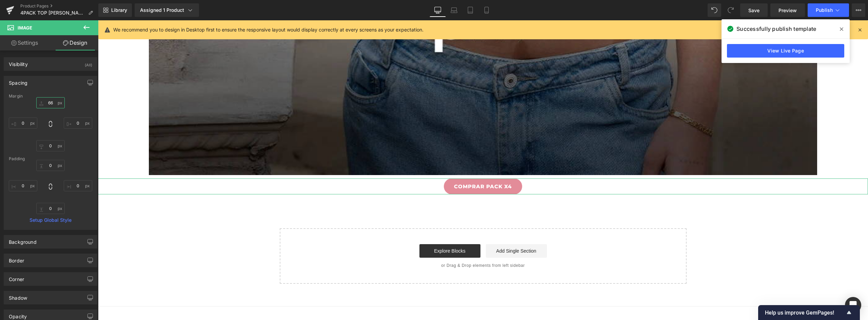
scroll to position [3257, 0]
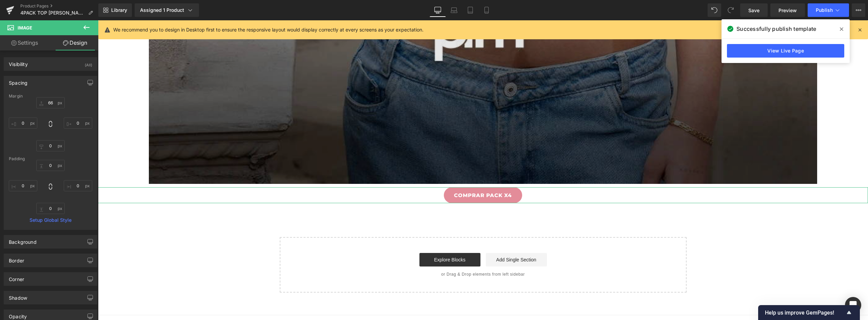
drag, startPoint x: 514, startPoint y: 193, endPoint x: 153, endPoint y: 168, distance: 362.0
click at [513, 193] on link "COMPRAR PACK X4" at bounding box center [483, 196] width 78 height 16
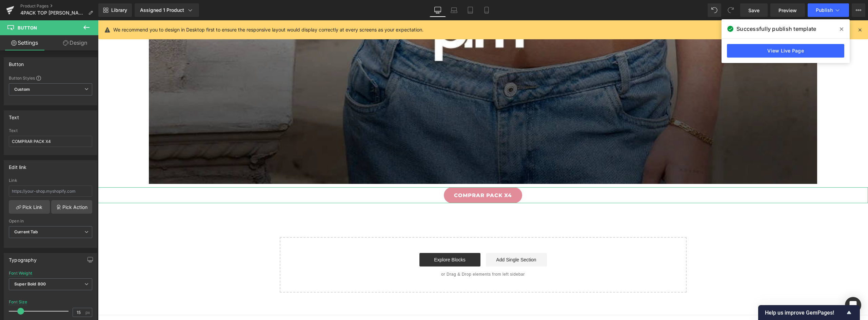
click at [77, 42] on link "Design" at bounding box center [75, 42] width 49 height 15
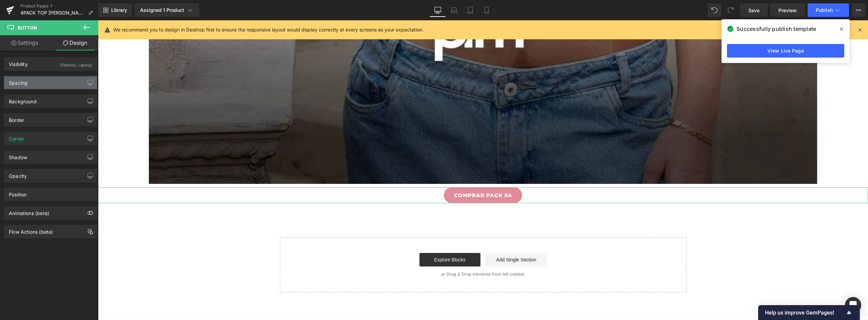
click at [32, 85] on div "Spacing" at bounding box center [50, 82] width 93 height 13
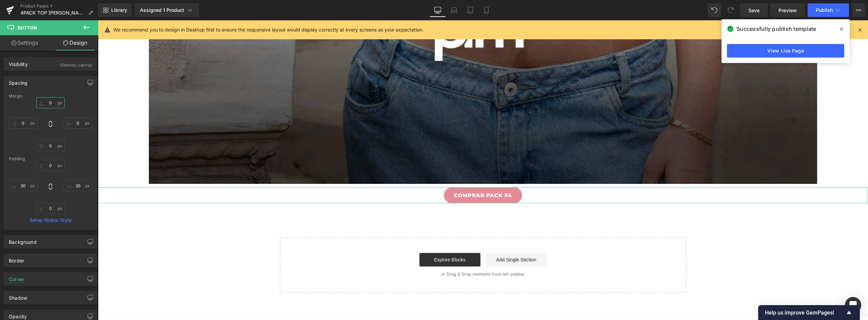
click at [50, 101] on input "0" at bounding box center [50, 102] width 28 height 11
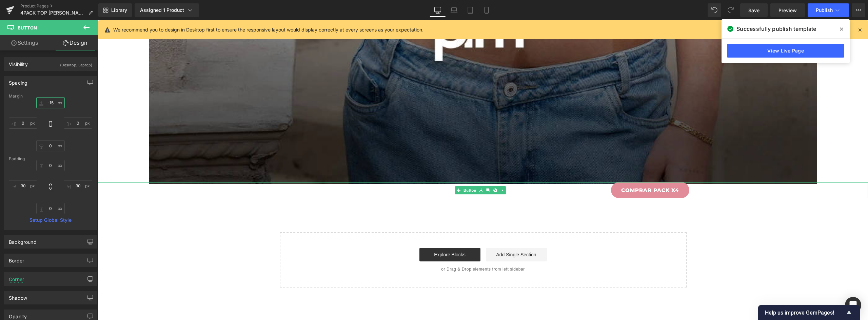
type input "-1"
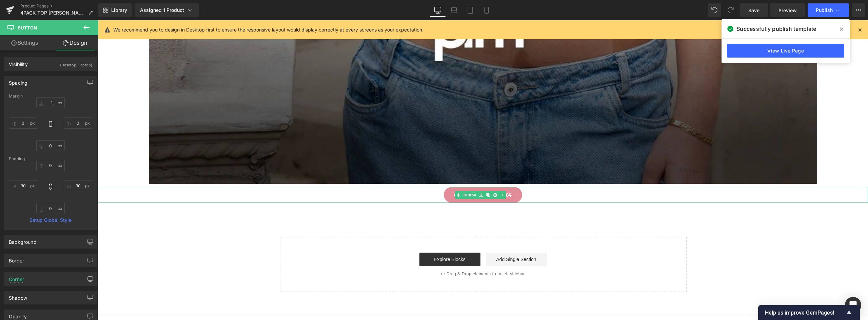
click at [513, 194] on link "COMPRAR PACK X4" at bounding box center [483, 195] width 78 height 16
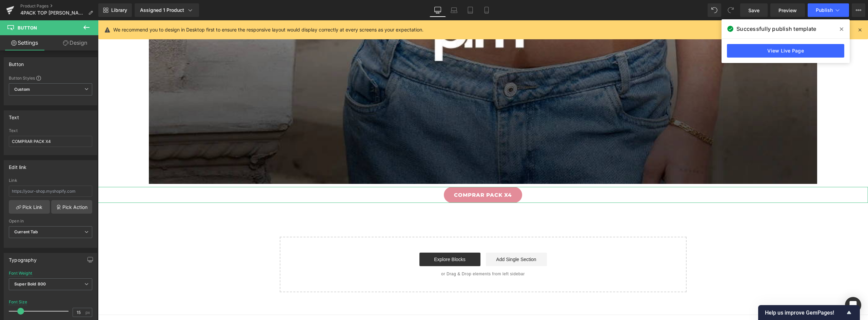
click at [76, 45] on link "Design" at bounding box center [75, 42] width 49 height 15
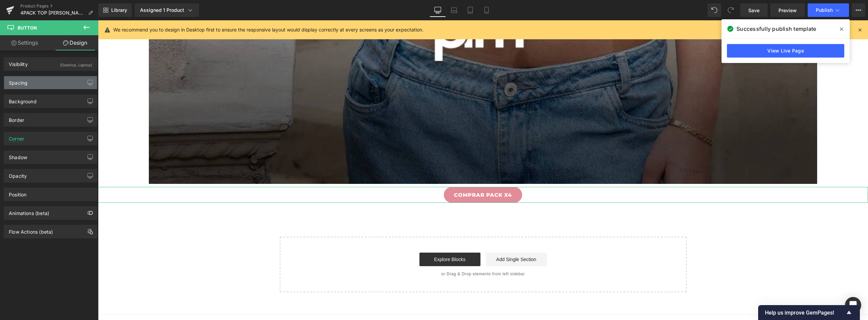
type input "-1"
type input "0"
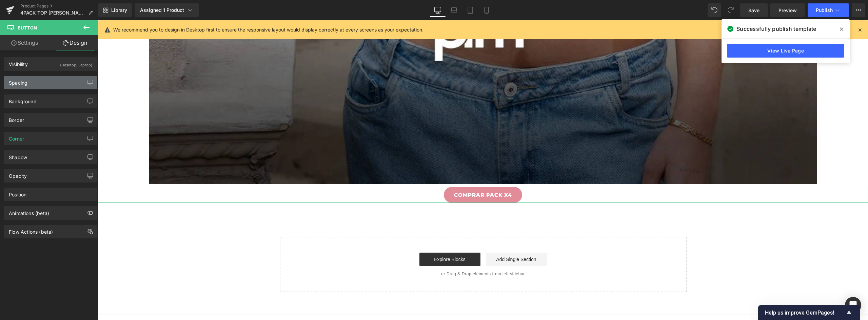
type input "30"
type input "0"
type input "30"
click at [22, 85] on div "Spacing" at bounding box center [18, 80] width 19 height 9
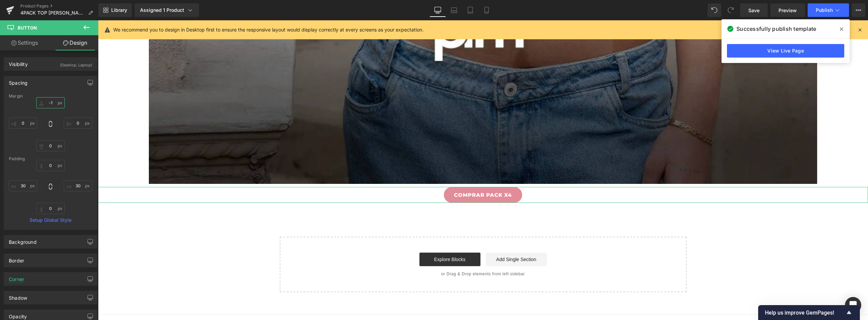
click at [49, 104] on input "-1" at bounding box center [50, 102] width 28 height 11
type input "-"
click at [514, 194] on link "COMPRAR PACK X4" at bounding box center [483, 196] width 78 height 16
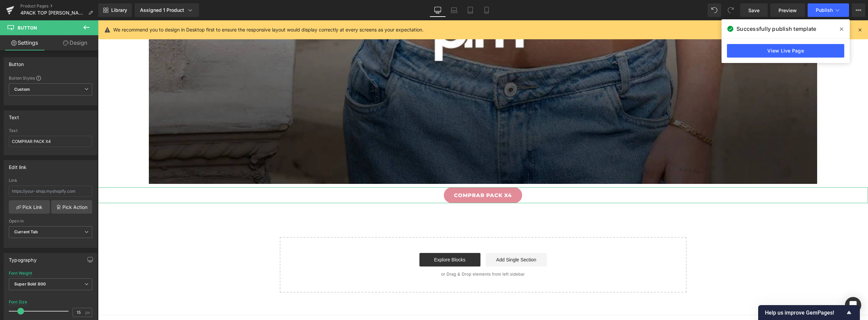
click at [73, 43] on link "Design" at bounding box center [75, 42] width 49 height 15
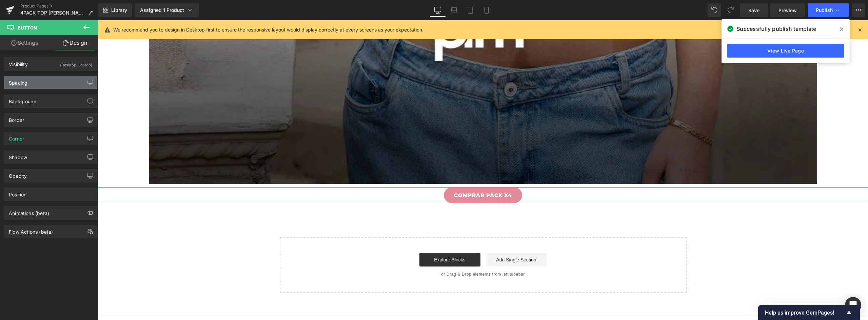
click at [39, 83] on div "Spacing" at bounding box center [50, 82] width 93 height 13
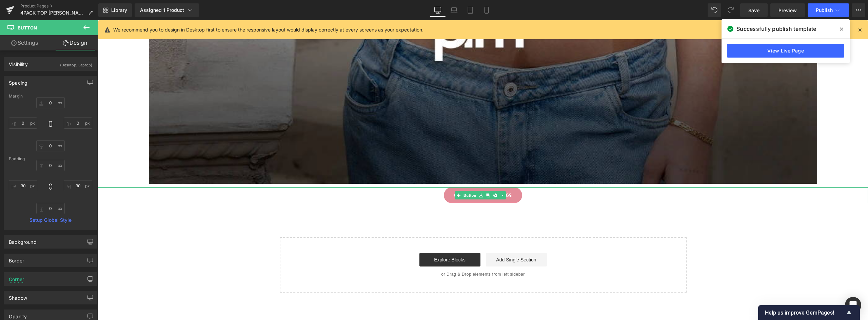
click at [518, 196] on link "COMPRAR PACK X4" at bounding box center [483, 196] width 78 height 16
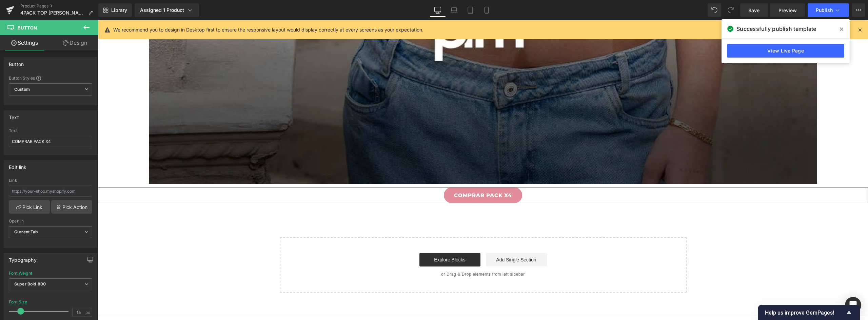
click at [75, 45] on link "Design" at bounding box center [75, 42] width 49 height 15
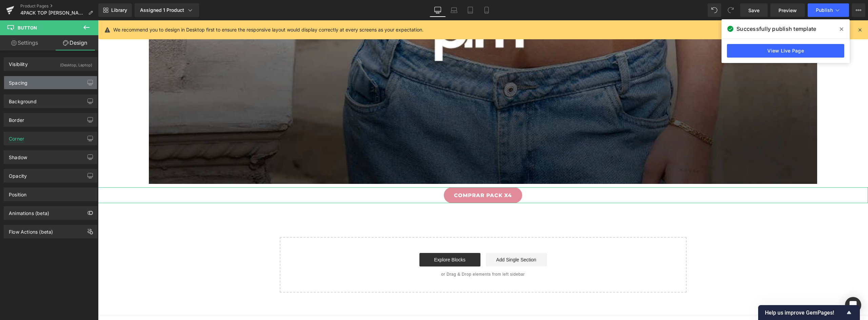
click at [39, 83] on div "Spacing" at bounding box center [50, 82] width 93 height 13
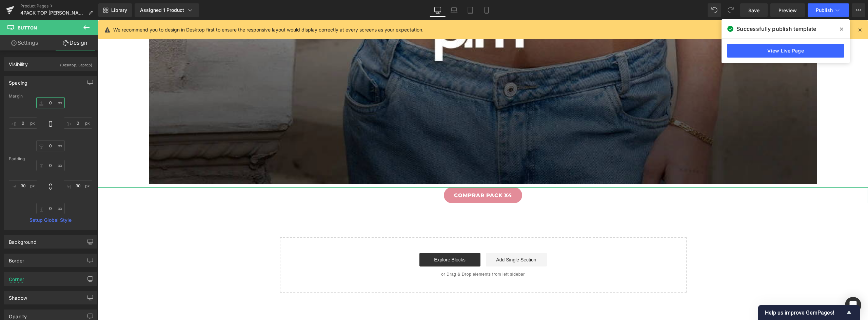
click at [53, 104] on input "0" at bounding box center [50, 102] width 28 height 11
type input "-55"
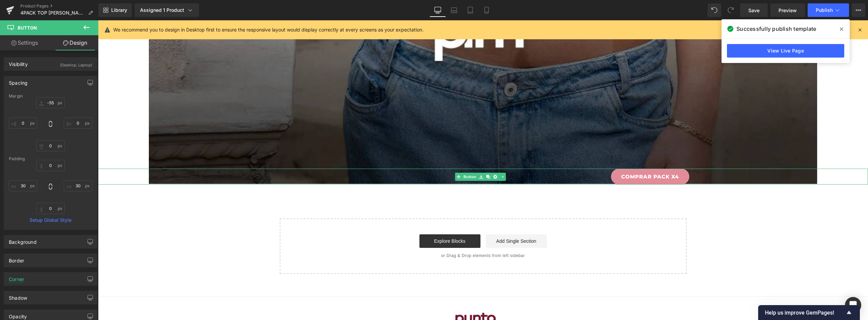
click at [683, 177] on link "COMPRAR PACK X4" at bounding box center [650, 177] width 78 height 16
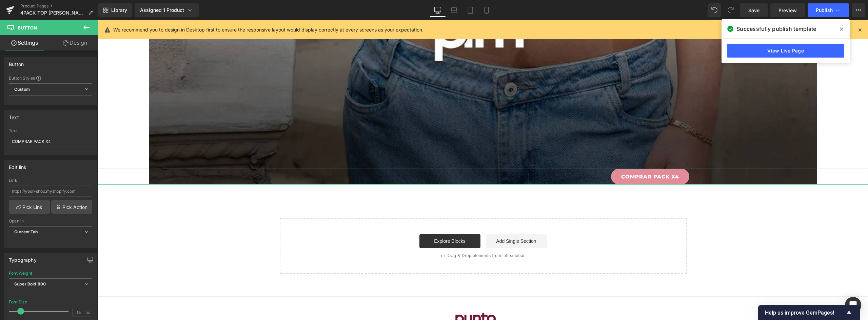
click at [71, 37] on link "Design" at bounding box center [75, 42] width 49 height 15
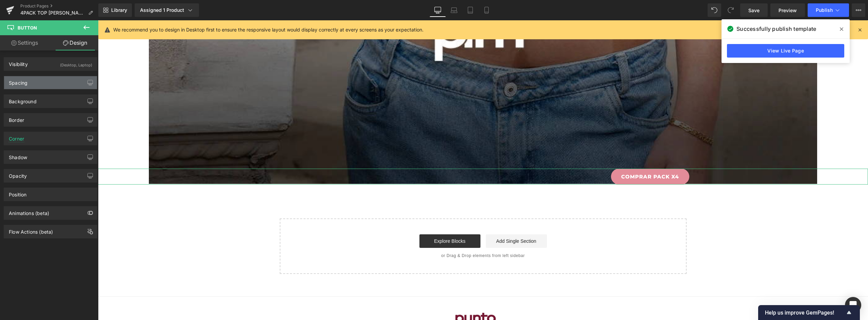
click at [33, 81] on div "Spacing" at bounding box center [50, 82] width 93 height 13
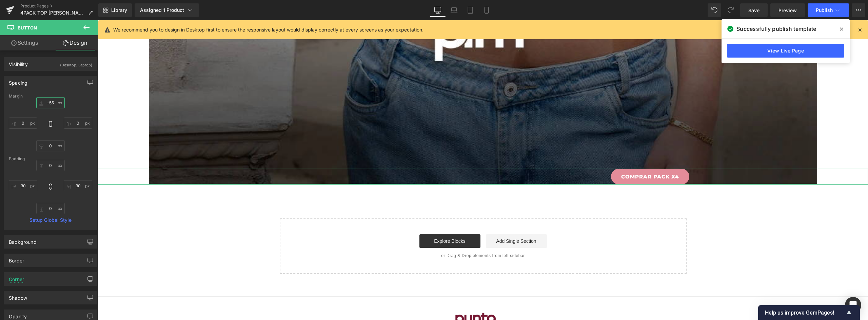
click at [50, 101] on input "-55" at bounding box center [50, 102] width 28 height 11
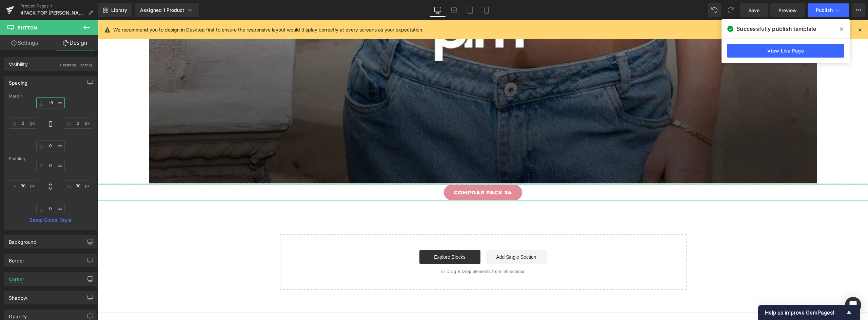
type input "-85"
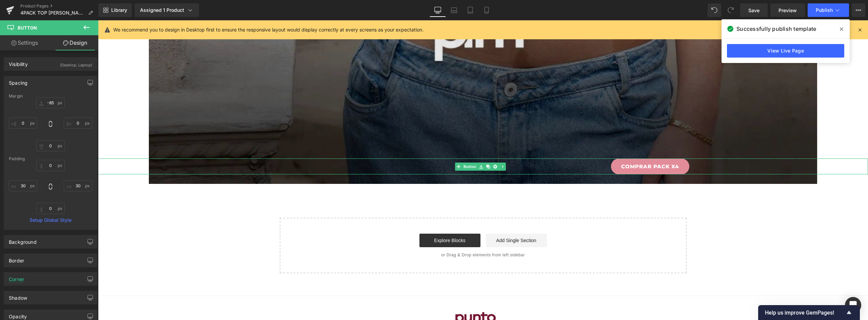
click at [685, 168] on link "COMPRAR PACK X4" at bounding box center [650, 167] width 78 height 16
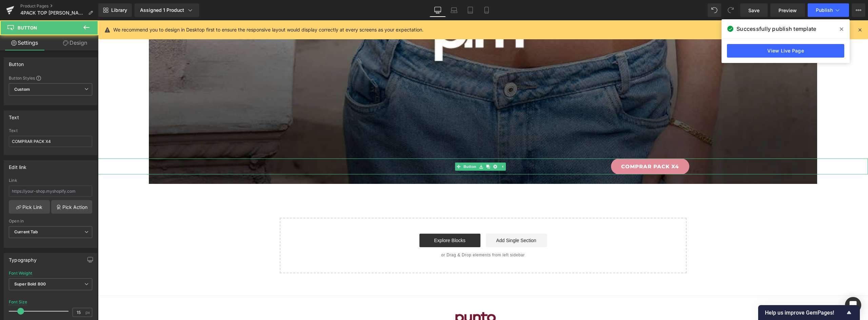
click at [681, 169] on link "COMPRAR PACK X4" at bounding box center [650, 167] width 78 height 16
click at [84, 42] on link "Design" at bounding box center [75, 42] width 49 height 15
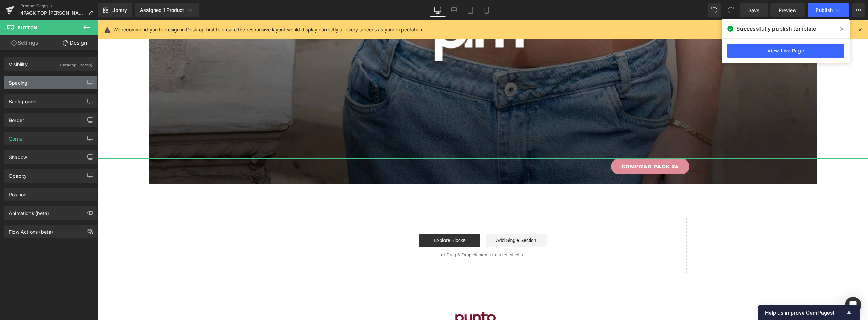
click at [39, 81] on div "Spacing" at bounding box center [50, 82] width 93 height 13
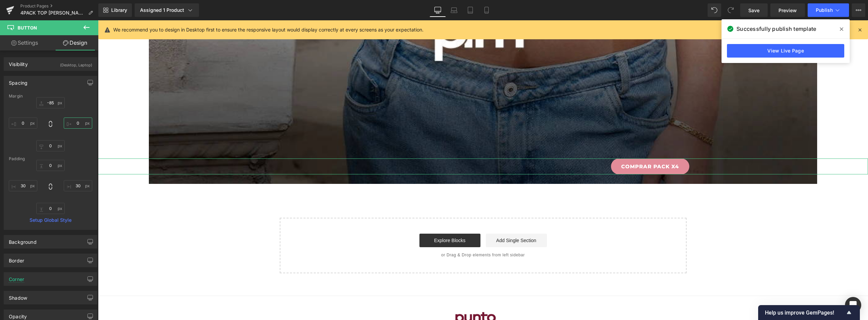
click at [77, 124] on input "0" at bounding box center [78, 123] width 28 height 11
drag, startPoint x: 78, startPoint y: 122, endPoint x: 65, endPoint y: 124, distance: 13.1
click at [65, 124] on input "55" at bounding box center [78, 123] width 28 height 11
type input "1"
type input "500"
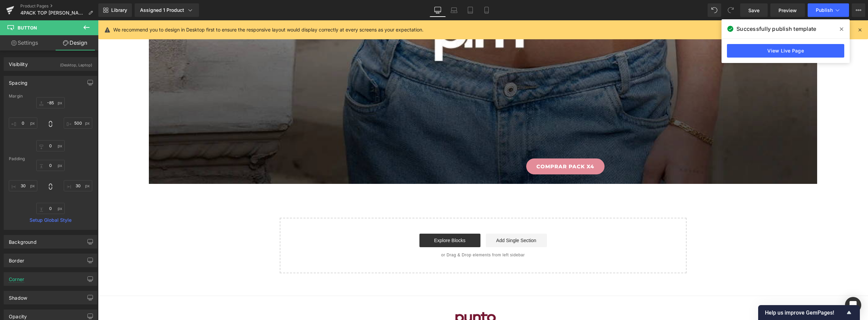
click at [599, 170] on link "COMPRAR PACK X4" at bounding box center [565, 167] width 78 height 16
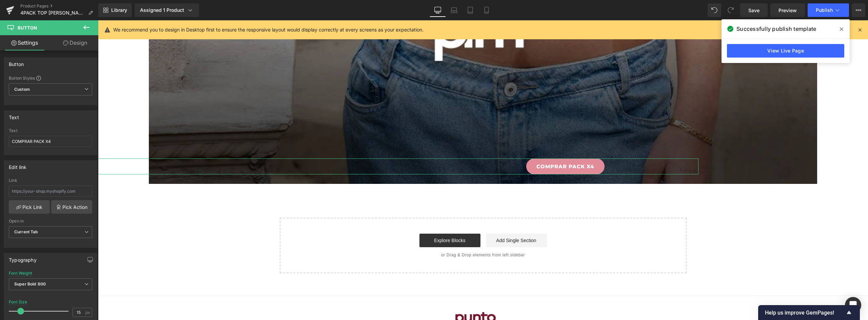
click at [75, 48] on link "Design" at bounding box center [75, 42] width 49 height 15
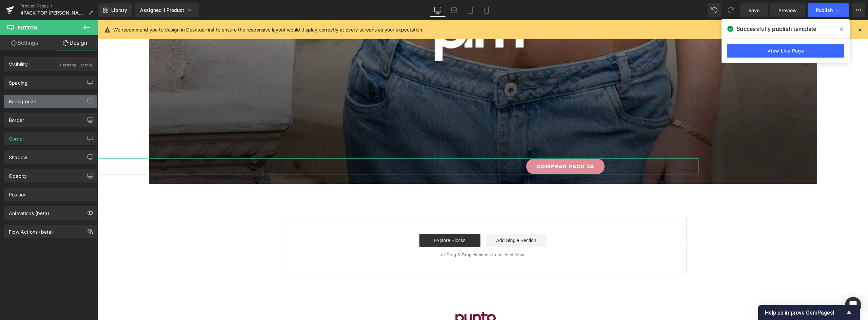
type input "-85"
type input "500"
type input "0"
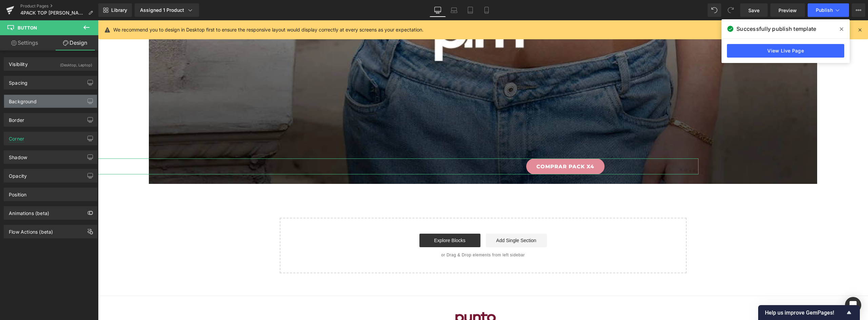
type input "30"
type input "0"
type input "30"
click at [39, 80] on div "Spacing" at bounding box center [50, 82] width 93 height 13
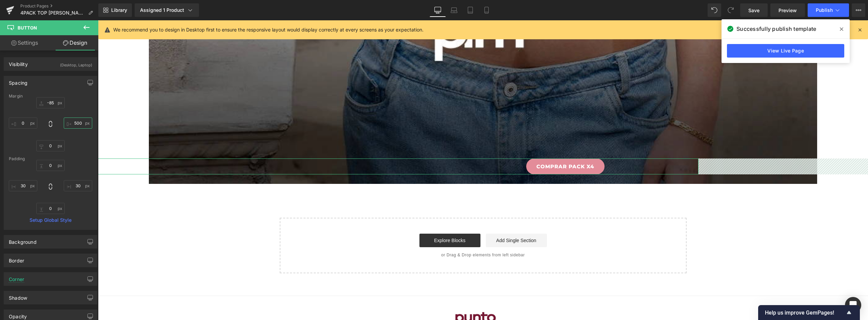
click at [81, 122] on input "500" at bounding box center [78, 123] width 28 height 11
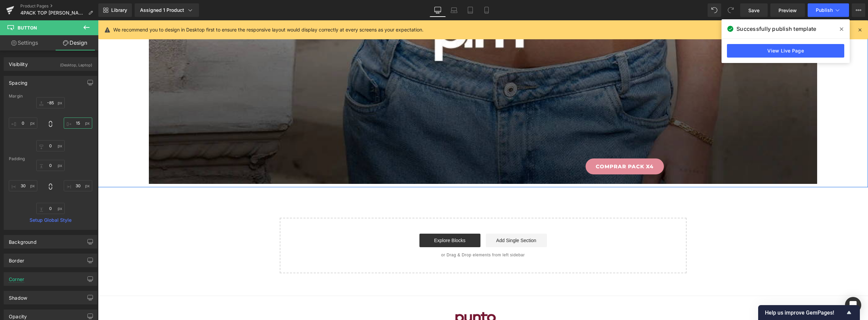
type input "1"
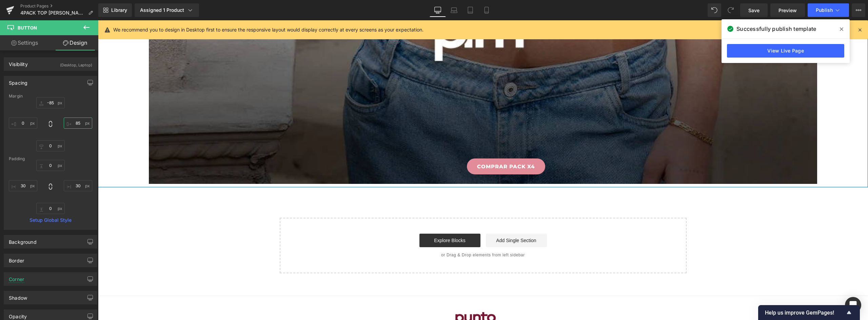
type input "8"
type input "9"
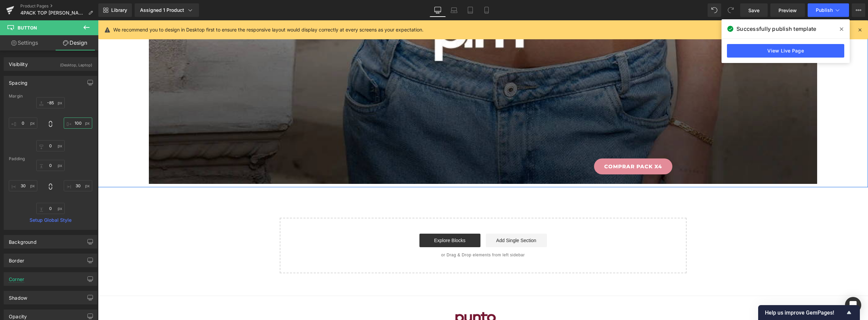
type input "1005"
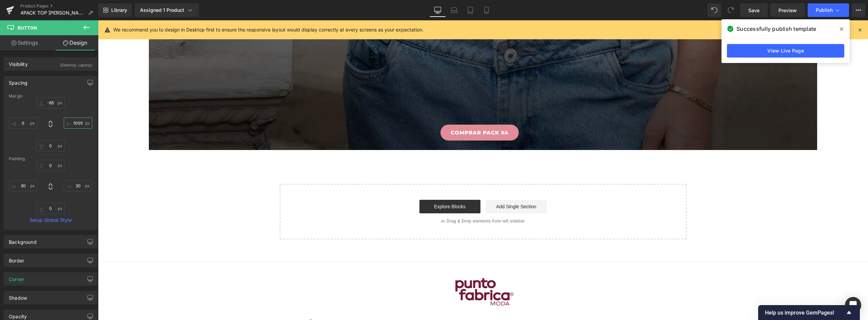
scroll to position [3223, 0]
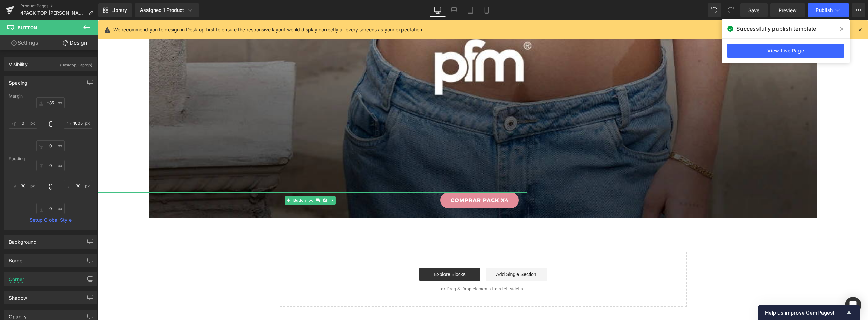
click at [512, 202] on link "COMPRAR PACK X4" at bounding box center [480, 201] width 78 height 16
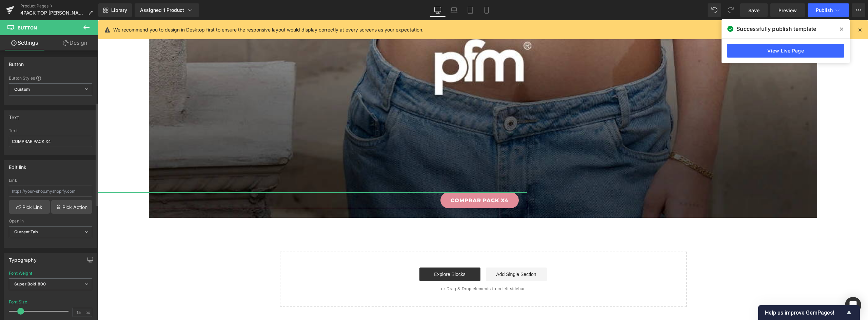
scroll to position [136, 0]
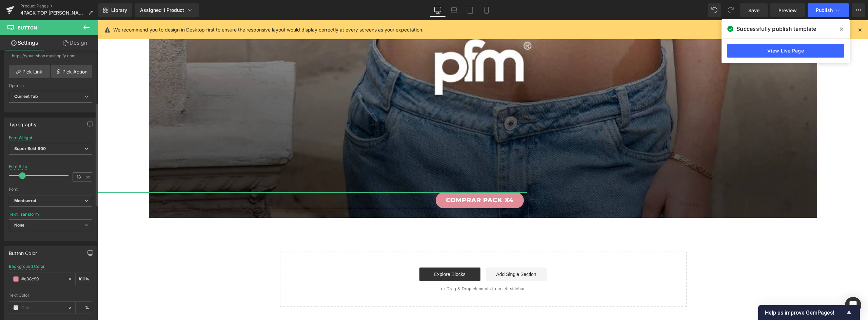
type input "19"
click at [24, 176] on span at bounding box center [23, 176] width 7 height 7
click at [80, 43] on link "Design" at bounding box center [75, 42] width 49 height 15
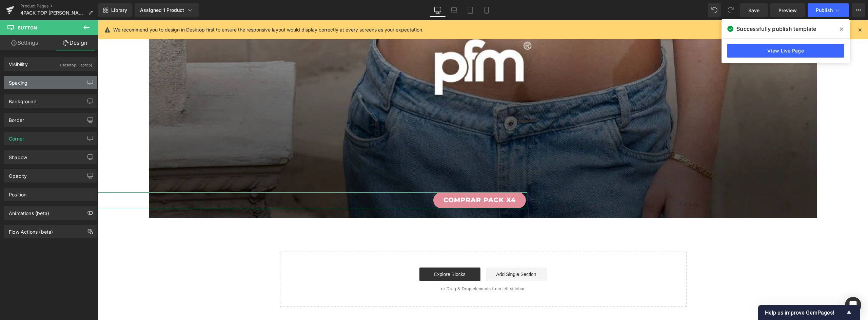
click at [33, 82] on div "Spacing" at bounding box center [50, 82] width 93 height 13
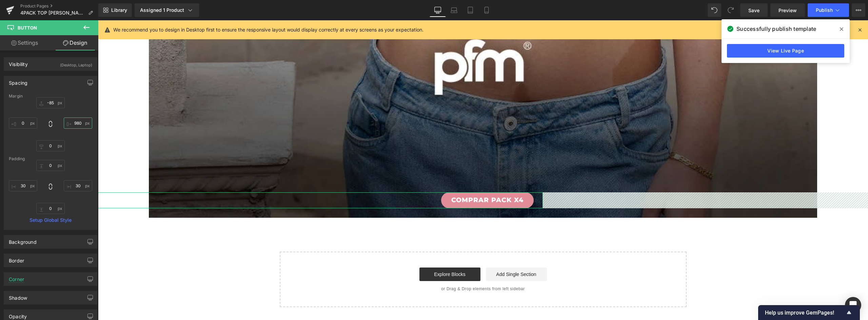
type input "984"
click at [80, 123] on input "984" at bounding box center [78, 123] width 28 height 11
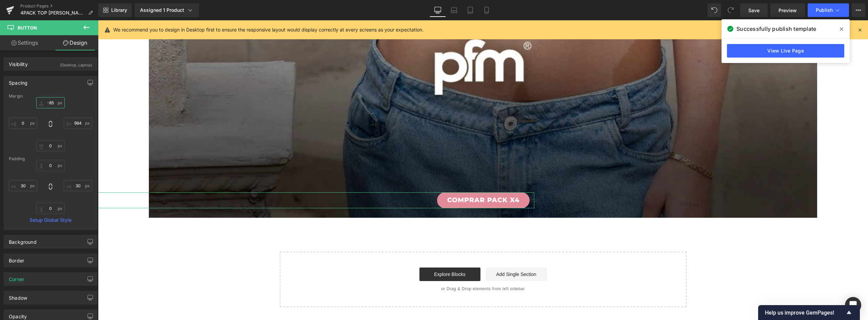
click at [48, 102] on input "-85" at bounding box center [50, 102] width 28 height 11
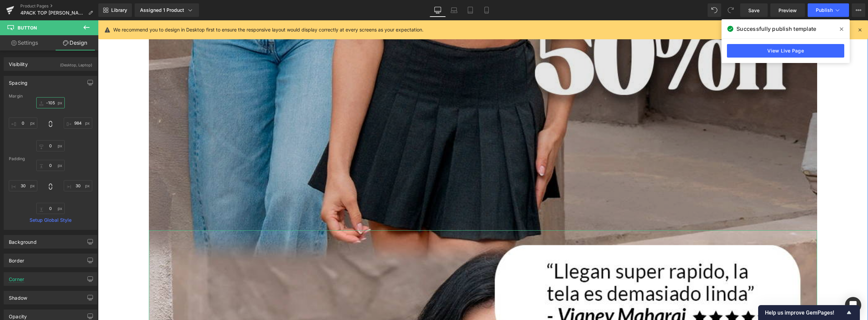
scroll to position [2273, 0]
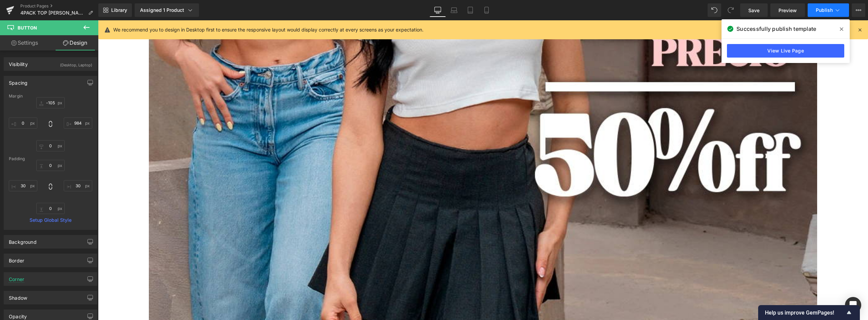
click at [831, 8] on span "Publish" at bounding box center [824, 9] width 17 height 5
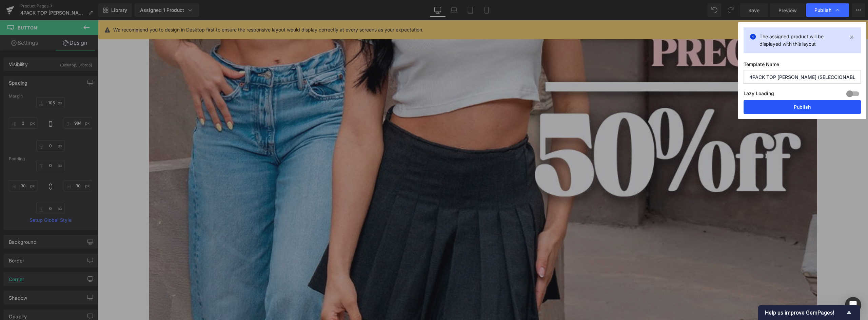
click at [820, 107] on button "Publish" at bounding box center [802, 107] width 117 height 14
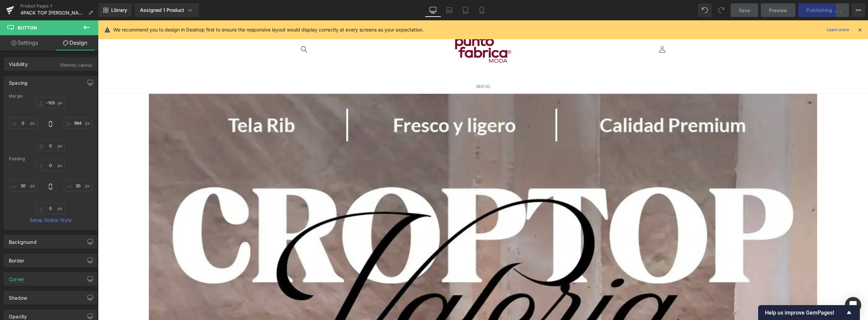
scroll to position [0, 0]
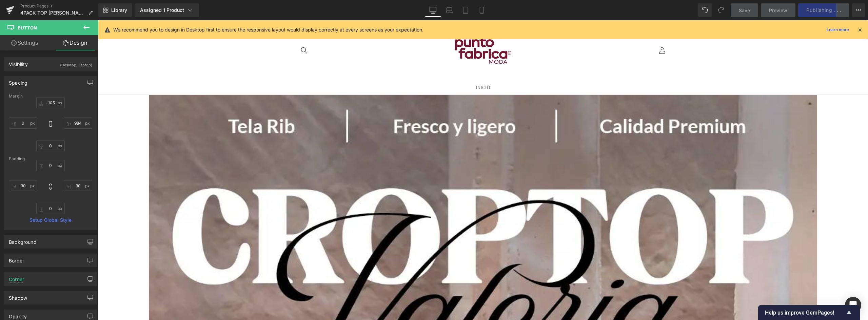
drag, startPoint x: 865, startPoint y: 192, endPoint x: 688, endPoint y: 49, distance: 227.6
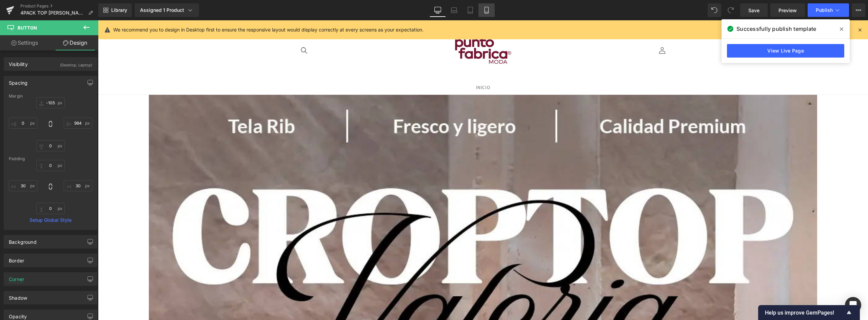
click at [489, 8] on icon at bounding box center [486, 10] width 7 height 7
type input "-50"
type input "984"
type input "111"
type input "0"
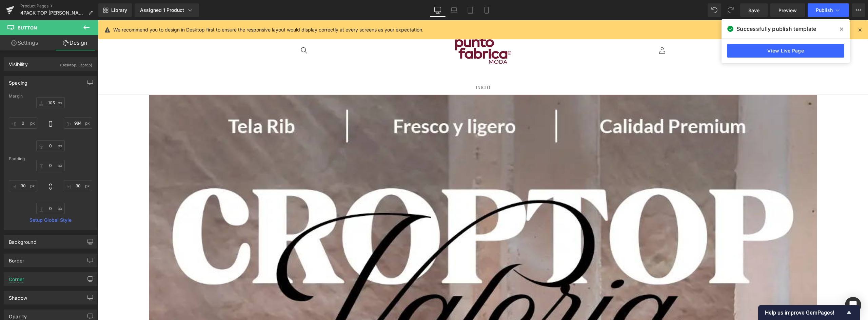
type input "0"
type input "30"
type input "0"
type input "30"
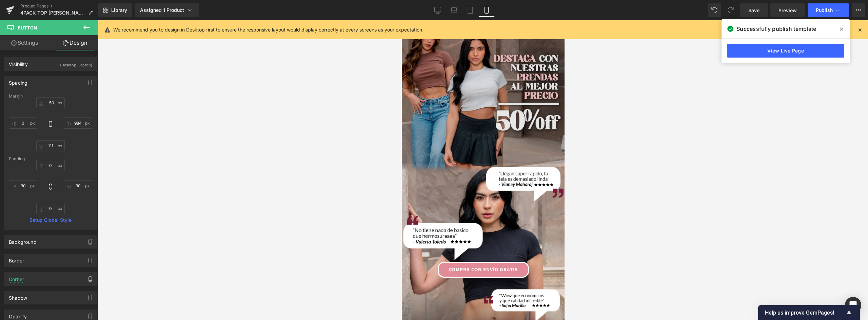
scroll to position [644, 0]
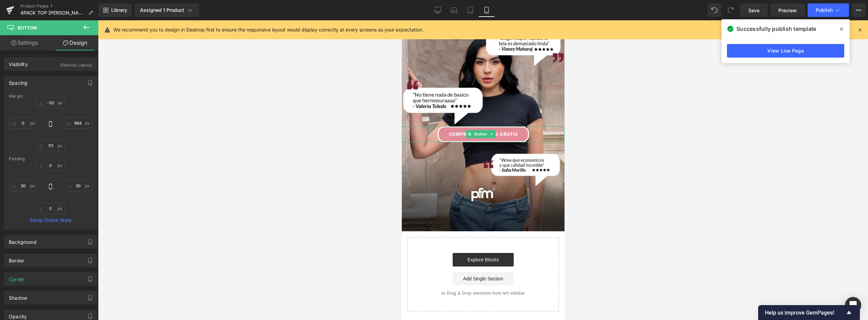
click at [522, 126] on link "COMPRA CON ENVÍO GRATIS" at bounding box center [482, 134] width 91 height 16
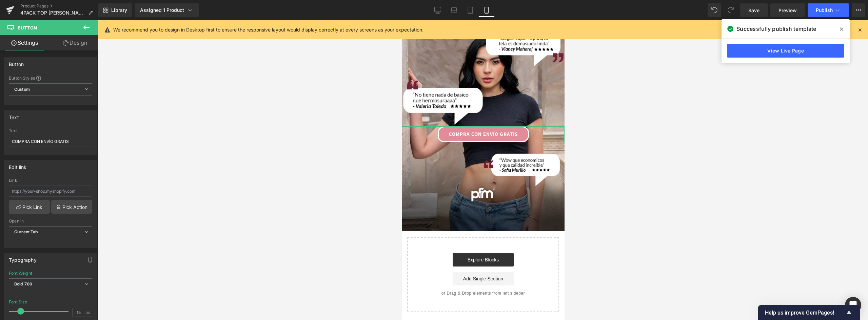
click at [77, 46] on link "Design" at bounding box center [75, 42] width 49 height 15
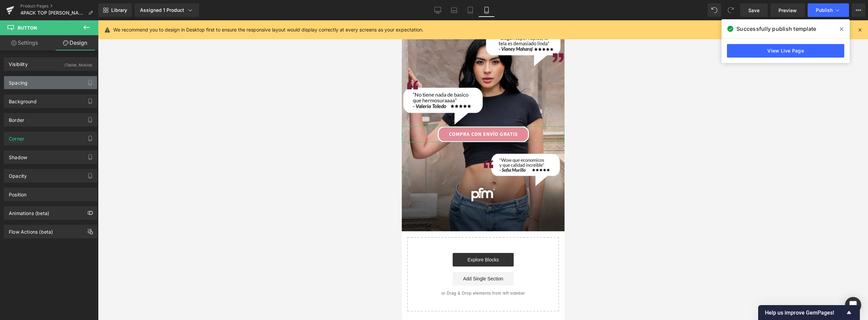
type input "-310"
type input "0"
type input "180"
type input "0"
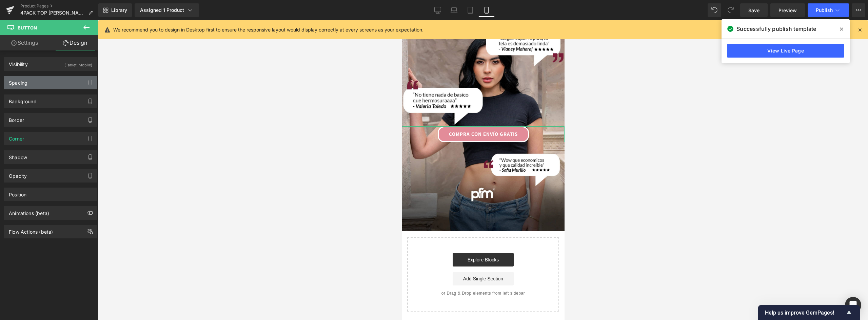
type input "30"
type input "0"
type input "30"
click at [31, 82] on div "Spacing" at bounding box center [50, 82] width 93 height 13
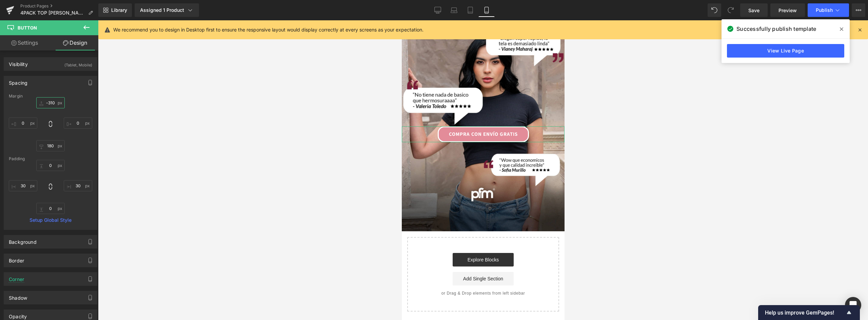
click at [54, 102] on input "-310" at bounding box center [50, 102] width 28 height 11
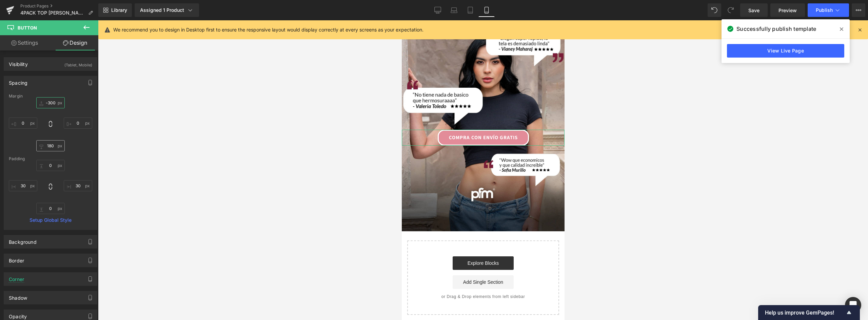
type input "-300"
click at [52, 145] on input "180" at bounding box center [50, 145] width 28 height 11
type input "8"
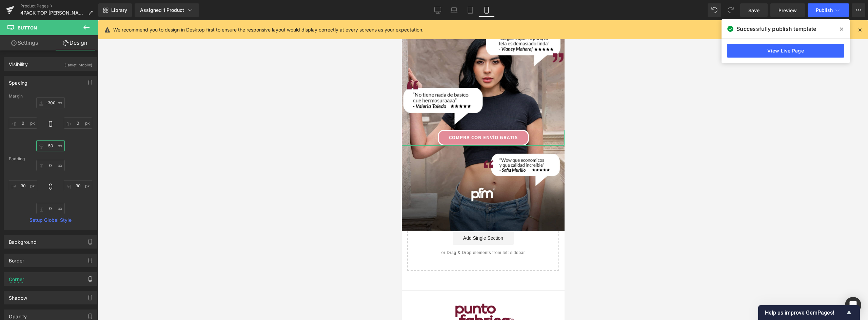
type input "5"
type input "2"
type input "5"
type input "8"
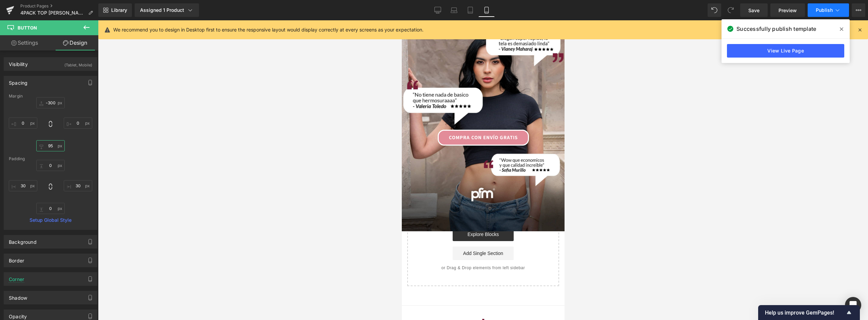
type input "95"
click at [826, 6] on button "Publish" at bounding box center [828, 10] width 41 height 14
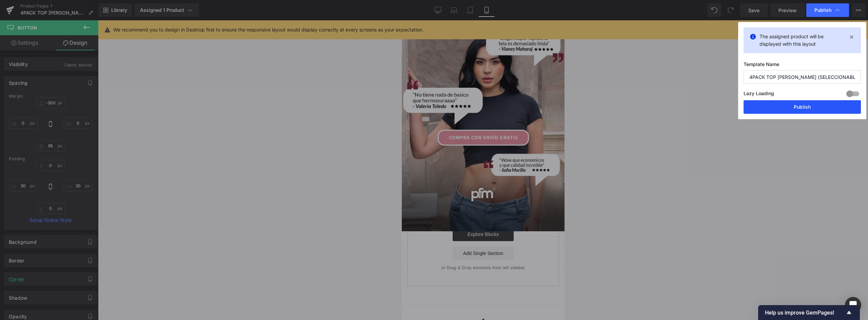
click at [806, 109] on button "Publish" at bounding box center [802, 107] width 117 height 14
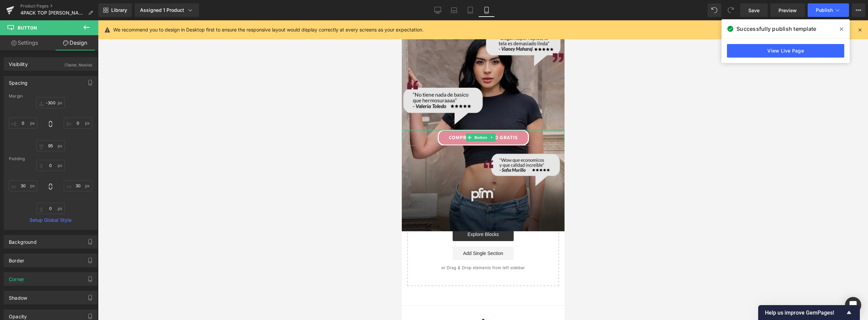
click at [522, 130] on link "COMPRA CON ENVÍO GRATIS" at bounding box center [482, 138] width 91 height 16
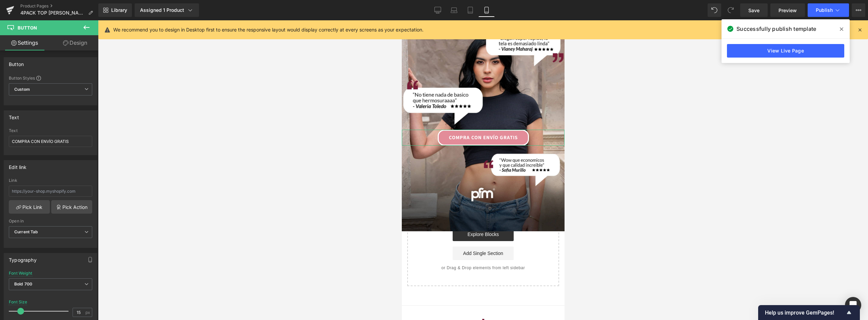
click at [77, 38] on link "Design" at bounding box center [75, 42] width 49 height 15
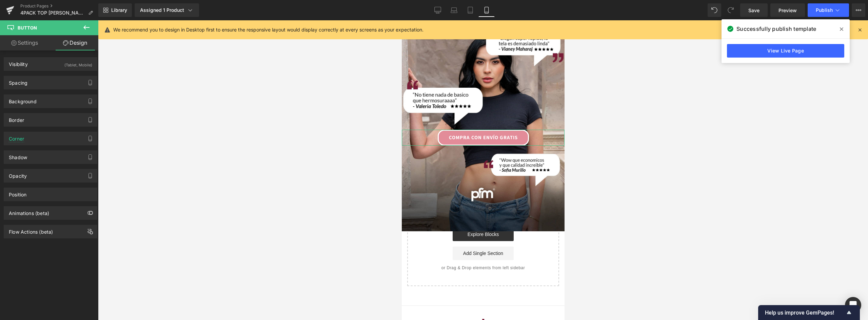
type input "-300"
type input "0"
type input "95"
type input "0"
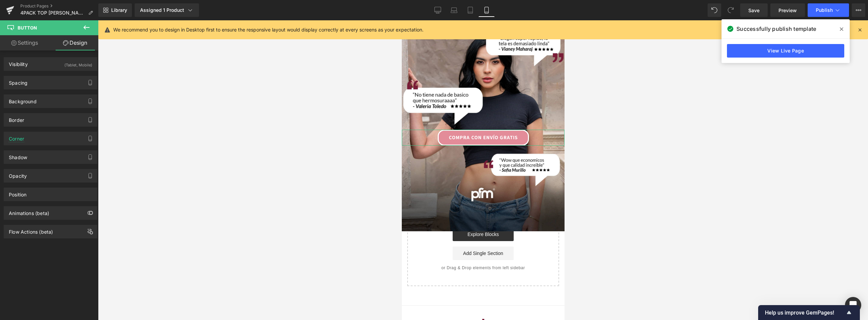
type input "30"
type input "0"
type input "30"
click at [36, 83] on div "Spacing" at bounding box center [50, 82] width 93 height 13
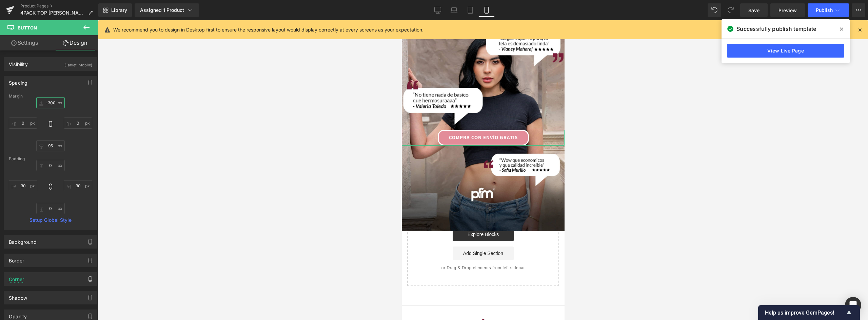
click at [50, 105] on input "-300" at bounding box center [50, 102] width 28 height 11
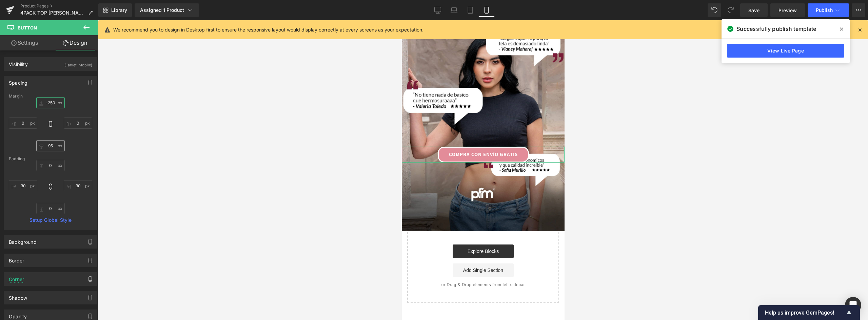
type input "-250"
click at [51, 145] on input "95" at bounding box center [50, 145] width 28 height 11
click at [823, 12] on span "Publish" at bounding box center [824, 9] width 17 height 5
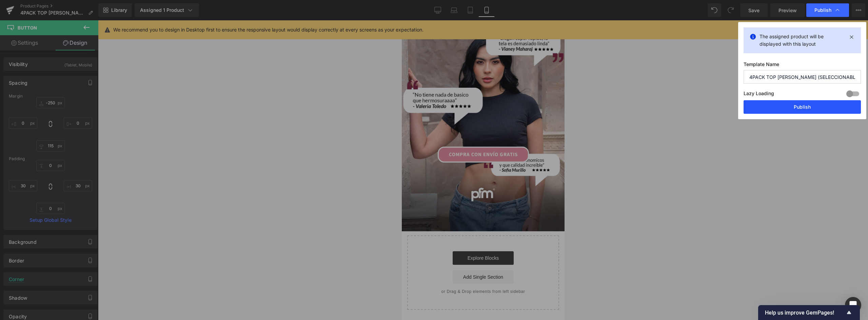
click at [808, 103] on button "Publish" at bounding box center [802, 107] width 117 height 14
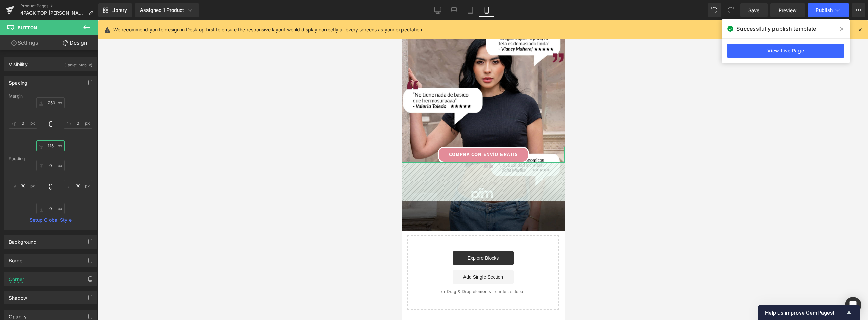
click at [55, 143] on input "115" at bounding box center [50, 145] width 28 height 11
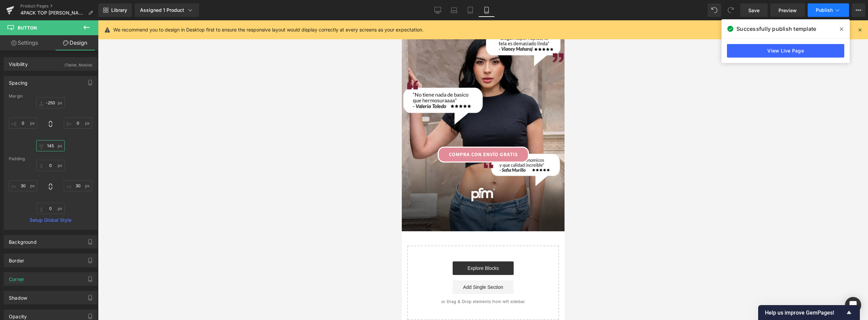
type input "145"
click at [827, 8] on span "Publish" at bounding box center [824, 9] width 17 height 5
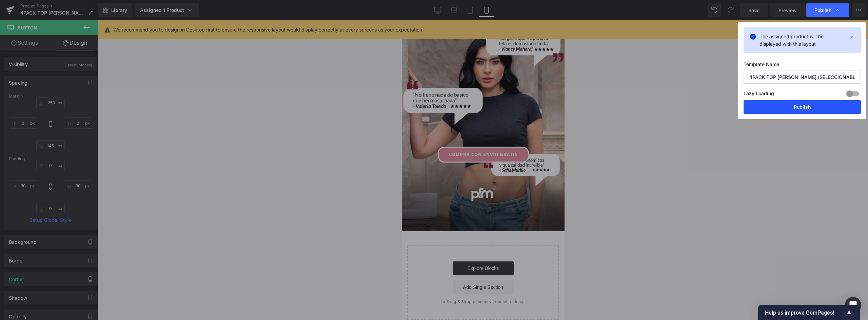
click at [822, 104] on button "Publish" at bounding box center [802, 107] width 117 height 14
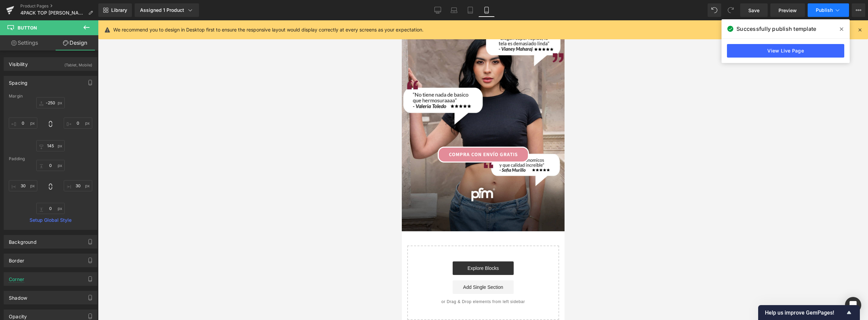
click at [829, 8] on span "Publish" at bounding box center [824, 9] width 17 height 5
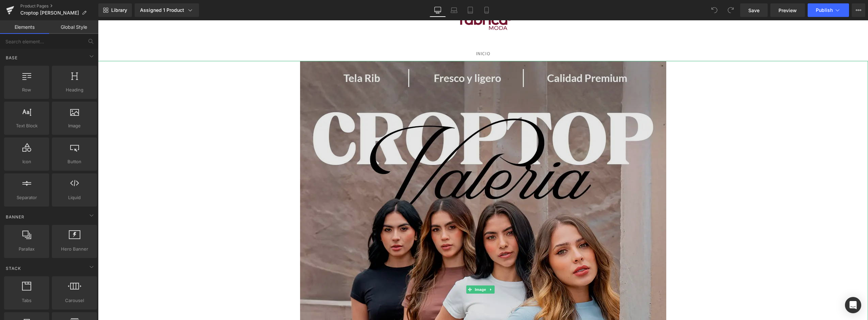
scroll to position [102, 0]
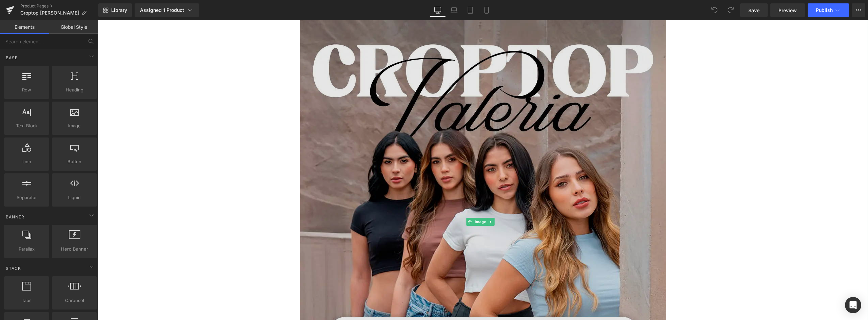
click at [418, 158] on img at bounding box center [483, 222] width 366 height 458
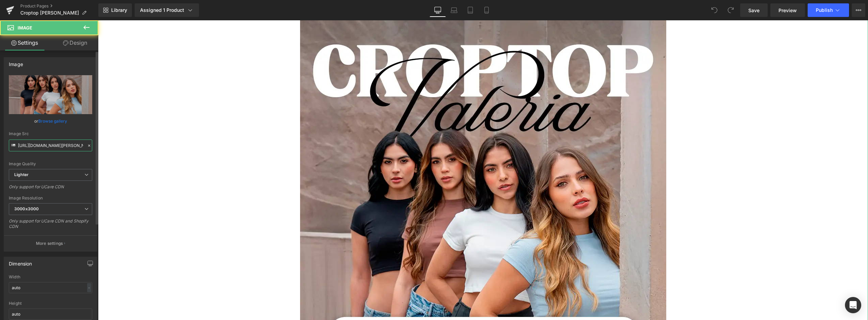
click at [69, 148] on input "[URL][DOMAIN_NAME][PERSON_NAME]" at bounding box center [50, 146] width 83 height 12
click at [62, 146] on input "[URL][DOMAIN_NAME][PERSON_NAME]" at bounding box center [50, 146] width 83 height 12
click at [44, 145] on input "[URL][DOMAIN_NAME][PERSON_NAME]" at bounding box center [50, 146] width 83 height 12
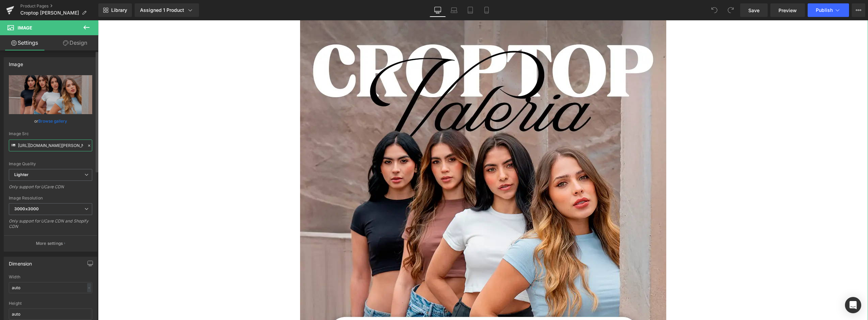
click at [73, 142] on input "[URL][DOMAIN_NAME][PERSON_NAME]" at bounding box center [50, 146] width 83 height 12
click at [63, 132] on div "Image Src" at bounding box center [50, 134] width 83 height 5
click at [26, 147] on input "[URL][DOMAIN_NAME][PERSON_NAME]" at bounding box center [50, 146] width 83 height 12
click at [20, 147] on input "[URL][DOMAIN_NAME][PERSON_NAME]" at bounding box center [50, 146] width 83 height 12
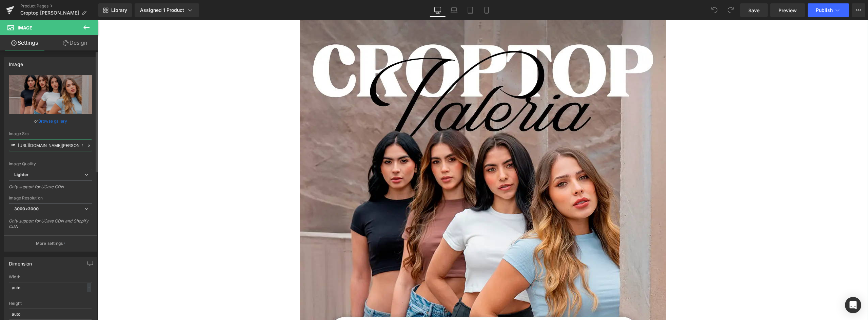
click at [20, 147] on input "[URL][DOMAIN_NAME][PERSON_NAME]" at bounding box center [50, 146] width 83 height 12
click at [18, 145] on input "[URL][DOMAIN_NAME][PERSON_NAME]" at bounding box center [50, 146] width 83 height 12
drag, startPoint x: 117, startPoint y: 165, endPoint x: 225, endPoint y: 145, distance: 110.4
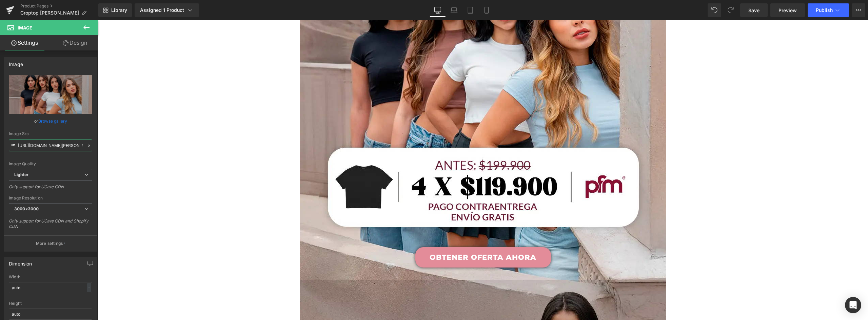
scroll to position [407, 0]
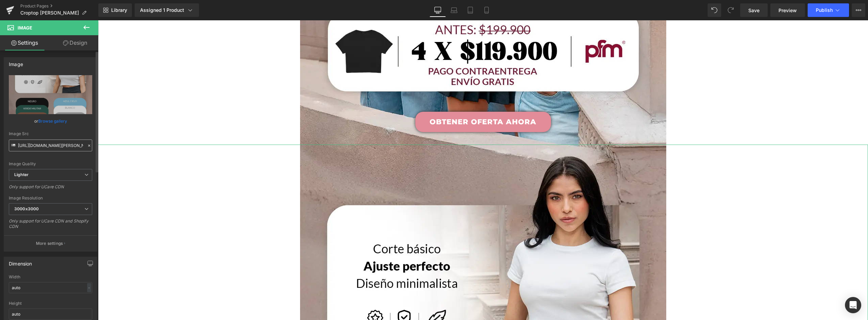
click at [43, 145] on input "[URL][DOMAIN_NAME][PERSON_NAME]" at bounding box center [50, 146] width 83 height 12
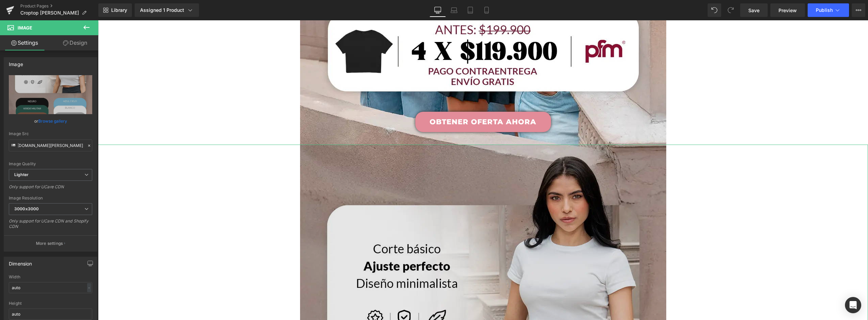
drag, startPoint x: 116, startPoint y: 164, endPoint x: 329, endPoint y: 148, distance: 214.0
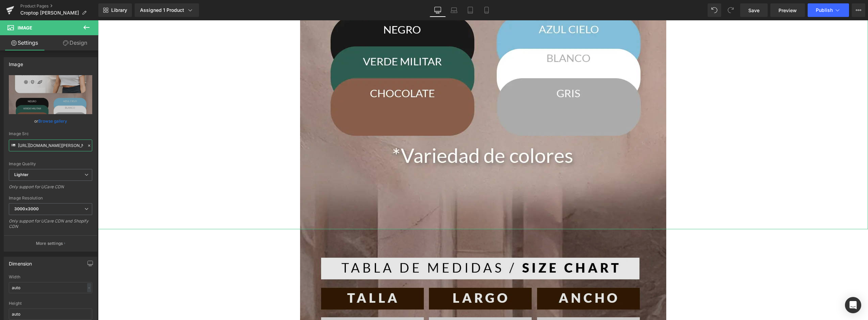
scroll to position [882, 0]
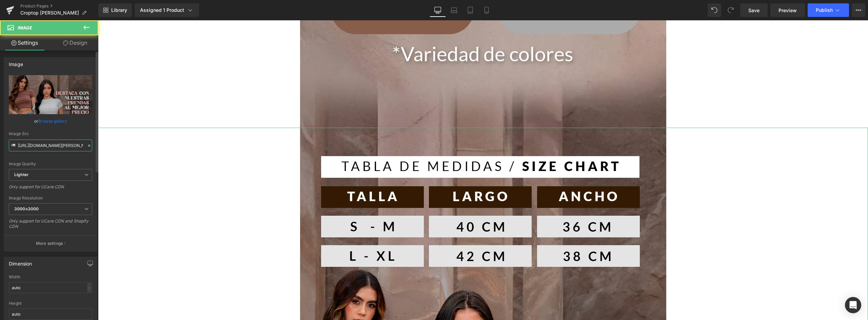
click at [56, 144] on input "[URL][DOMAIN_NAME][PERSON_NAME]" at bounding box center [50, 146] width 83 height 12
click at [54, 144] on input "[URL][DOMAIN_NAME][PERSON_NAME]" at bounding box center [50, 146] width 83 height 12
drag, startPoint x: 116, startPoint y: 164, endPoint x: 210, endPoint y: 144, distance: 95.7
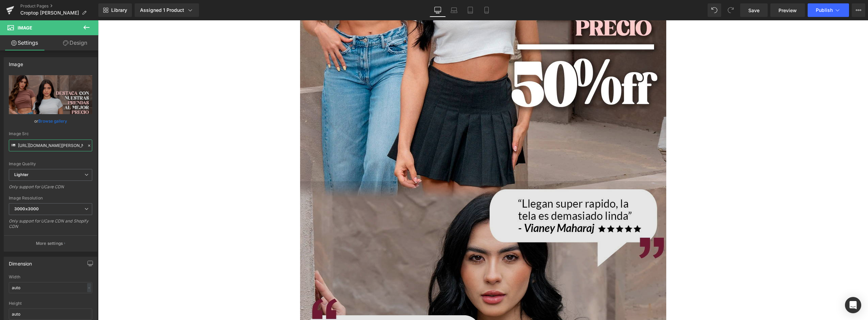
scroll to position [1390, 0]
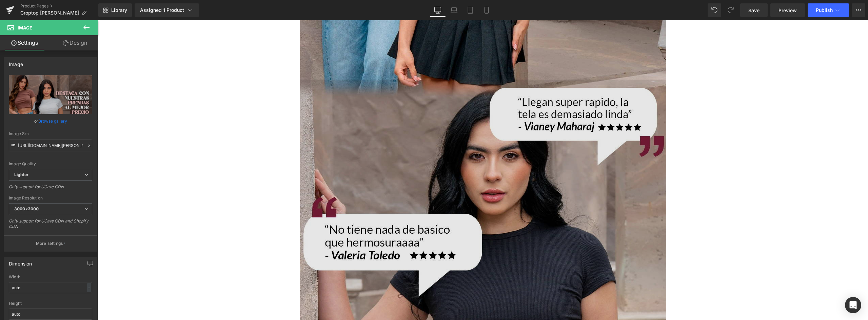
click at [449, 179] on img at bounding box center [483, 309] width 366 height 458
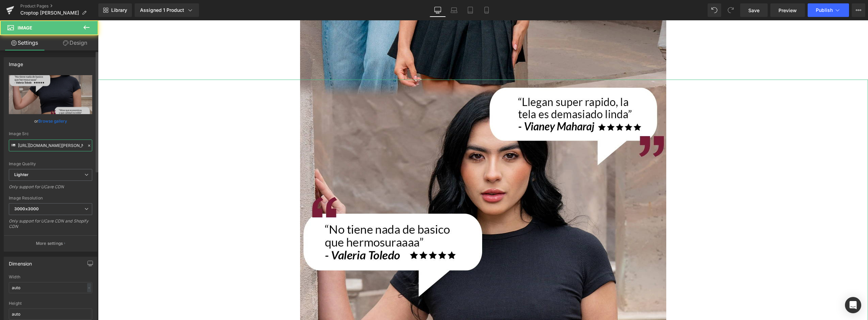
click at [42, 148] on input "[URL][DOMAIN_NAME][PERSON_NAME]" at bounding box center [50, 146] width 83 height 12
click at [17, 145] on div "Image Src [URL][DOMAIN_NAME][PERSON_NAME]" at bounding box center [50, 142] width 83 height 20
drag, startPoint x: 116, startPoint y: 165, endPoint x: 282, endPoint y: 144, distance: 168.1
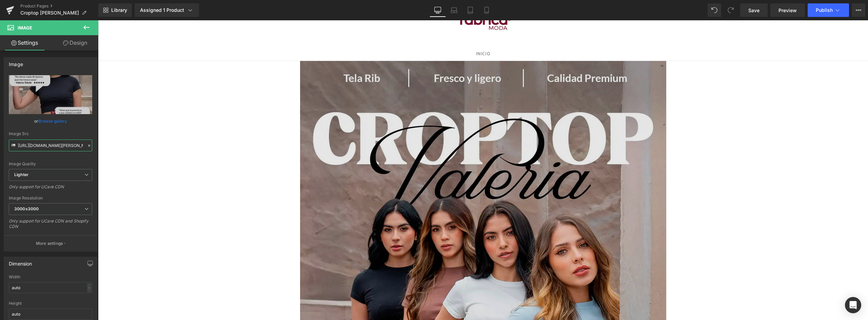
scroll to position [0, 0]
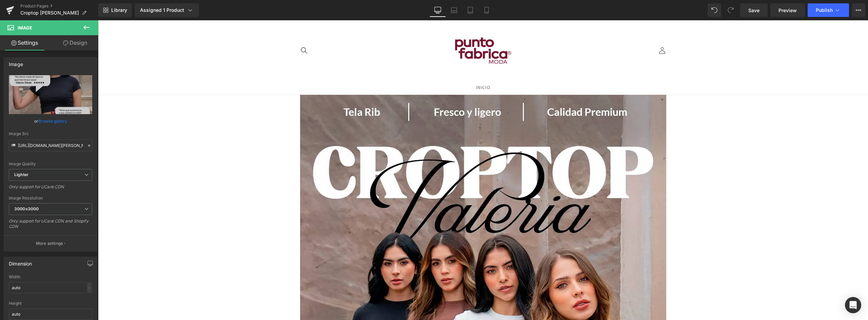
drag, startPoint x: 376, startPoint y: 176, endPoint x: 164, endPoint y: 170, distance: 211.7
click at [376, 175] on img at bounding box center [483, 324] width 366 height 458
drag, startPoint x: 117, startPoint y: 167, endPoint x: 202, endPoint y: 146, distance: 87.6
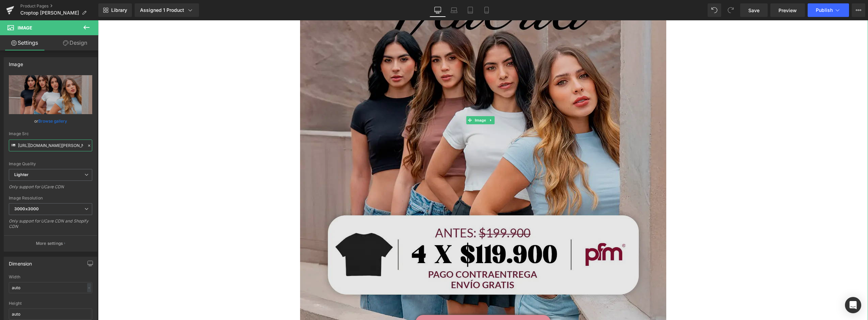
scroll to position [339, 0]
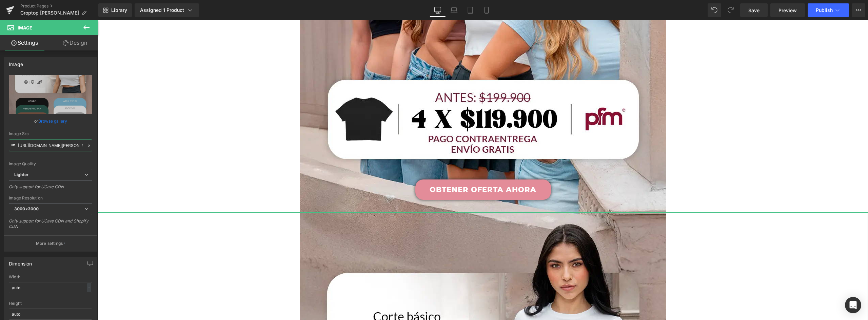
scroll to position [0, 226]
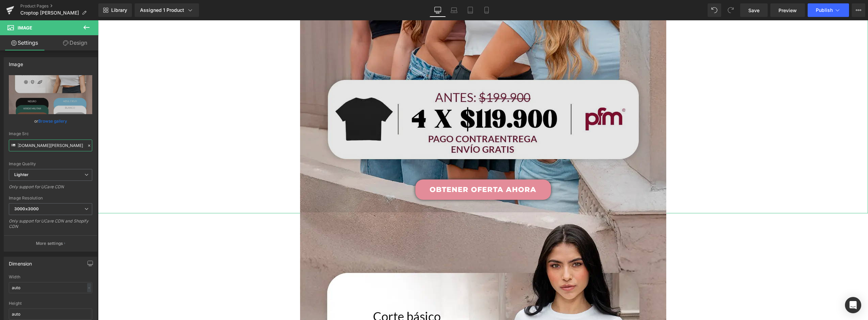
drag, startPoint x: 116, startPoint y: 165, endPoint x: 316, endPoint y: 144, distance: 201.1
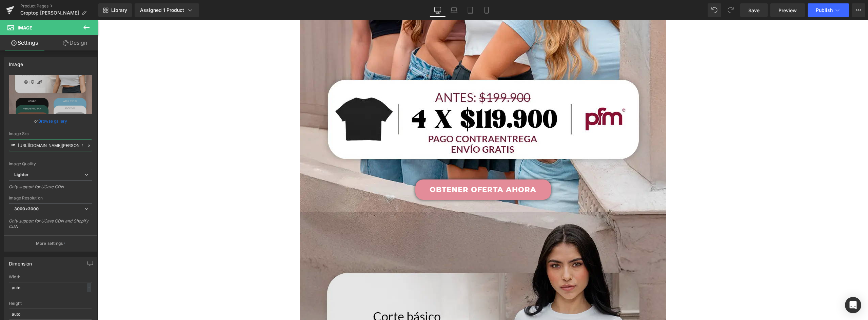
scroll to position [407, 0]
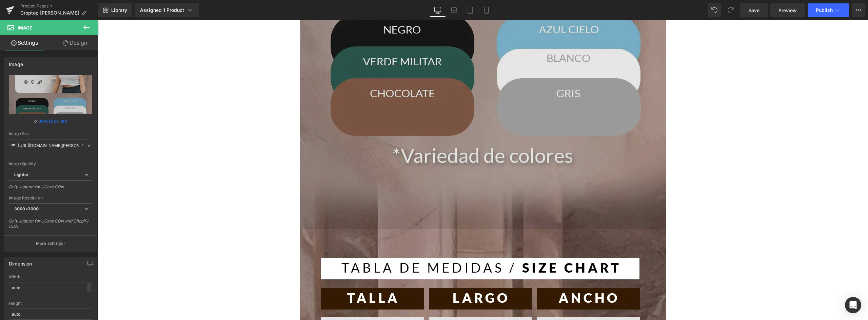
scroll to position [916, 0]
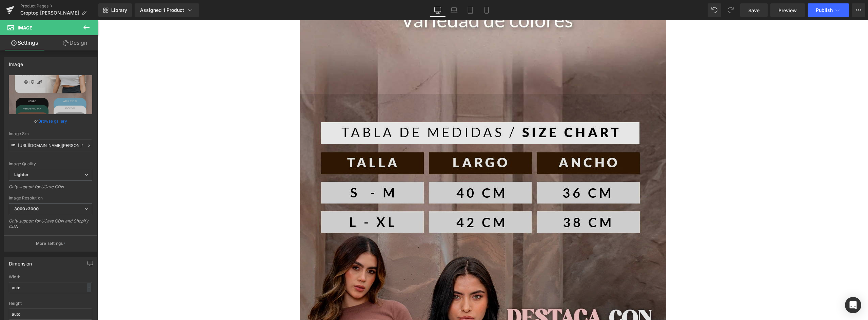
click at [405, 171] on img at bounding box center [483, 324] width 366 height 461
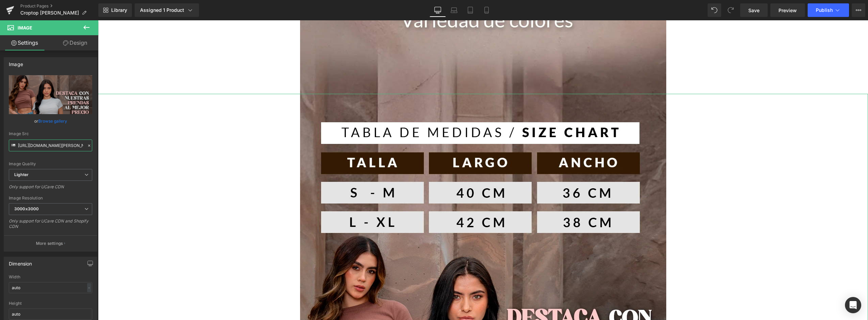
scroll to position [0, 218]
drag, startPoint x: 117, startPoint y: 165, endPoint x: 228, endPoint y: 150, distance: 112.6
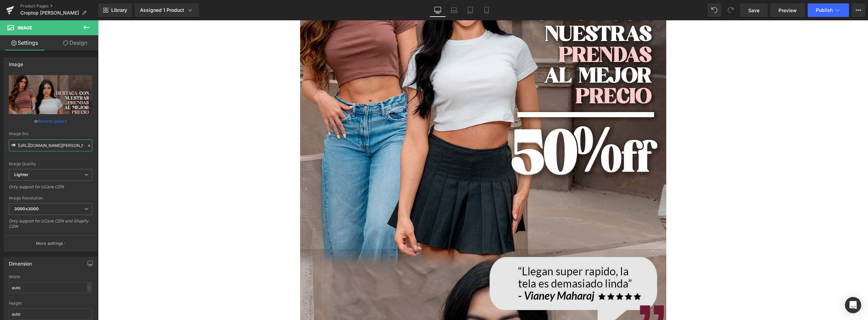
scroll to position [1356, 0]
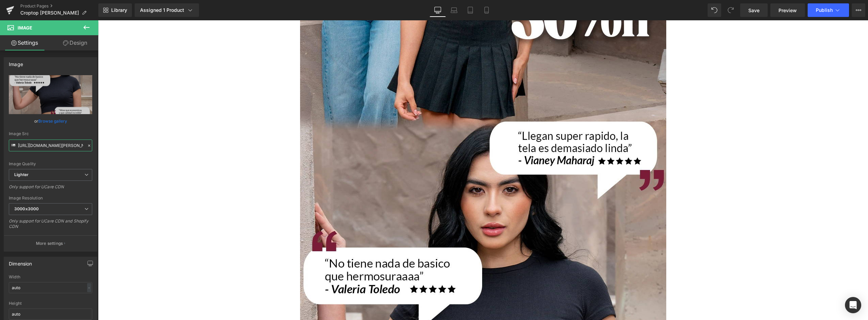
scroll to position [0, 216]
drag, startPoint x: 118, startPoint y: 165, endPoint x: 223, endPoint y: 148, distance: 106.5
click at [79, 145] on input "[URL][DOMAIN_NAME][PERSON_NAME]" at bounding box center [50, 146] width 83 height 12
drag, startPoint x: 81, startPoint y: 146, endPoint x: -105, endPoint y: 141, distance: 186.6
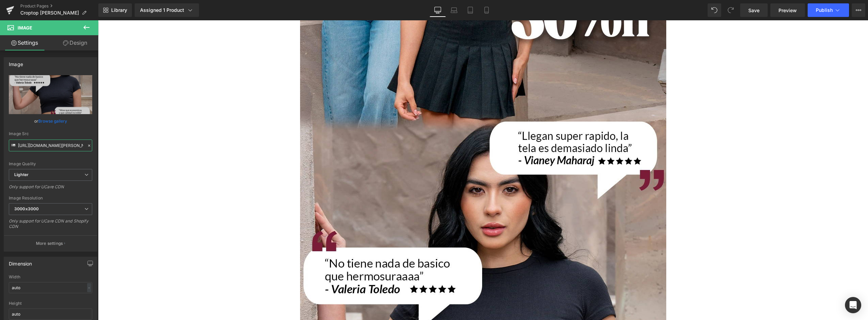
click at [0, 141] on html "You are previewing how the will restyle your page. You can not edit Elements in…" at bounding box center [434, 160] width 868 height 320
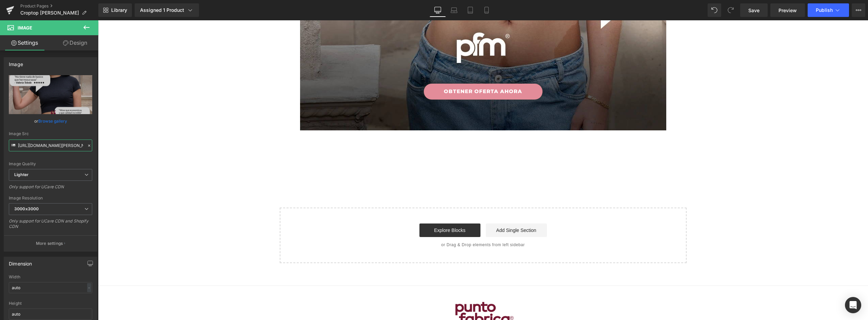
scroll to position [1831, 0]
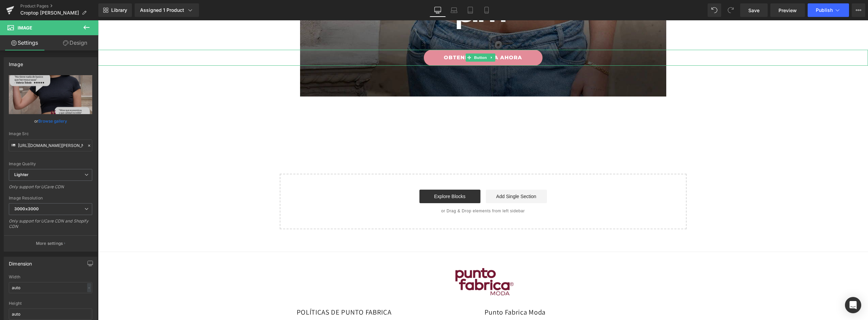
click at [507, 57] on link "OBTENER OFERTA AHORA" at bounding box center [483, 58] width 119 height 16
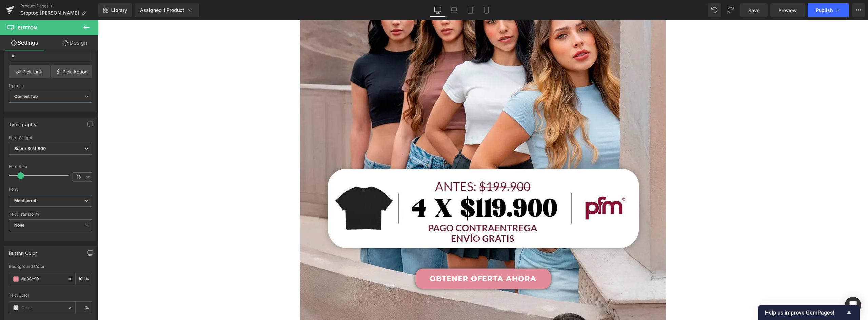
scroll to position [244, 0]
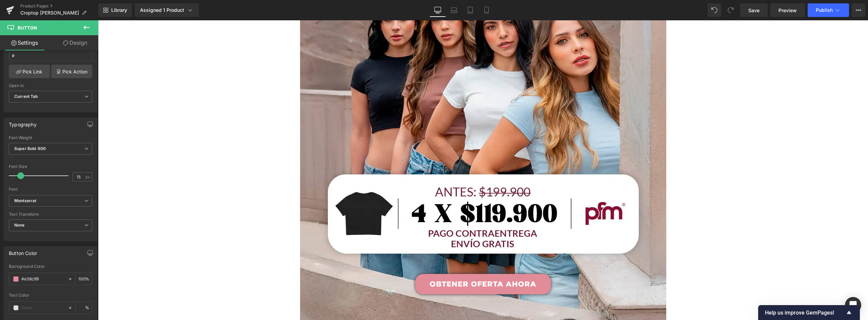
click at [75, 44] on link "Design" at bounding box center [75, 42] width 49 height 15
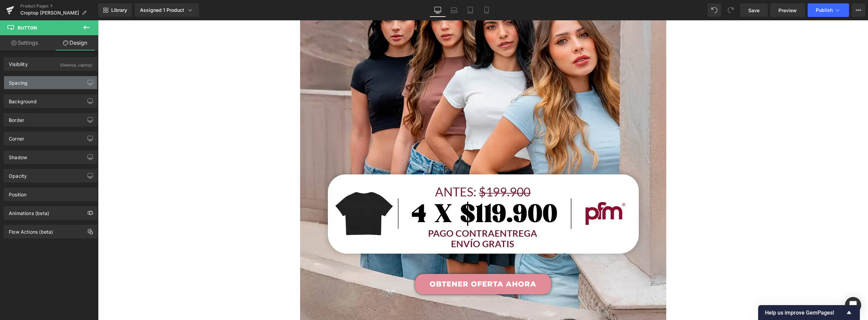
click at [35, 83] on div "Spacing" at bounding box center [50, 82] width 93 height 13
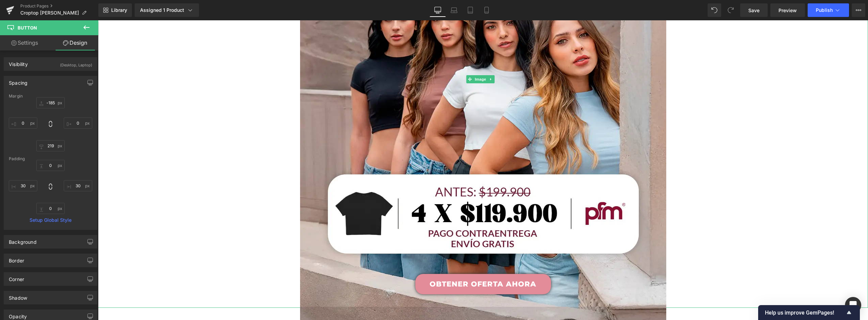
scroll to position [278, 0]
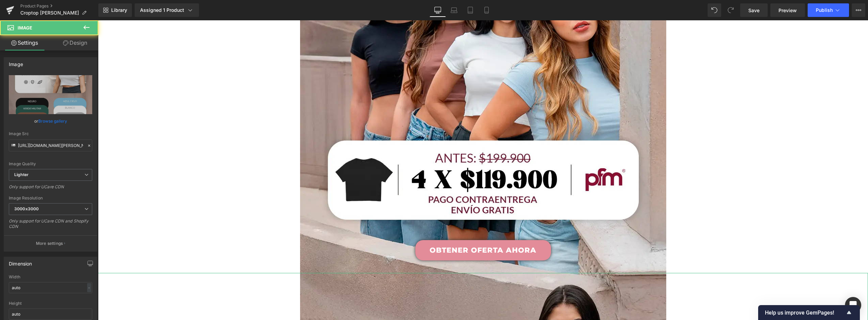
click at [74, 42] on link "Design" at bounding box center [75, 42] width 49 height 15
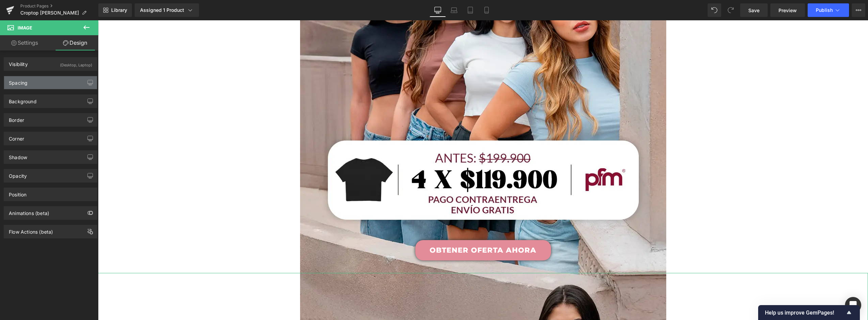
click at [37, 83] on div "Spacing" at bounding box center [50, 82] width 93 height 13
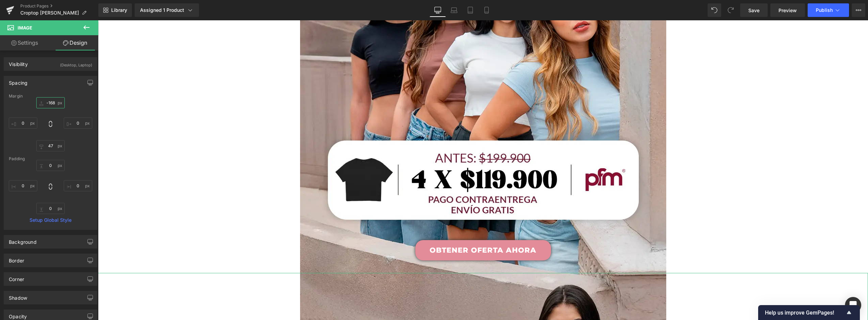
click at [49, 103] on input "-168" at bounding box center [50, 102] width 28 height 11
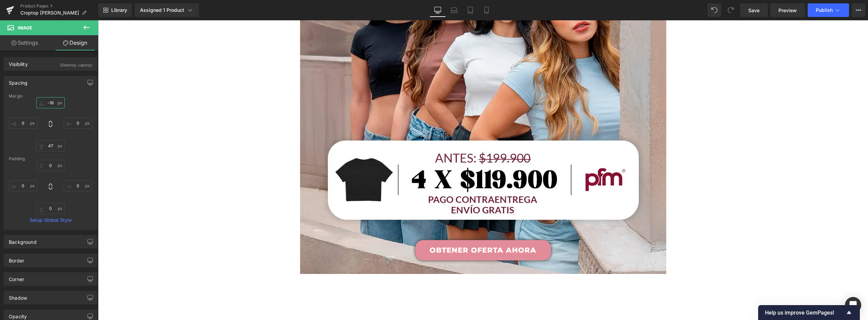
type input "-165"
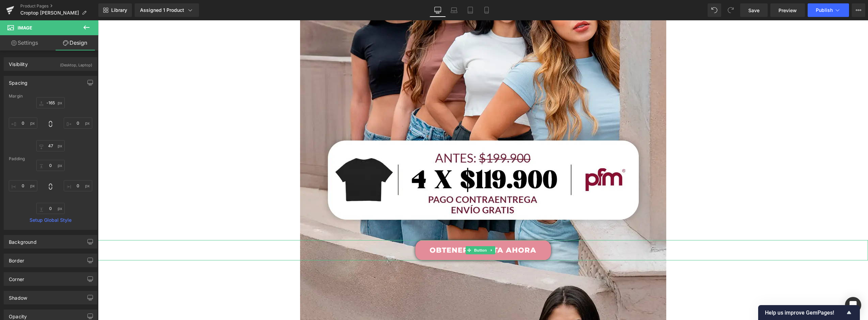
click at [541, 250] on link "OBTENER OFERTA AHORA" at bounding box center [483, 250] width 136 height 20
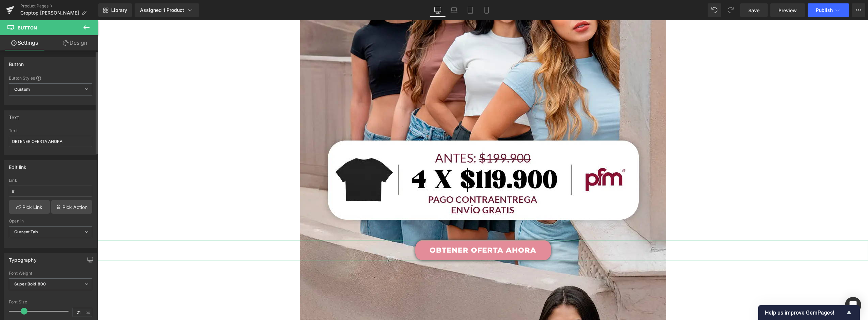
scroll to position [102, 0]
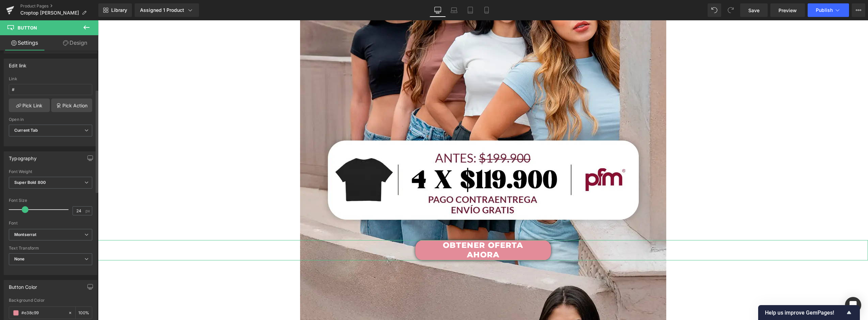
type input "25"
click at [29, 209] on span at bounding box center [26, 210] width 7 height 7
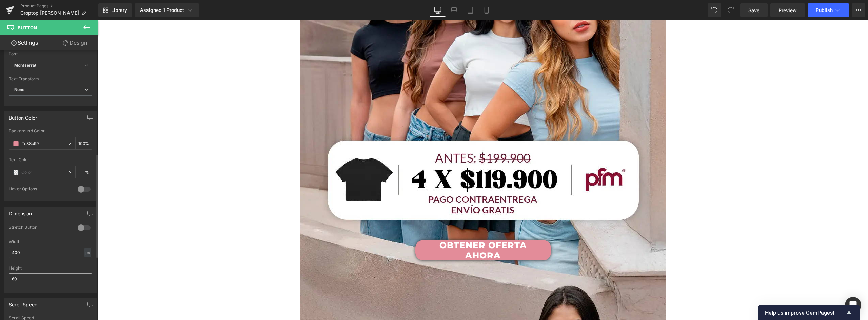
scroll to position [373, 0]
drag, startPoint x: 33, startPoint y: 150, endPoint x: -3, endPoint y: 154, distance: 35.9
click at [0, 154] on html "You are previewing how the will restyle your page. You can not edit Elements in…" at bounding box center [434, 160] width 868 height 320
type input "450"
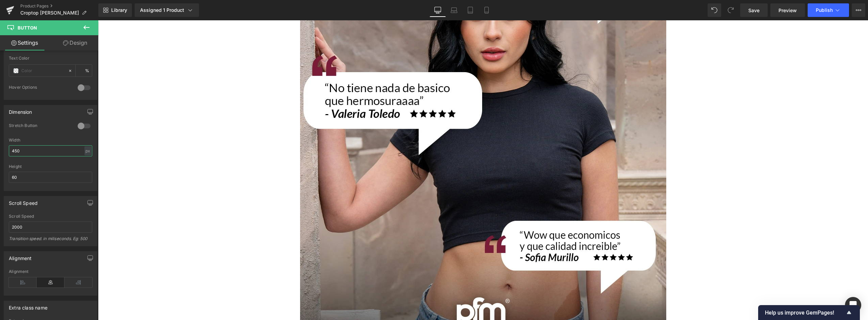
scroll to position [1669, 0]
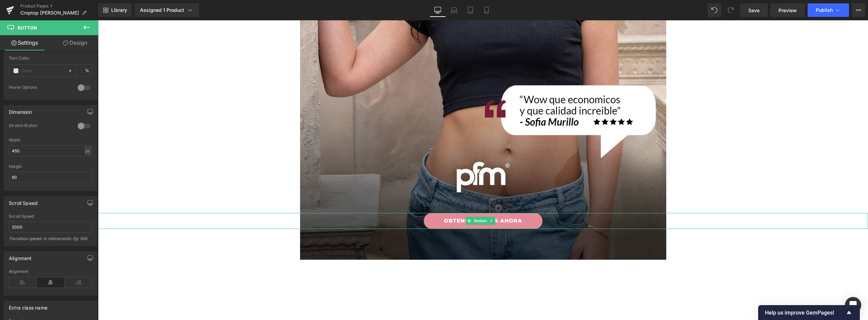
click at [531, 222] on link "OBTENER OFERTA AHORA" at bounding box center [483, 221] width 119 height 16
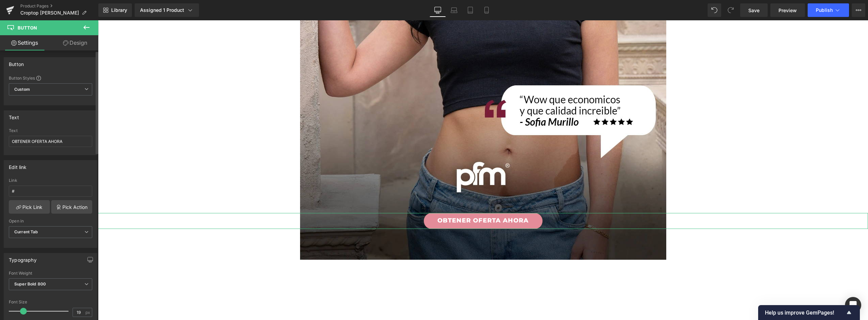
type input "20"
click at [25, 310] on span at bounding box center [23, 311] width 7 height 7
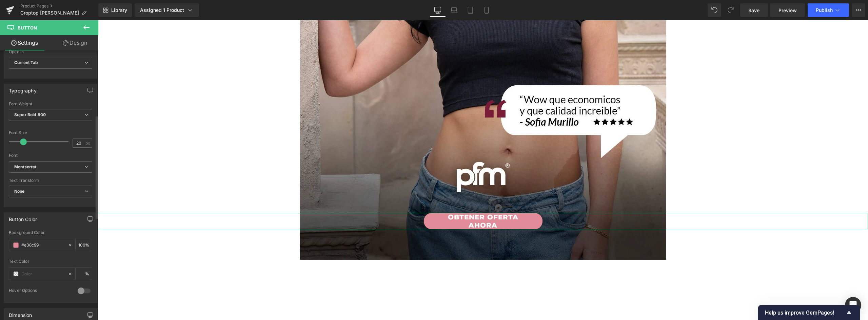
scroll to position [271, 0]
drag, startPoint x: 32, startPoint y: 250, endPoint x: 6, endPoint y: 251, distance: 25.8
click at [6, 252] on div "0 Stretch Button 350px Width 350 px % px Height" at bounding box center [50, 259] width 93 height 68
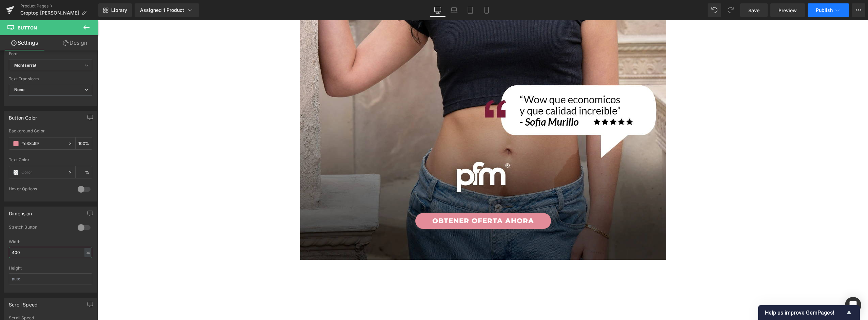
type input "400"
click at [827, 9] on span "Publish" at bounding box center [824, 9] width 17 height 5
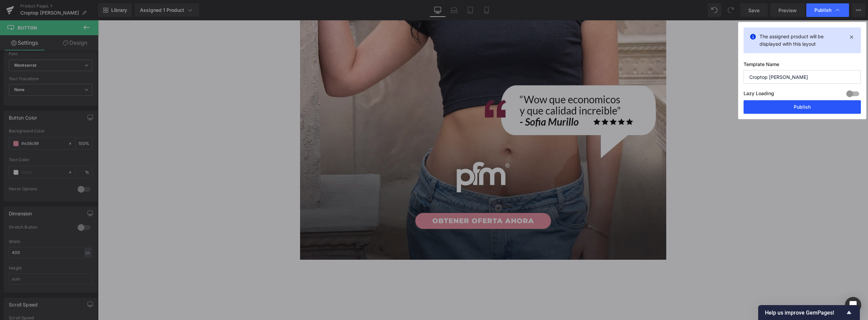
click at [812, 107] on button "Publish" at bounding box center [802, 107] width 117 height 14
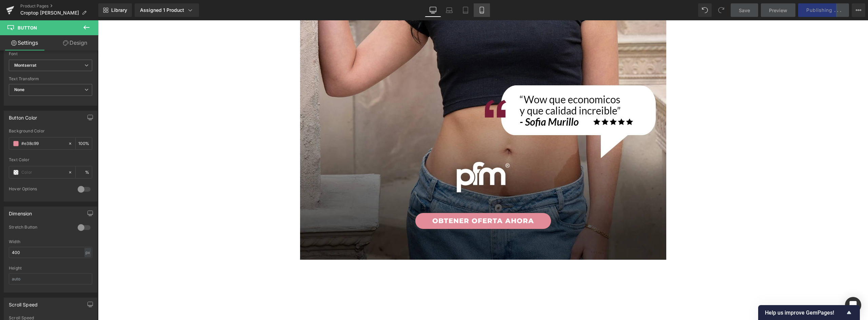
click at [485, 11] on icon at bounding box center [481, 10] width 7 height 7
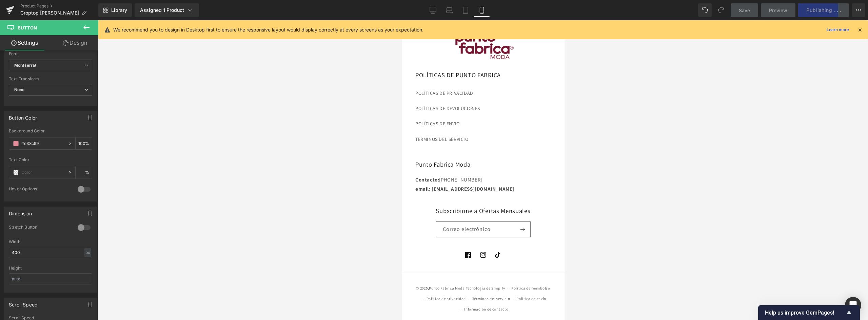
type input "100"
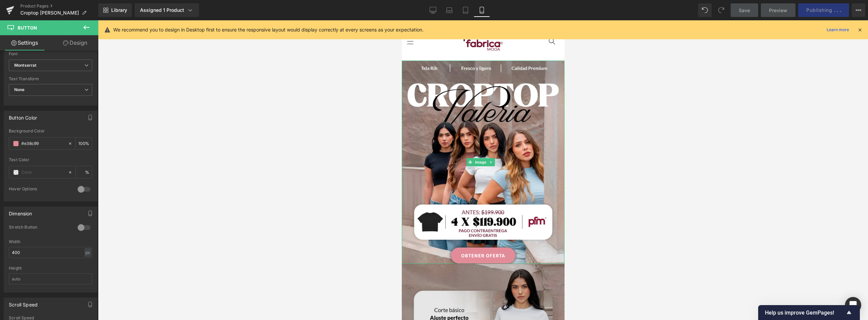
scroll to position [68, 0]
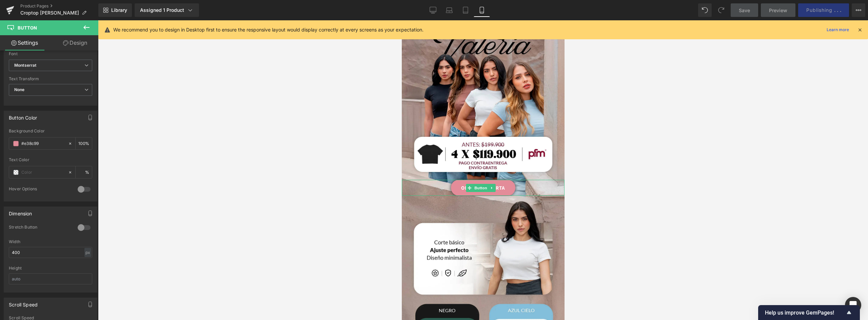
click at [508, 180] on link "OBTENER OFERTA" at bounding box center [483, 188] width 64 height 16
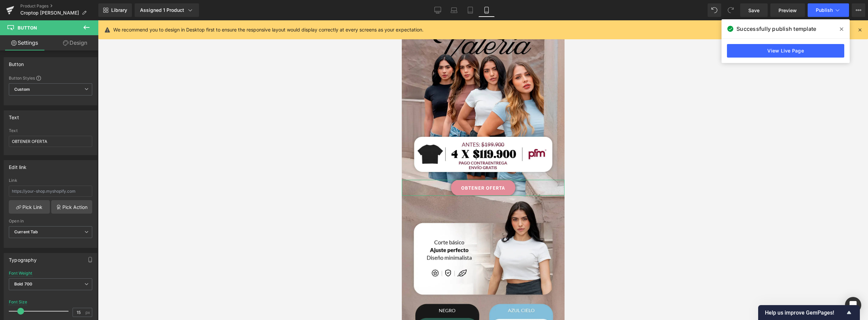
click at [80, 43] on link "Design" at bounding box center [75, 42] width 49 height 15
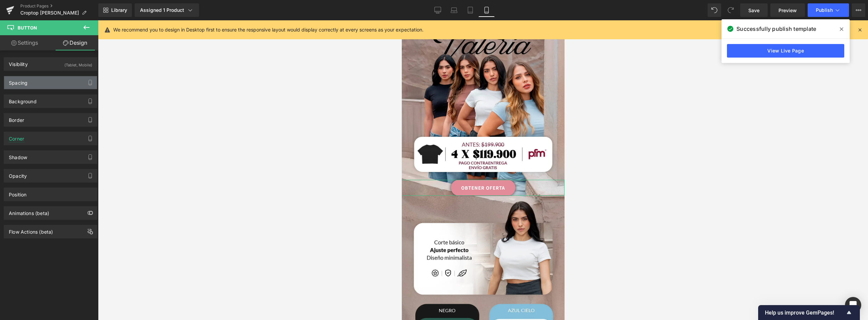
click at [36, 81] on div "Spacing" at bounding box center [50, 82] width 93 height 13
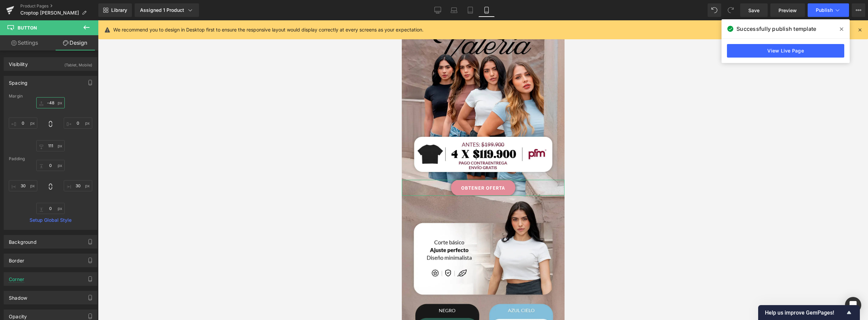
click at [52, 103] on input "-48" at bounding box center [50, 102] width 28 height 11
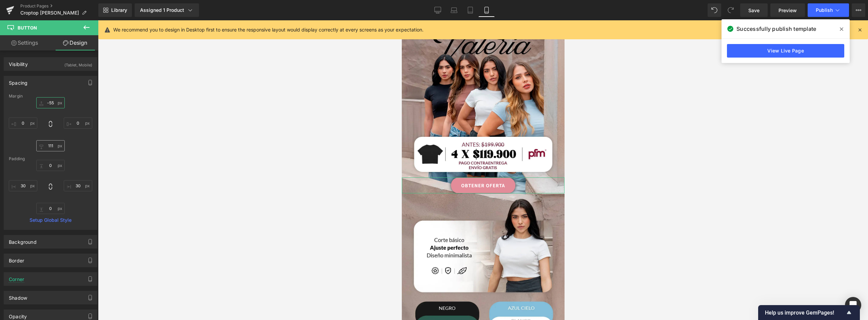
type input "-55"
click at [51, 144] on input "111" at bounding box center [50, 145] width 28 height 11
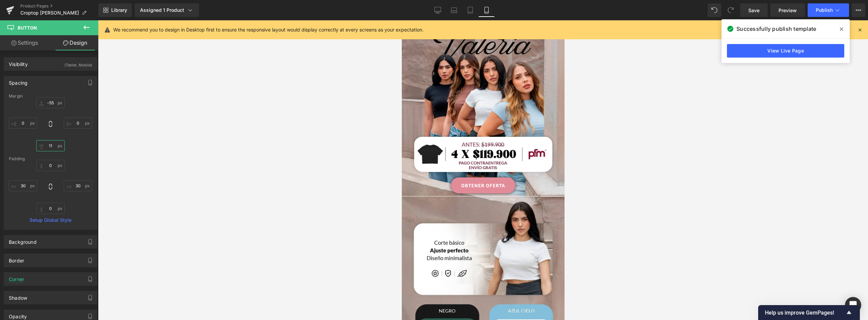
type input "118"
click at [508, 178] on link "OBTENER OFERTA" at bounding box center [483, 186] width 64 height 16
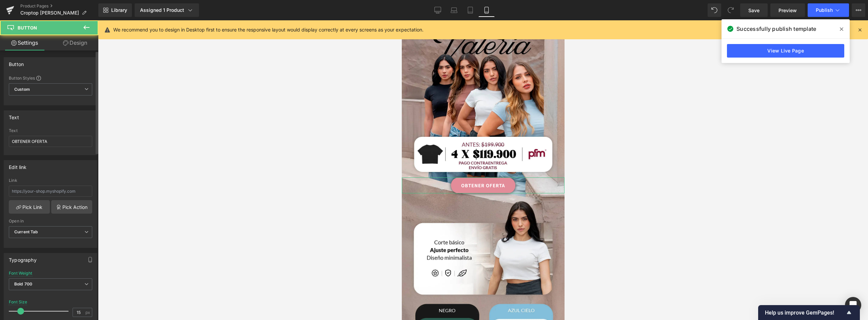
scroll to position [102, 0]
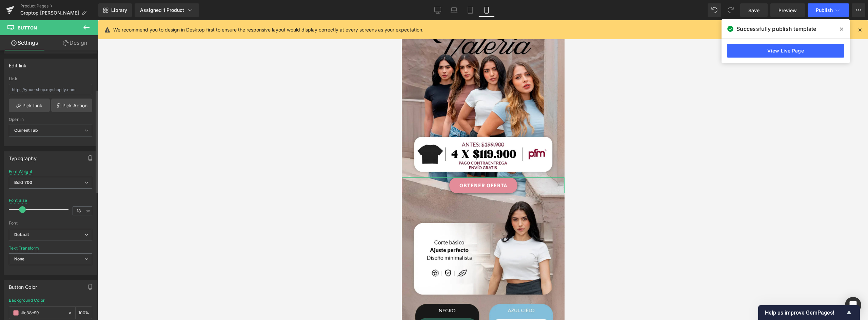
type input "19"
click at [25, 209] on span at bounding box center [23, 210] width 7 height 7
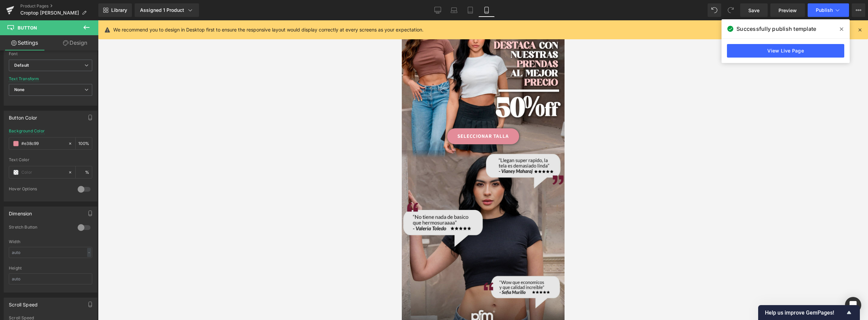
scroll to position [576, 0]
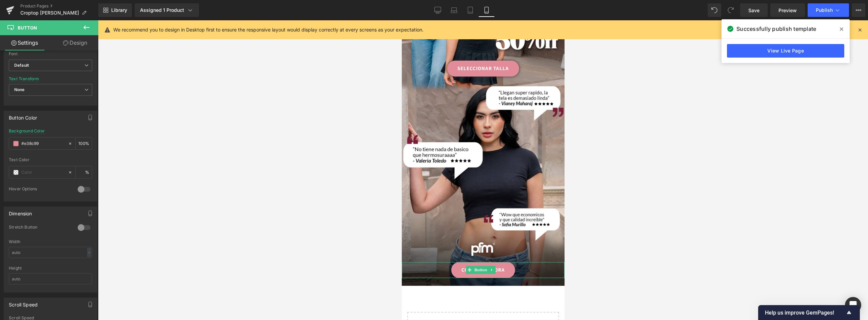
click at [507, 262] on link "COMPRAR AHORA" at bounding box center [483, 270] width 64 height 16
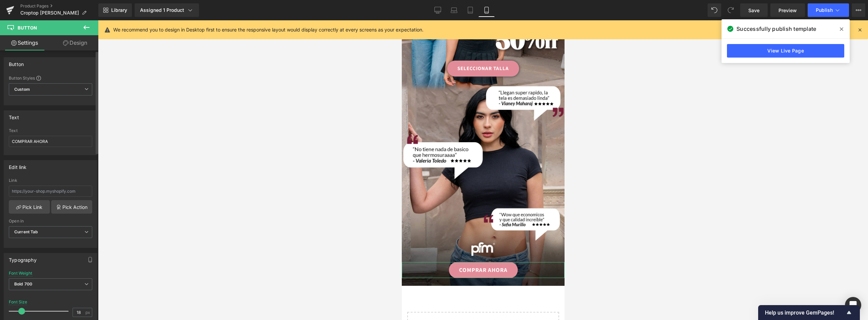
type input "19"
click at [25, 312] on span at bounding box center [23, 311] width 7 height 7
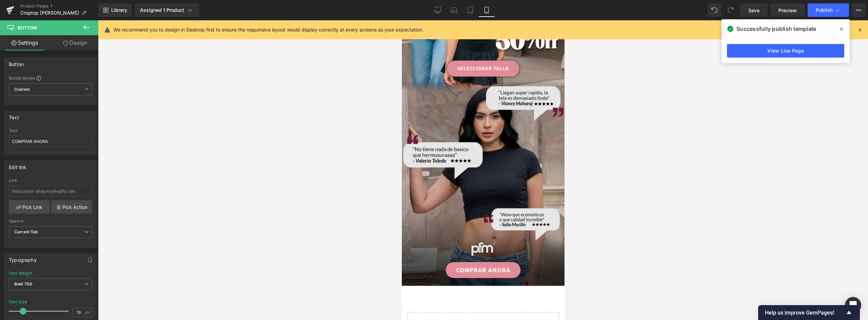
scroll to position [509, 0]
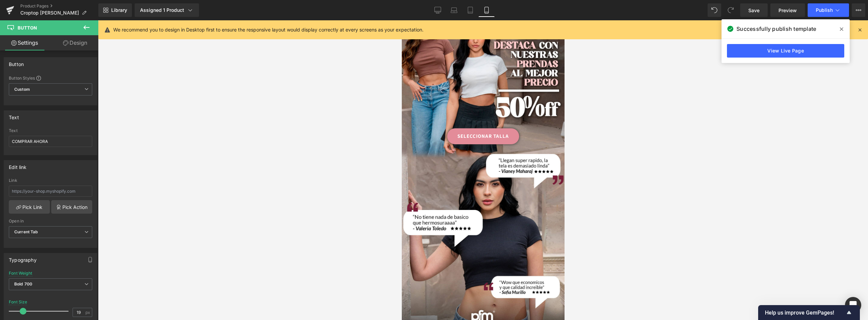
click at [510, 129] on link "SELECCIONAR TALLA" at bounding box center [483, 137] width 72 height 16
click at [819, 7] on span "Publish" at bounding box center [824, 9] width 17 height 5
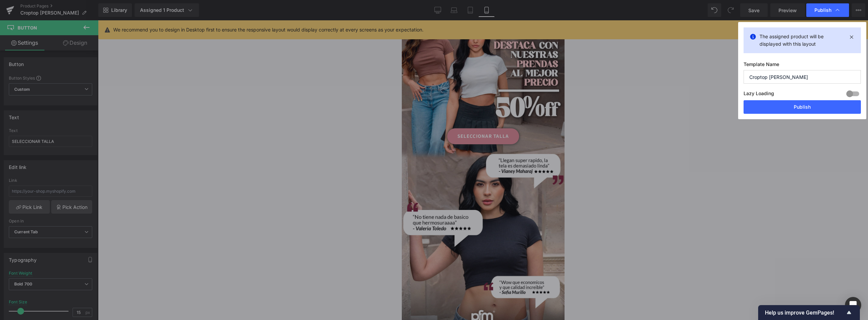
click at [807, 109] on button "Publish" at bounding box center [802, 107] width 117 height 14
